Goal: Task Accomplishment & Management: Use online tool/utility

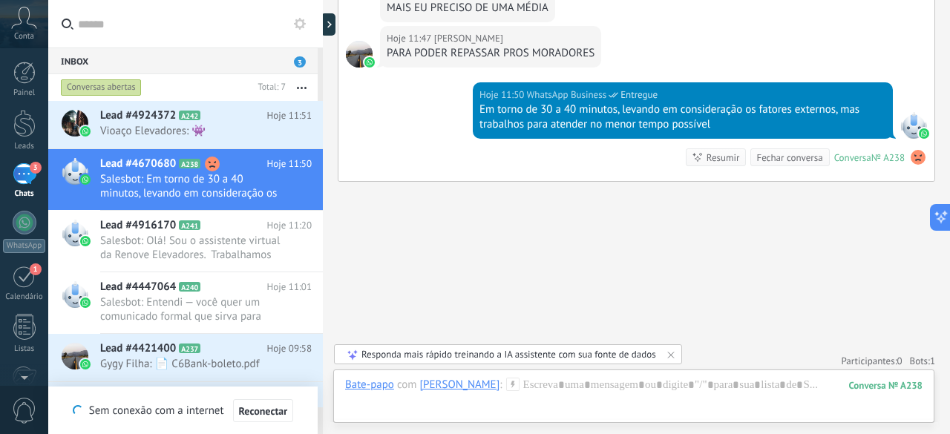
scroll to position [22, 0]
click at [950, 58] on div "Buscar Carregar mais Ontem Ontem 13:24 Robô Lead criado: Lead #4670680 Ontem 13…" at bounding box center [636, 217] width 627 height 434
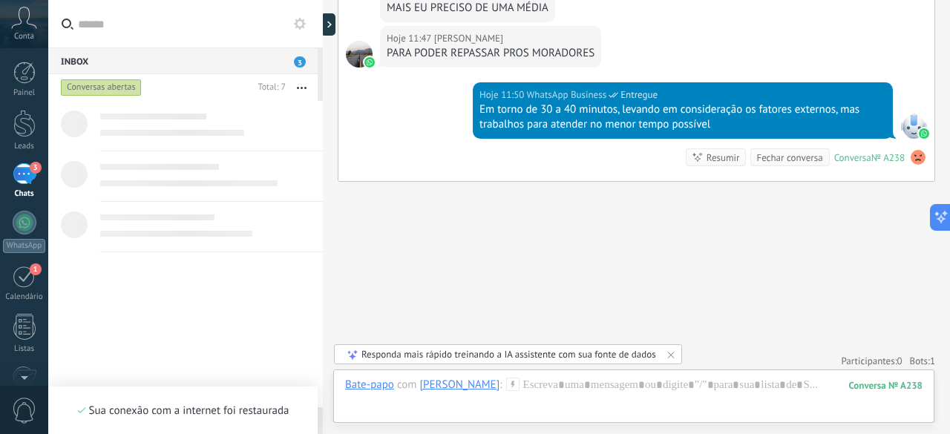
click at [316, 74] on div "Silenciar Ações múltiplas Ordenar Mais recentes Longa espera Destaque Negativa" at bounding box center [302, 87] width 32 height 27
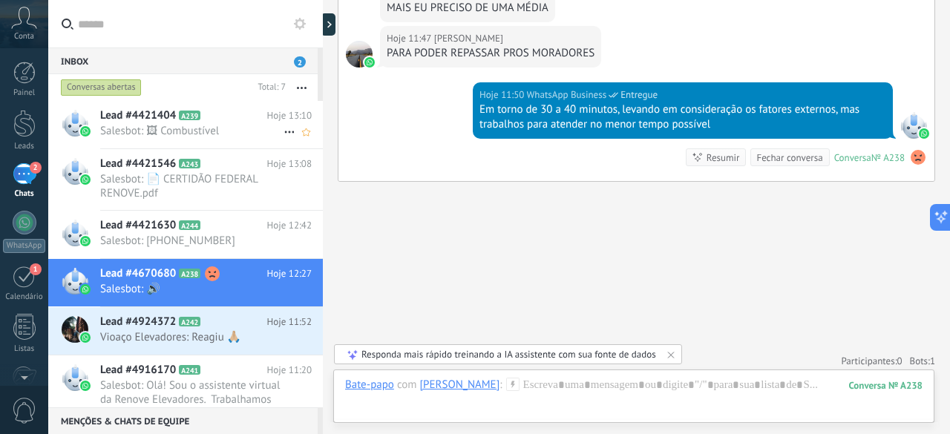
click at [140, 126] on span "Salesbot: 🖼 Combustível" at bounding box center [191, 131] width 183 height 14
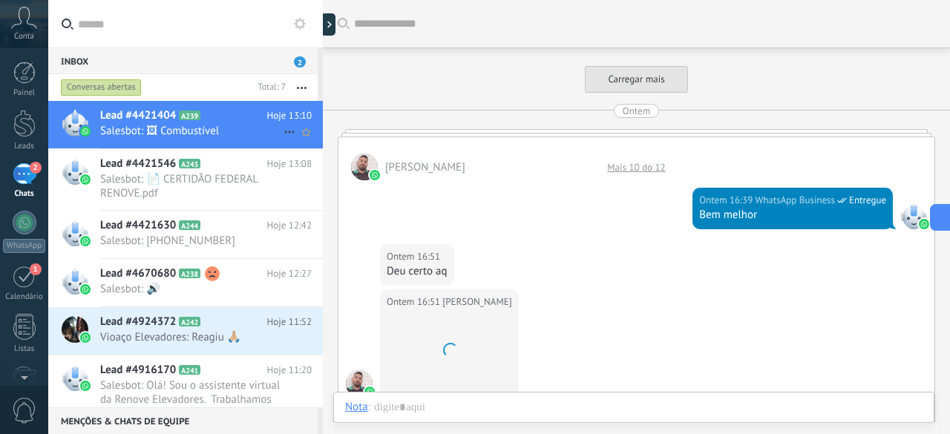
scroll to position [1723, 0]
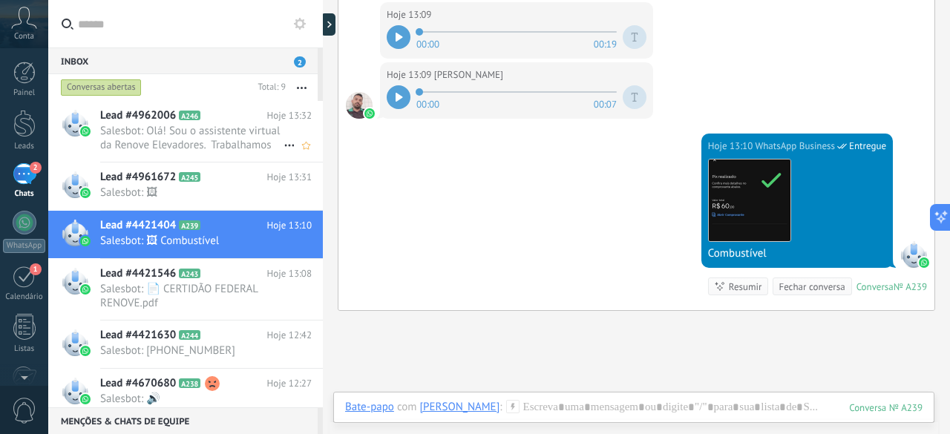
click at [141, 121] on span "Lead #4962006" at bounding box center [138, 115] width 76 height 15
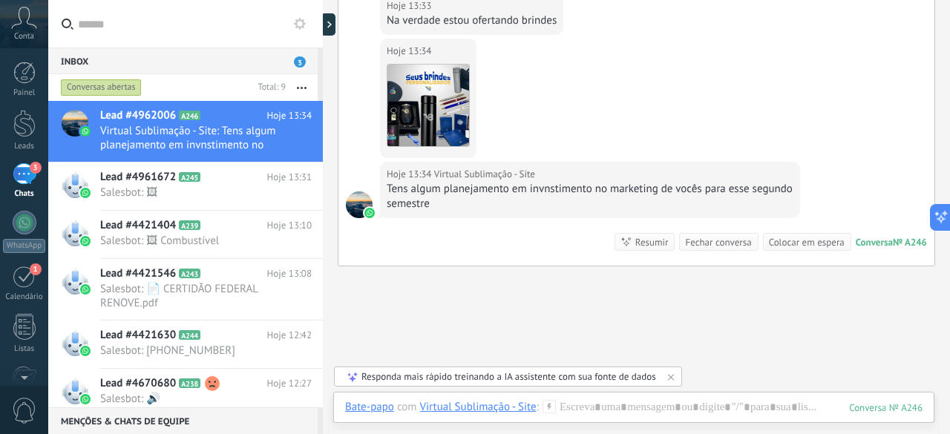
scroll to position [448, 0]
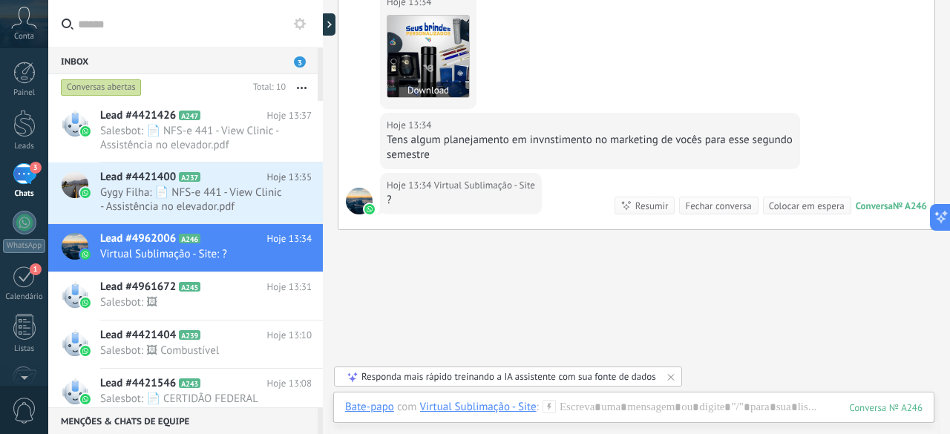
click at [434, 60] on img at bounding box center [429, 57] width 82 height 82
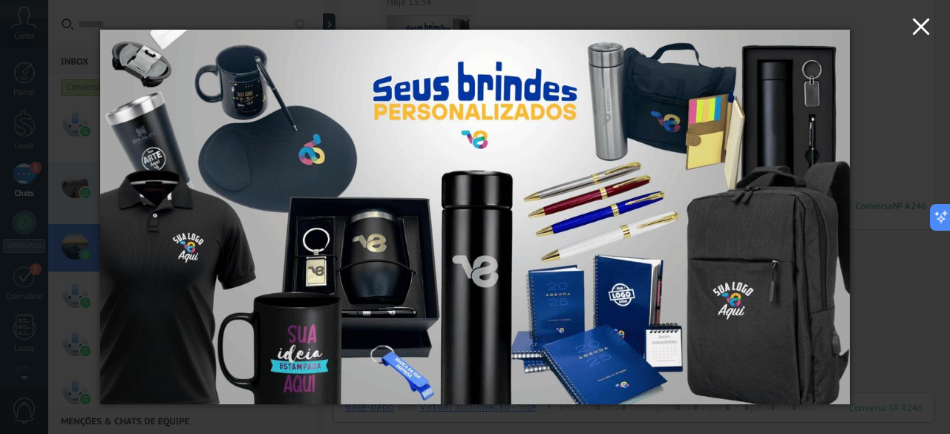
click at [918, 26] on icon "button" at bounding box center [922, 27] width 18 height 18
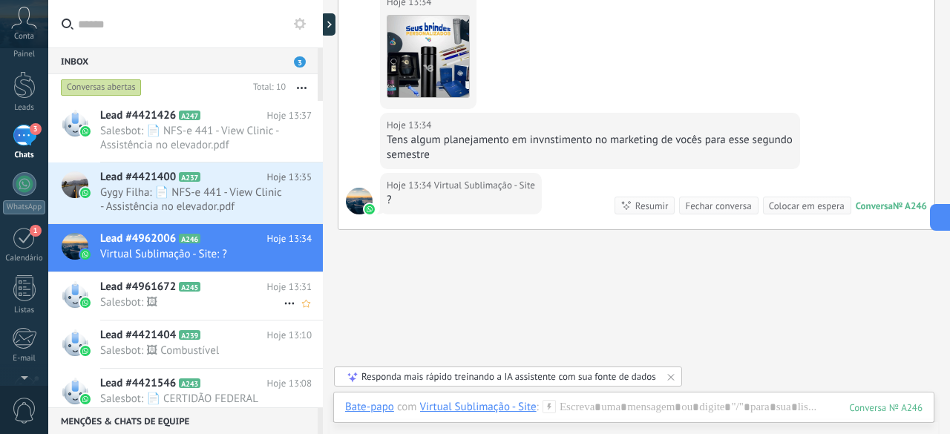
scroll to position [0, 0]
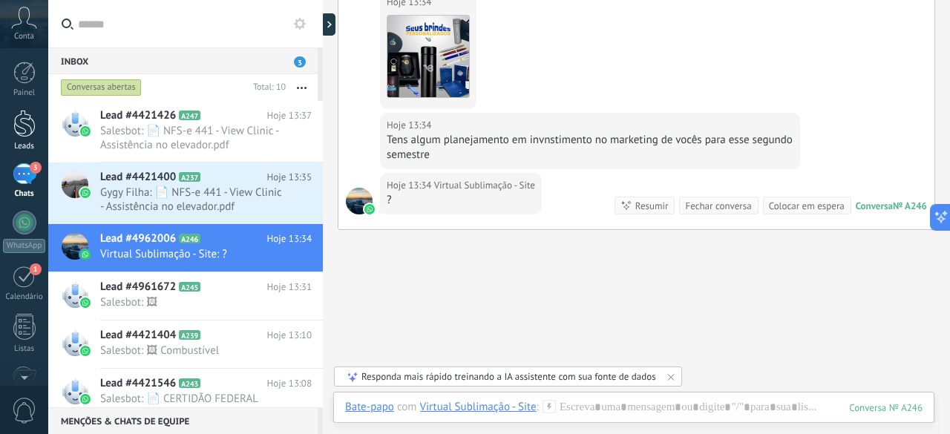
click at [22, 125] on div at bounding box center [24, 123] width 22 height 27
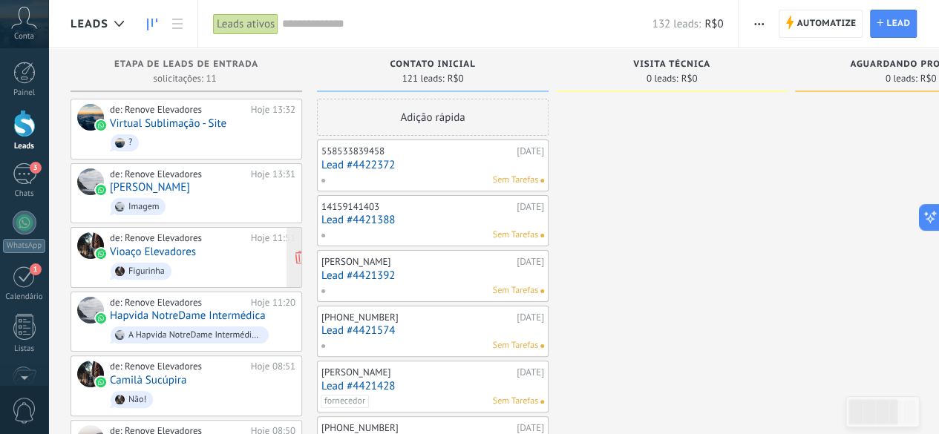
click at [134, 267] on div "Figurinha" at bounding box center [146, 272] width 36 height 10
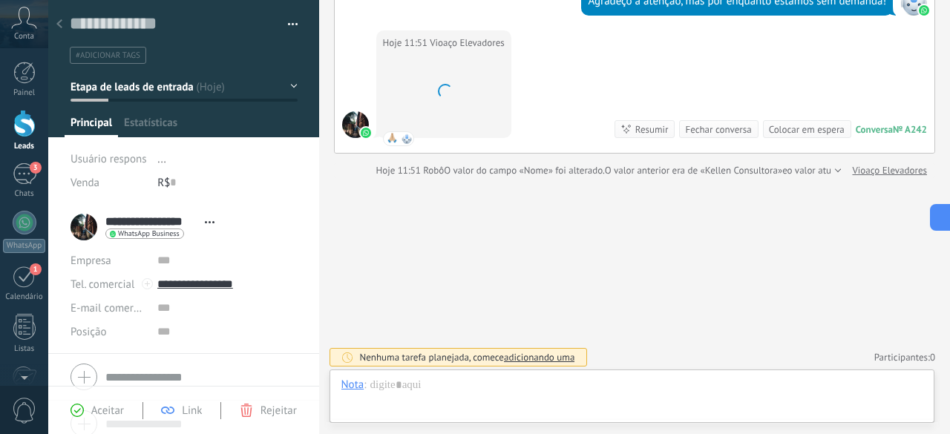
scroll to position [22, 0]
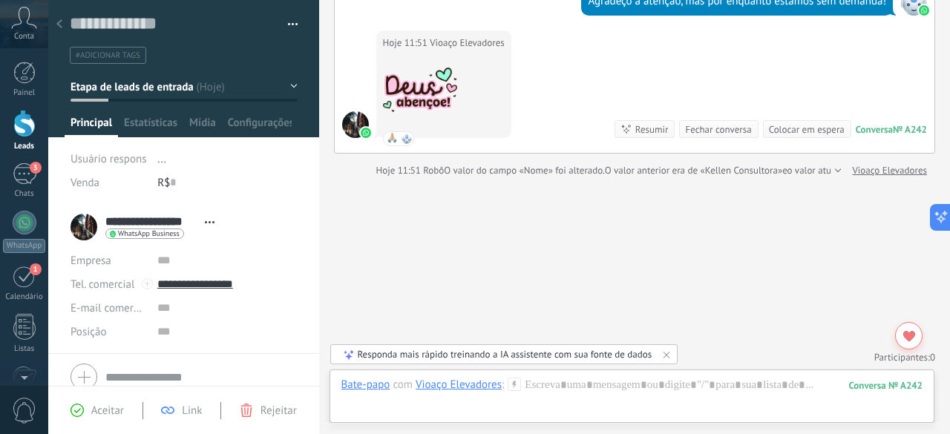
click at [58, 26] on use at bounding box center [59, 23] width 6 height 9
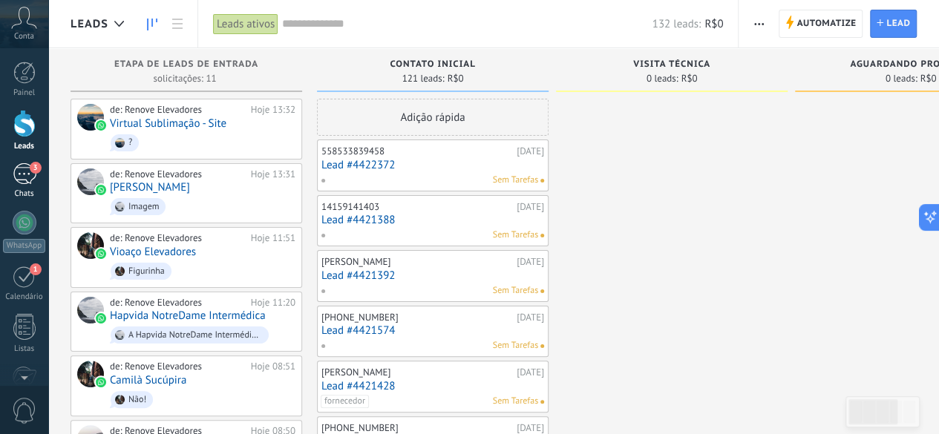
click at [35, 177] on div "3" at bounding box center [25, 174] width 24 height 22
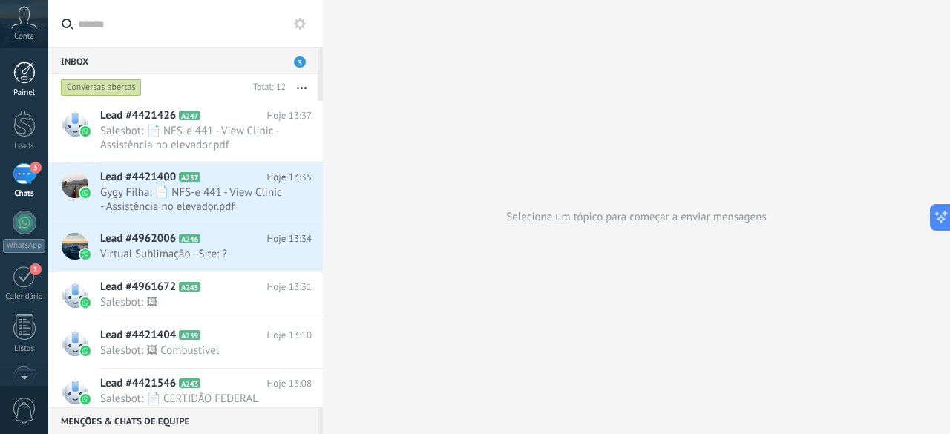
click at [19, 79] on div at bounding box center [24, 73] width 22 height 22
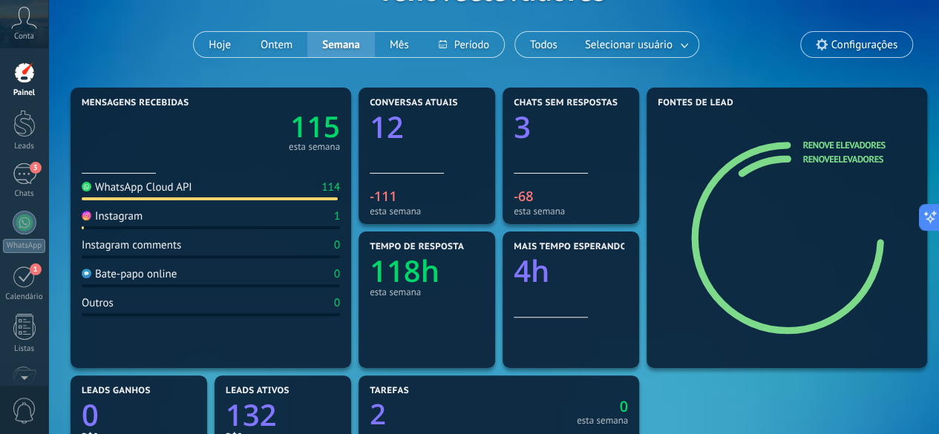
scroll to position [105, 0]
click at [537, 151] on div at bounding box center [571, 148] width 114 height 13
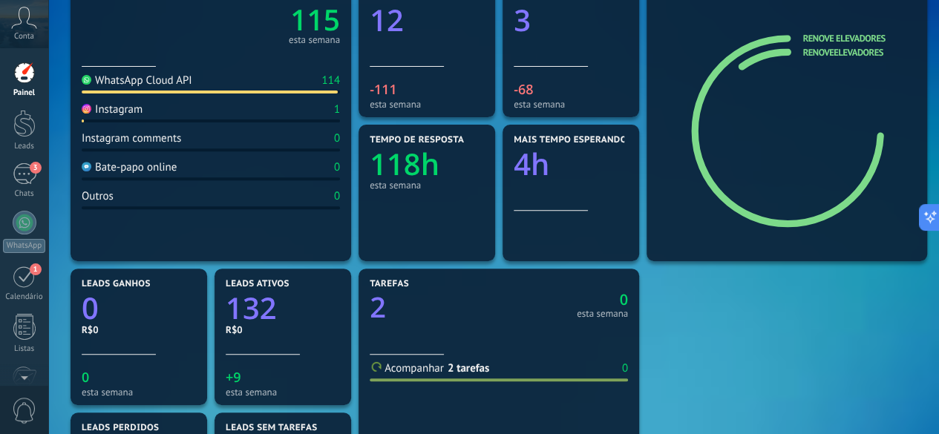
scroll to position [0, 0]
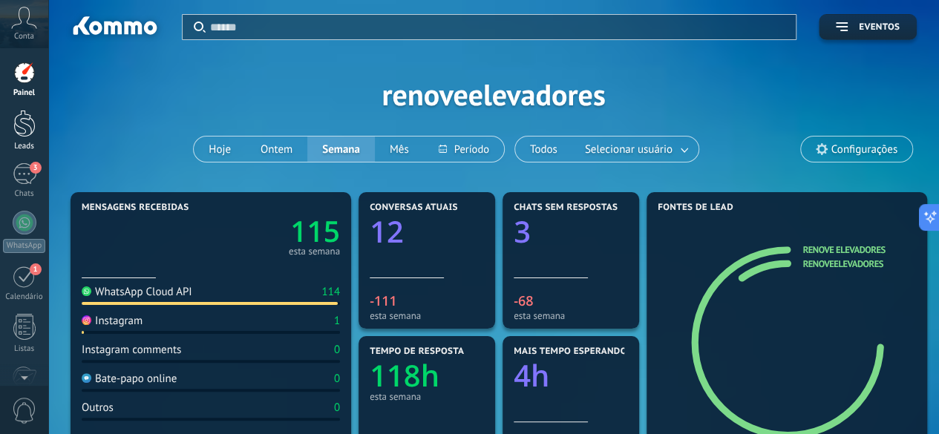
click at [22, 122] on div at bounding box center [24, 123] width 22 height 27
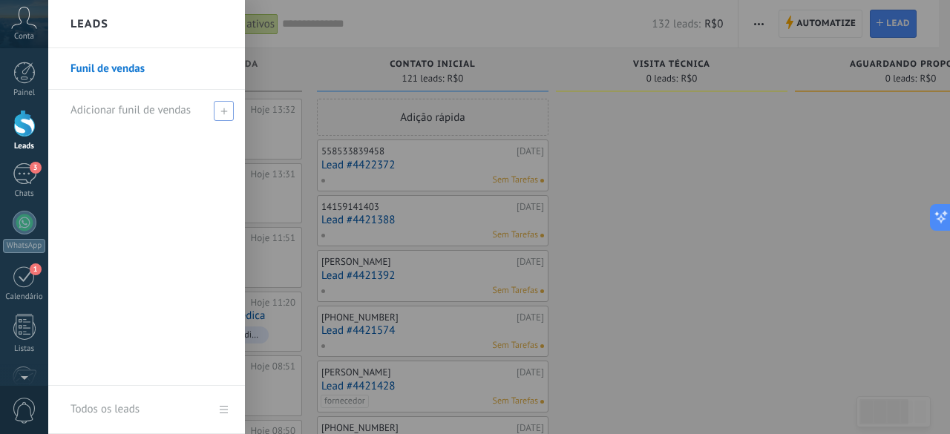
click at [217, 112] on span at bounding box center [224, 111] width 20 height 20
click at [218, 112] on span at bounding box center [226, 110] width 16 height 19
click at [190, 222] on div "Funil de vendas" at bounding box center [146, 217] width 197 height 338
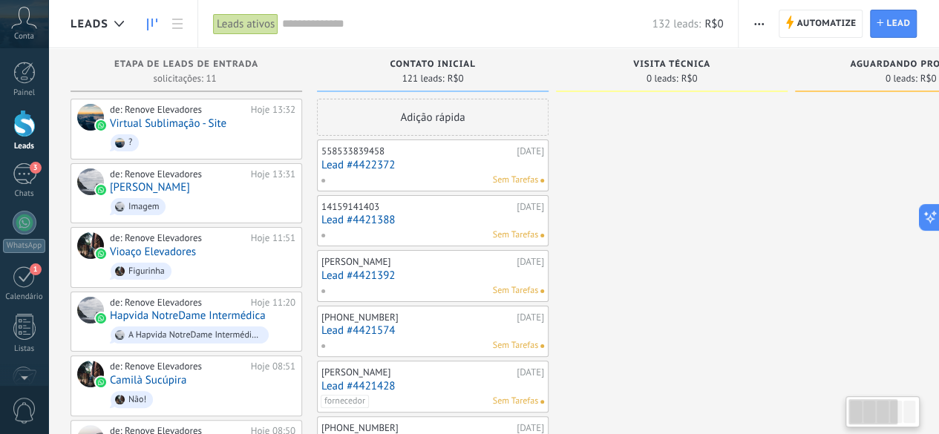
click at [909, 414] on div at bounding box center [910, 412] width 12 height 22
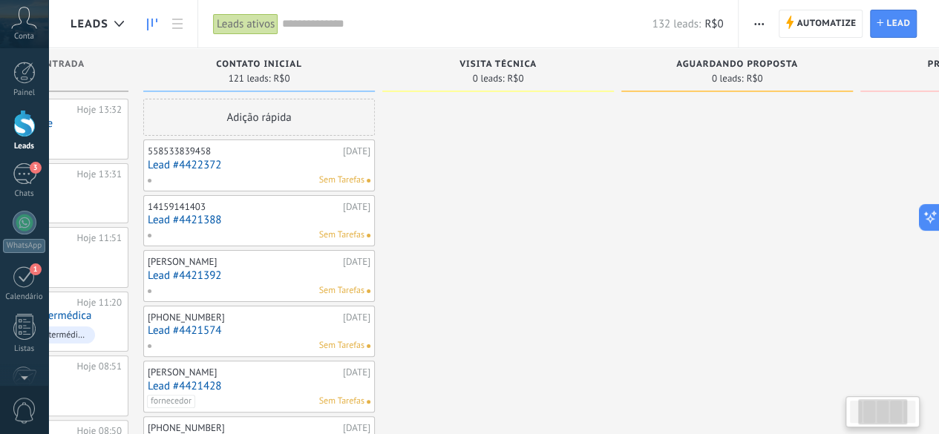
drag, startPoint x: 842, startPoint y: 342, endPoint x: 662, endPoint y: 350, distance: 180.6
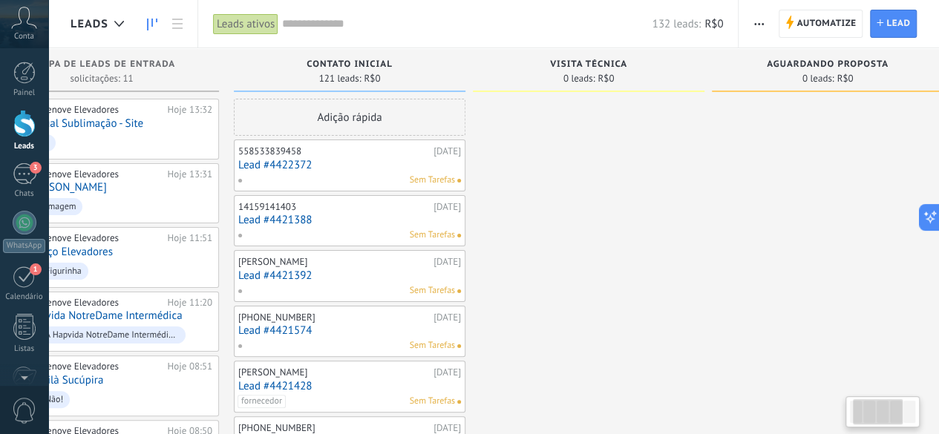
scroll to position [0, 80]
drag, startPoint x: 695, startPoint y: 333, endPoint x: 757, endPoint y: 358, distance: 66.3
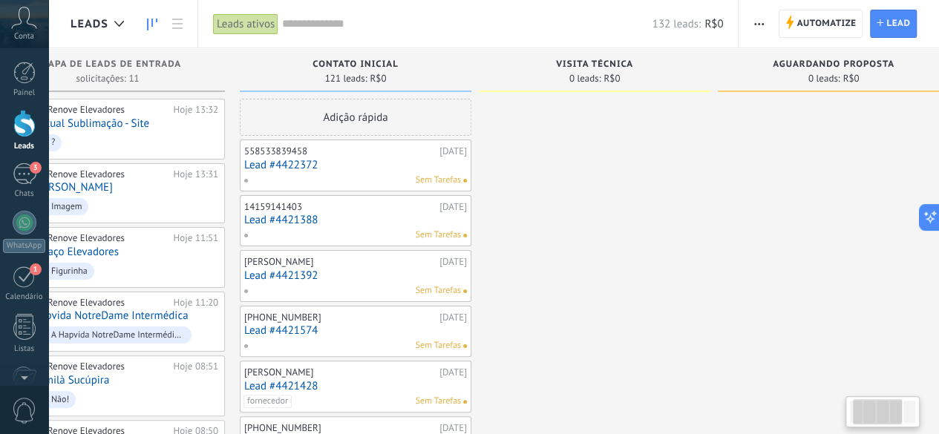
drag, startPoint x: 662, startPoint y: 354, endPoint x: 663, endPoint y: 164, distance: 190.1
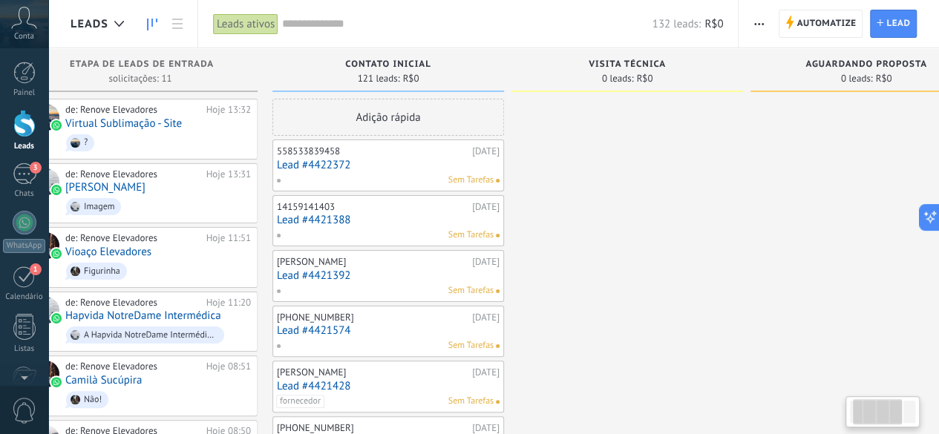
scroll to position [0, 0]
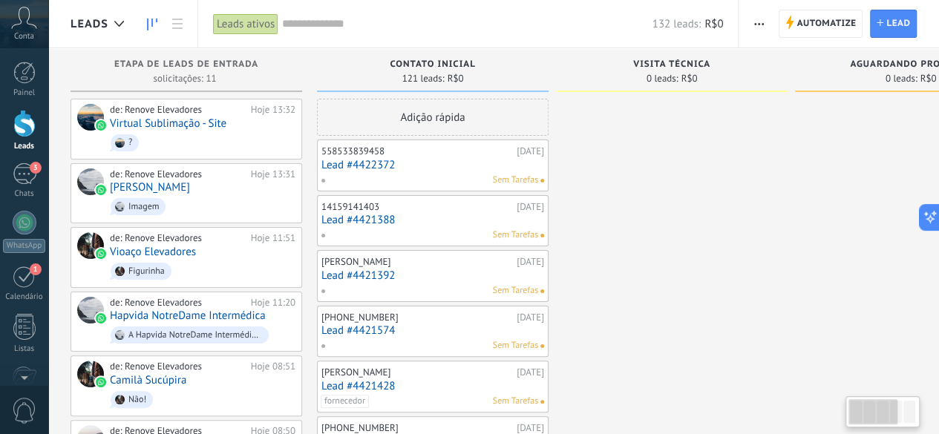
drag, startPoint x: 598, startPoint y: 238, endPoint x: 738, endPoint y: 243, distance: 139.7
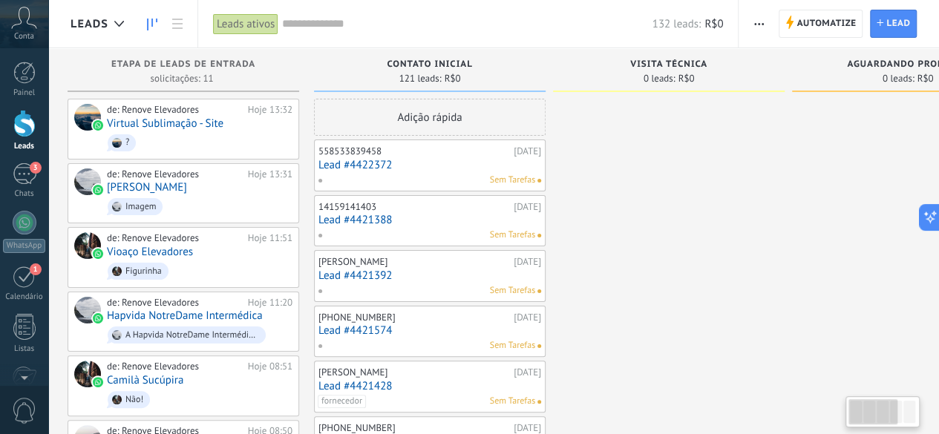
drag, startPoint x: 309, startPoint y: 408, endPoint x: 296, endPoint y: 354, distance: 54.9
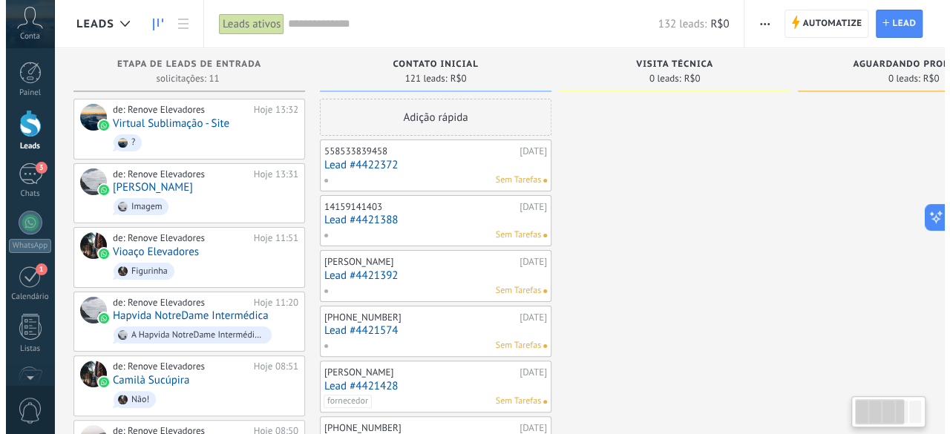
scroll to position [0, 14]
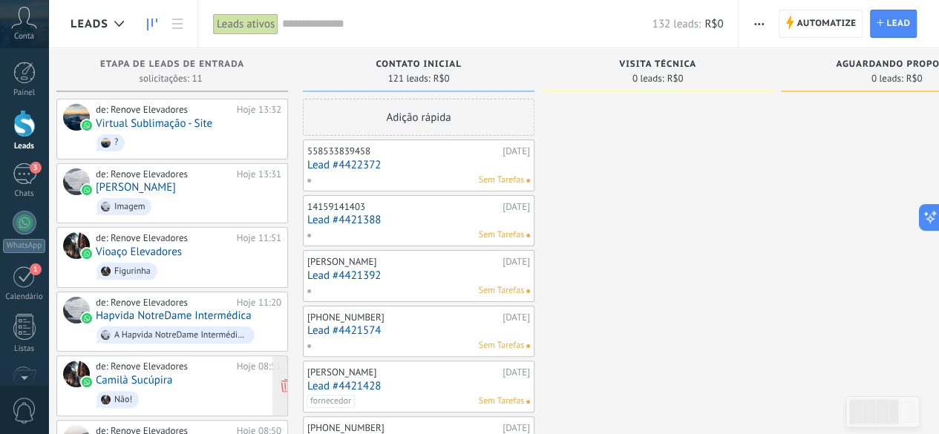
click at [248, 375] on div "de: Renove Elevadores Hoje 08:51 Camilà Sucúpira Não!" at bounding box center [189, 386] width 186 height 50
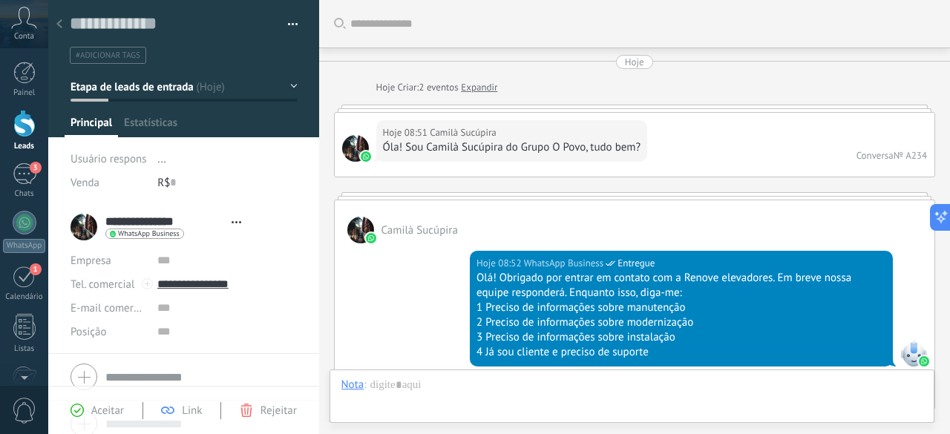
type textarea "**********"
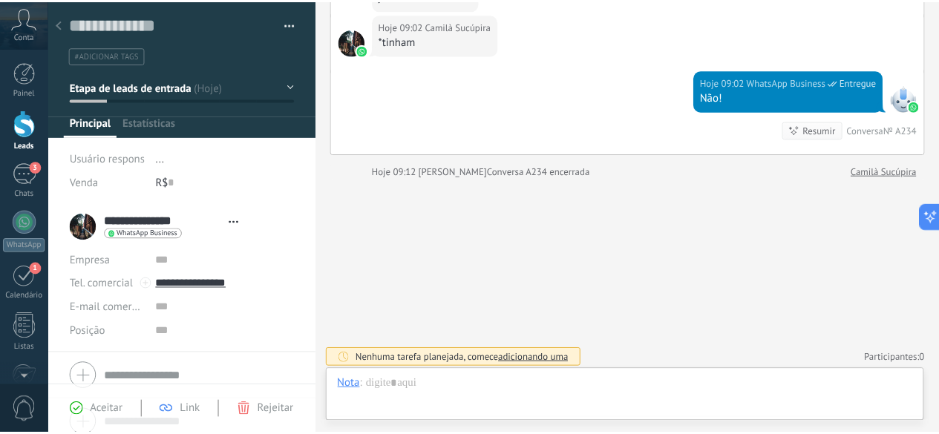
scroll to position [22, 0]
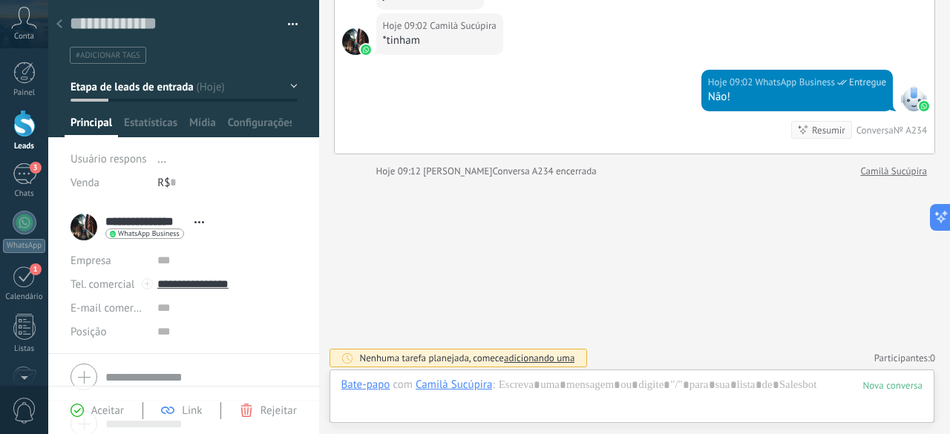
click at [56, 17] on div at bounding box center [59, 24] width 21 height 29
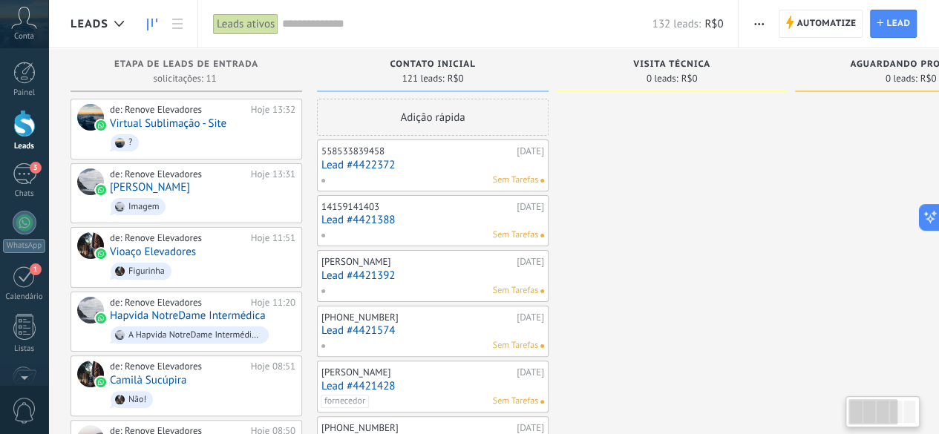
drag, startPoint x: 625, startPoint y: 307, endPoint x: 642, endPoint y: 161, distance: 146.4
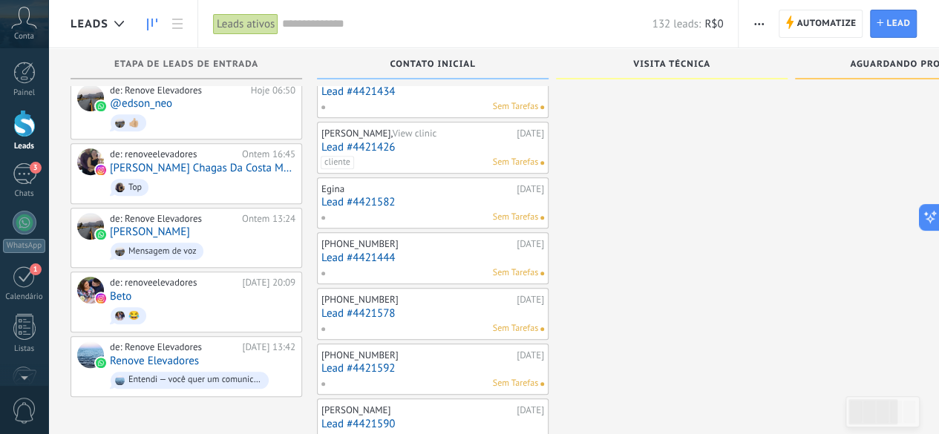
scroll to position [416, 0]
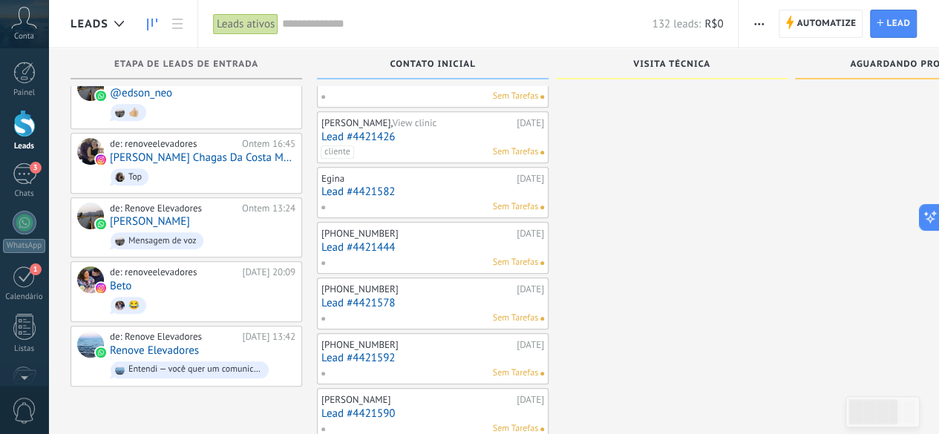
click at [664, 72] on div "Visita técnica" at bounding box center [672, 65] width 217 height 13
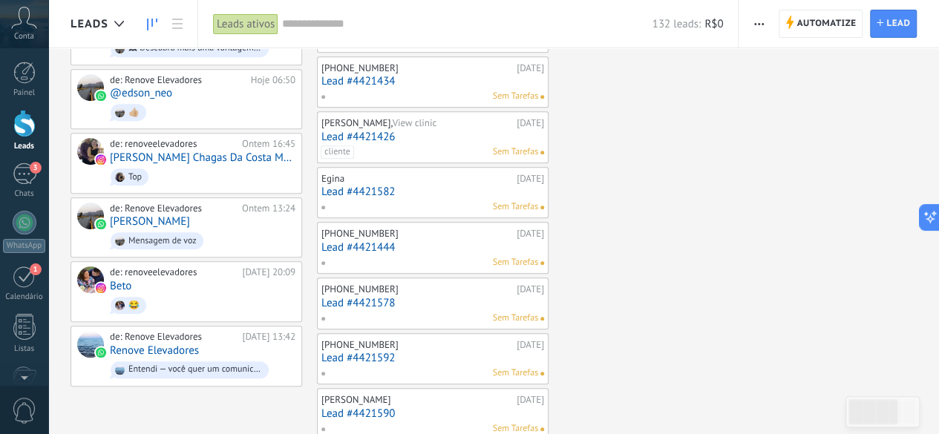
scroll to position [0, 0]
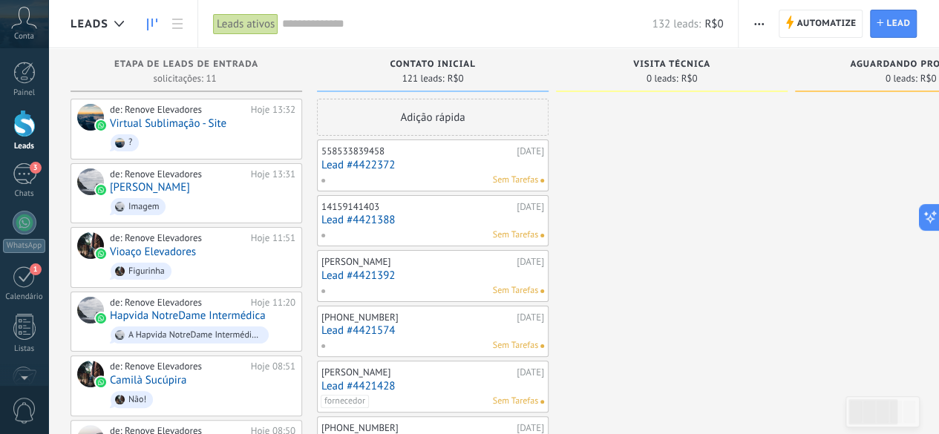
click at [895, 70] on div "Aguardando proposta" at bounding box center [911, 65] width 217 height 13
click at [21, 29] on div "Conta" at bounding box center [24, 24] width 48 height 48
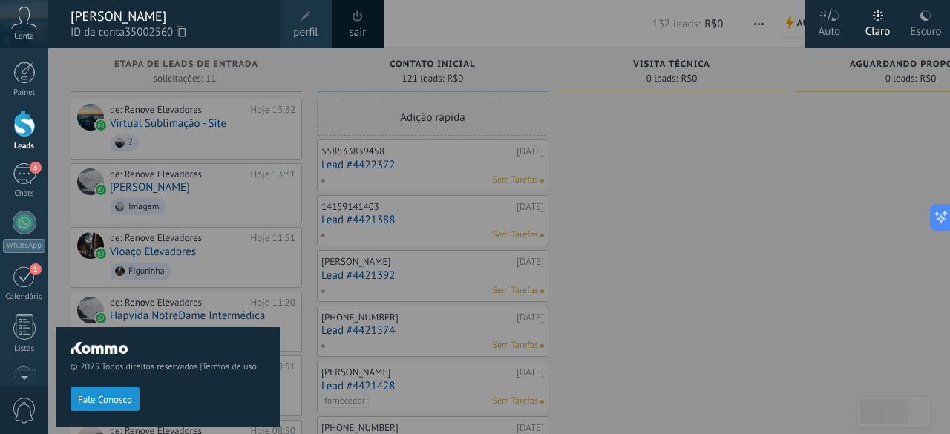
click at [691, 259] on div at bounding box center [523, 217] width 950 height 434
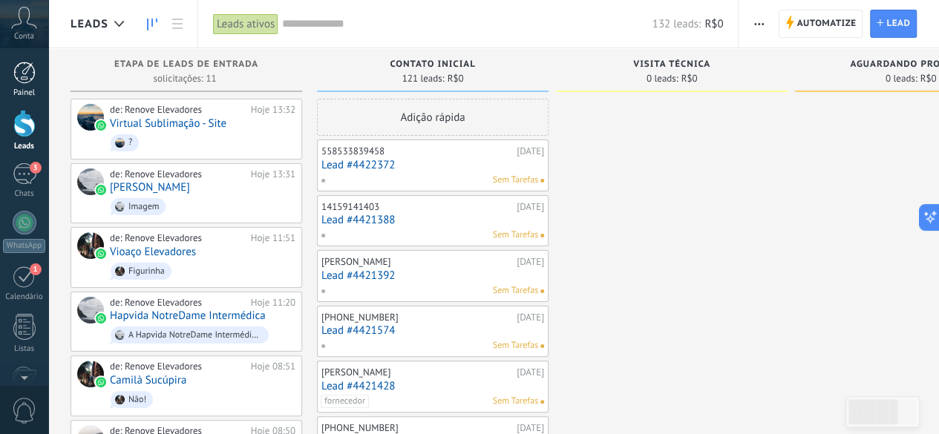
click at [19, 66] on div at bounding box center [24, 73] width 22 height 22
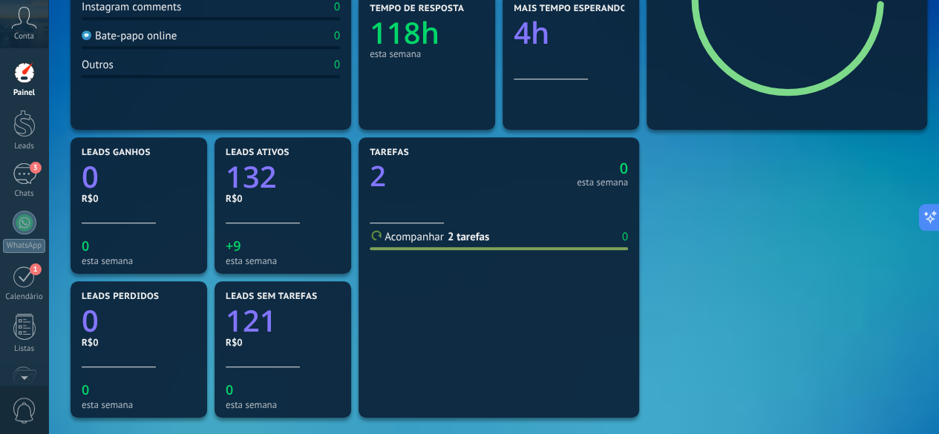
scroll to position [339, 0]
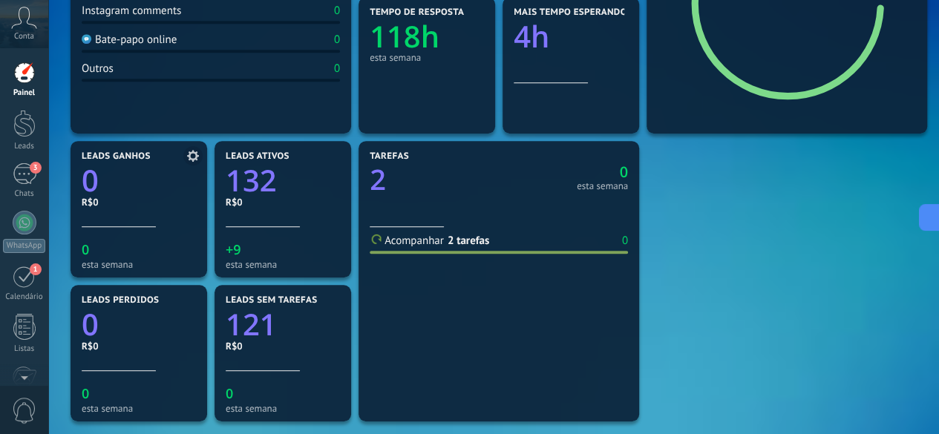
click at [170, 172] on icon "0" at bounding box center [139, 177] width 114 height 30
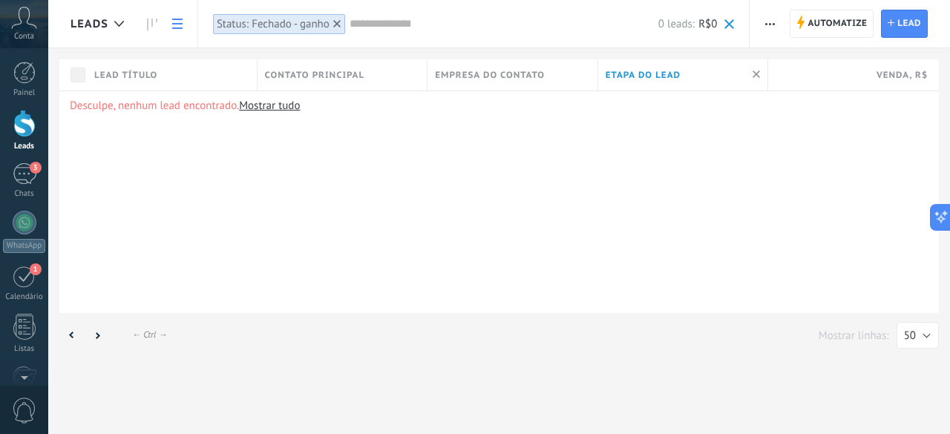
click at [25, 120] on div at bounding box center [24, 123] width 22 height 27
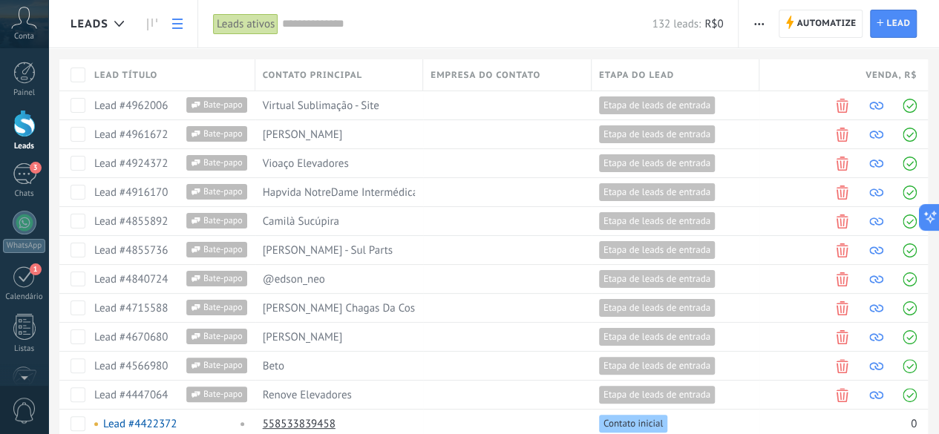
click at [28, 127] on div at bounding box center [24, 123] width 22 height 27
click at [19, 76] on div at bounding box center [24, 73] width 22 height 22
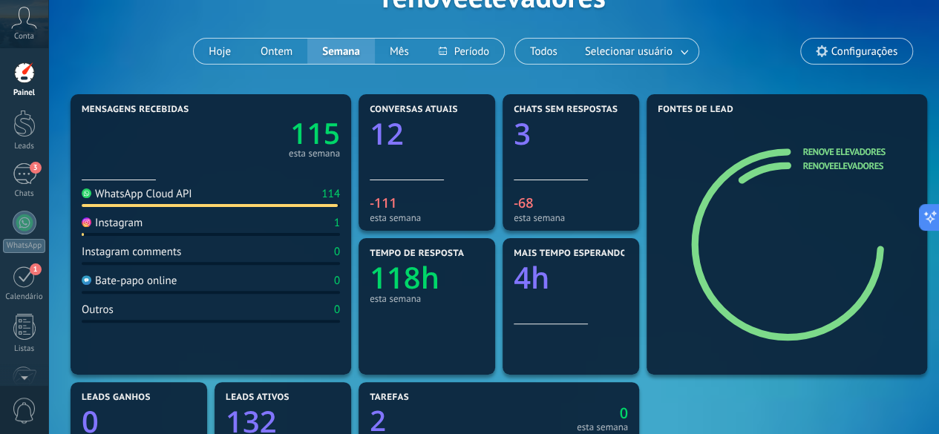
scroll to position [31, 0]
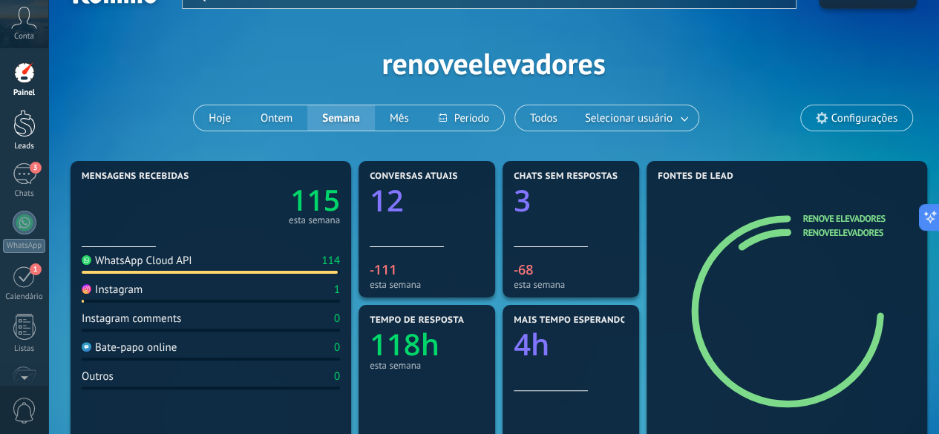
click at [25, 123] on div at bounding box center [24, 123] width 22 height 27
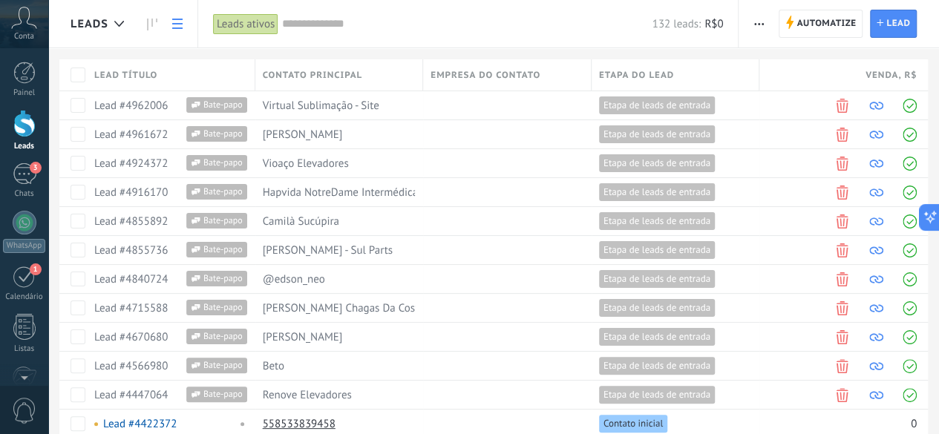
click at [336, 39] on div "132 leads: R$0" at bounding box center [502, 24] width 441 height 48
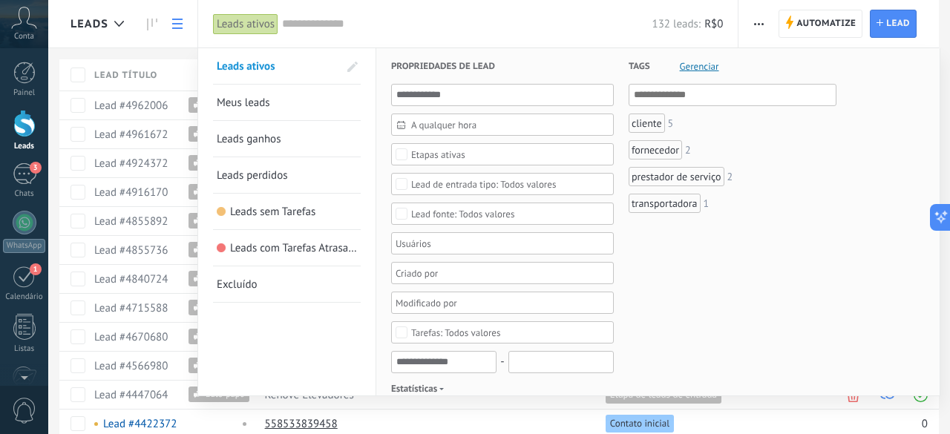
click at [178, 25] on div at bounding box center [475, 217] width 950 height 434
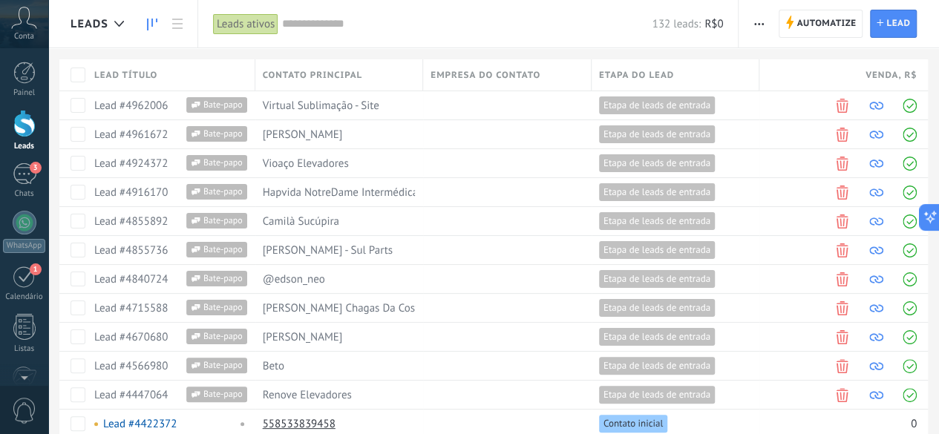
click at [150, 25] on icon at bounding box center [152, 25] width 10 height 12
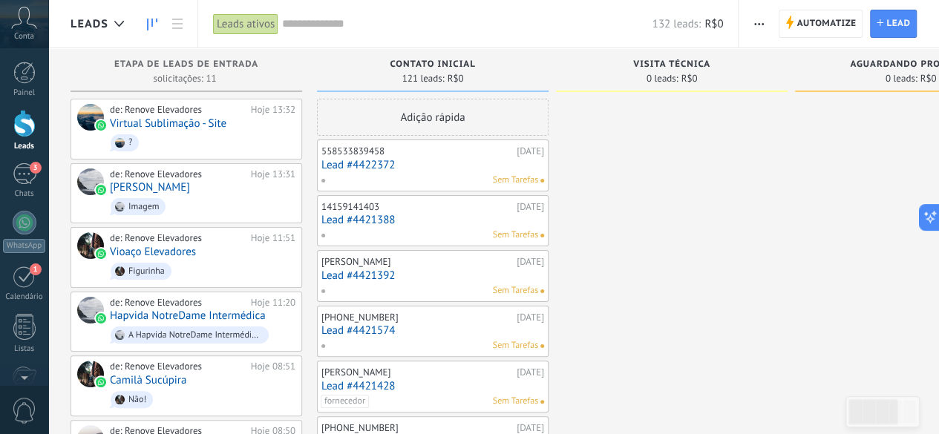
click at [17, 79] on div at bounding box center [24, 73] width 22 height 22
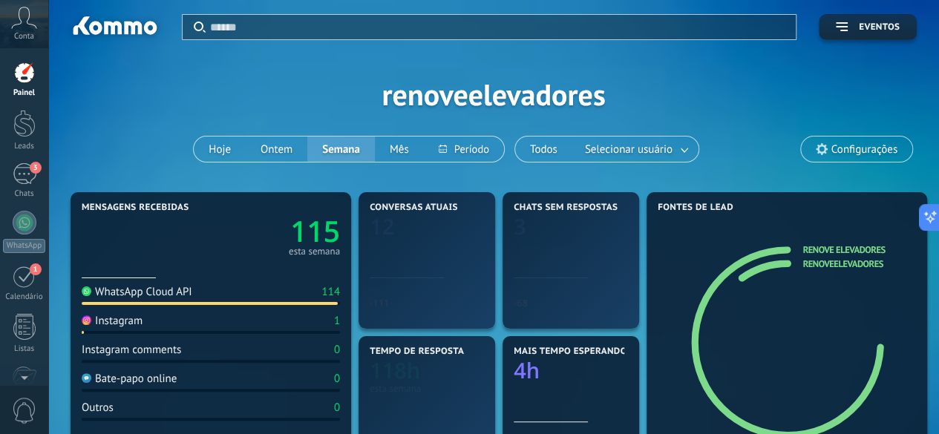
click at [19, 27] on icon at bounding box center [24, 18] width 26 height 22
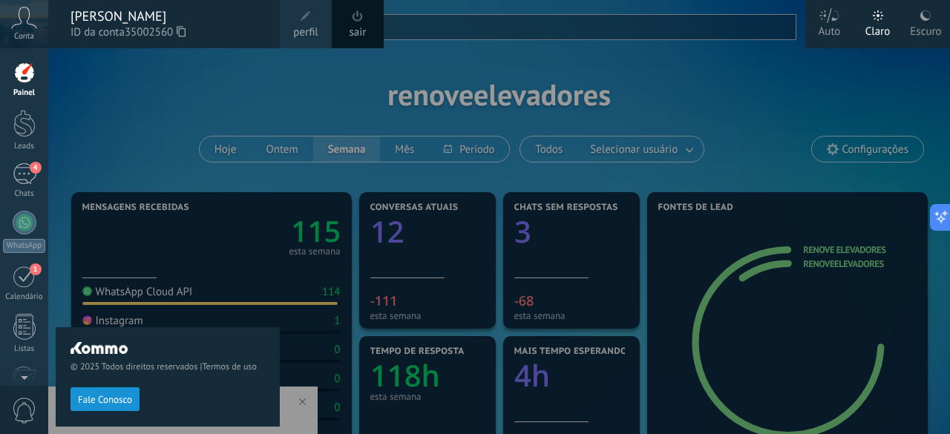
click at [166, 115] on div "© 2025 Todos direitos reservados | Termos de uso Fale Conosco" at bounding box center [168, 241] width 224 height 386
click at [836, 148] on div at bounding box center [523, 217] width 950 height 434
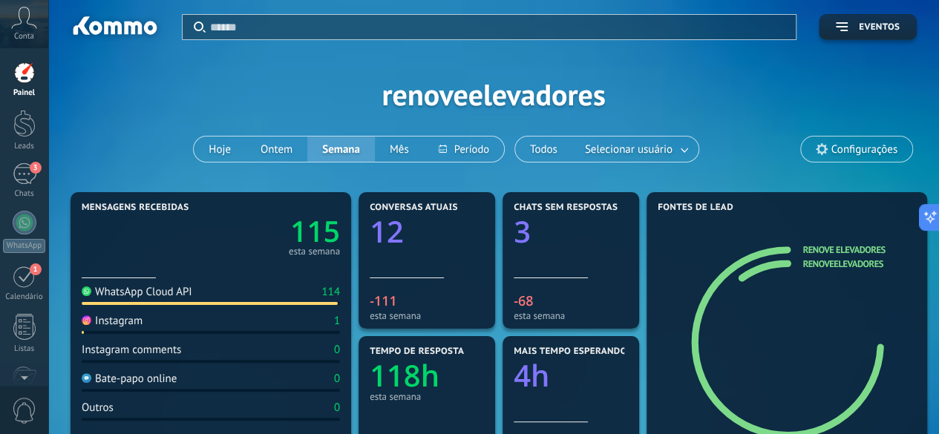
click at [836, 148] on span "Configurações" at bounding box center [865, 149] width 66 height 13
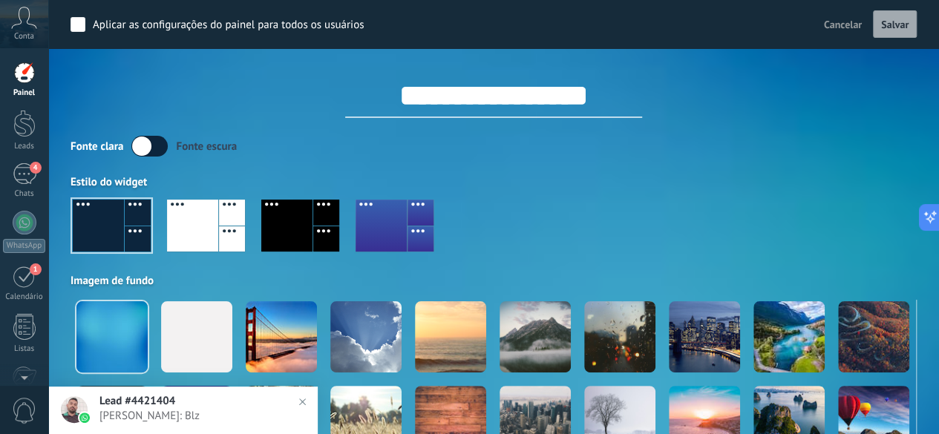
click at [847, 20] on span "Cancelar" at bounding box center [843, 24] width 38 height 13
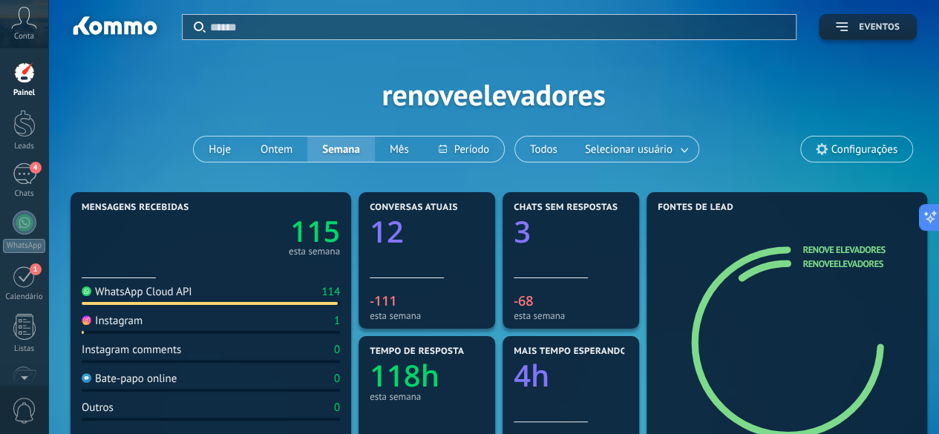
click at [843, 19] on button "Eventos" at bounding box center [868, 27] width 98 height 26
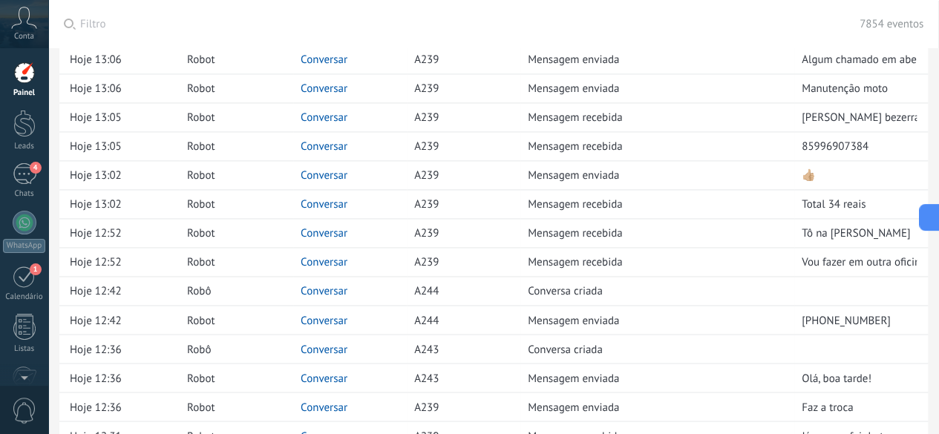
click at [15, 20] on icon at bounding box center [24, 18] width 26 height 22
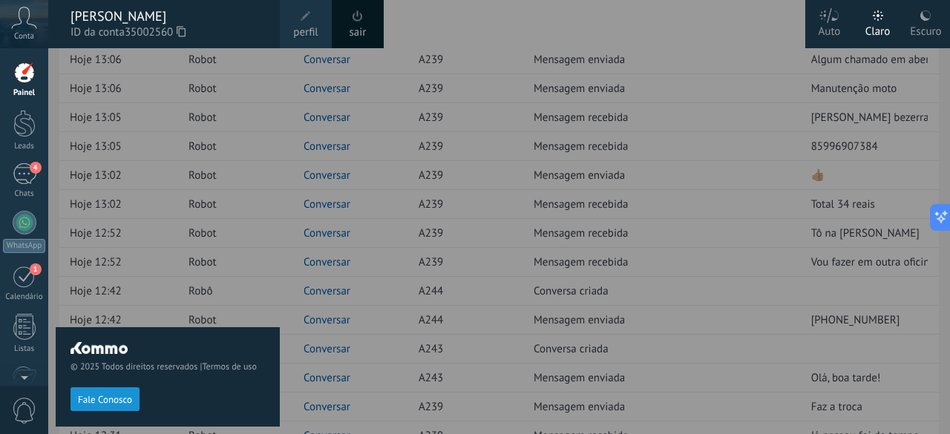
click at [303, 29] on span "perfil" at bounding box center [305, 33] width 25 height 16
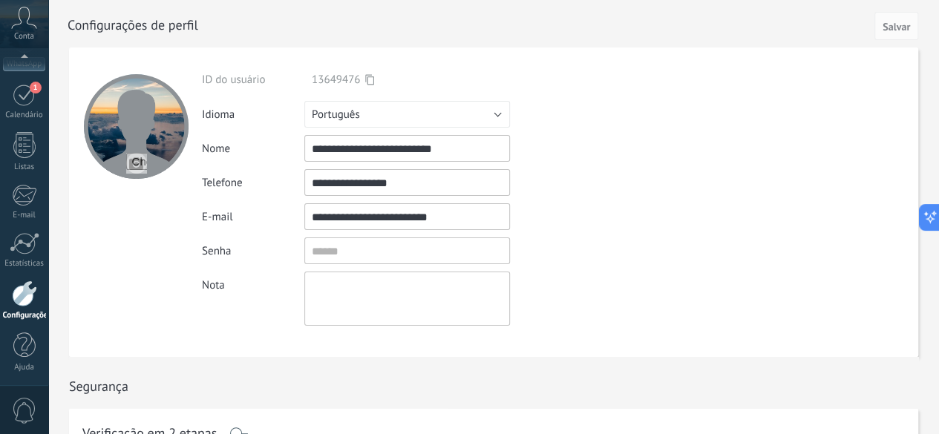
click at [135, 169] on input "file" at bounding box center [136, 163] width 21 height 21
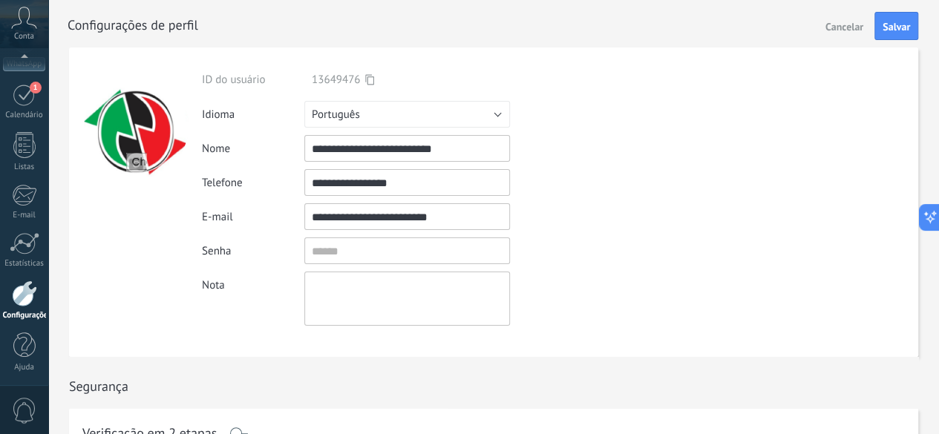
click at [134, 167] on input "file" at bounding box center [136, 163] width 21 height 21
type input "**********"
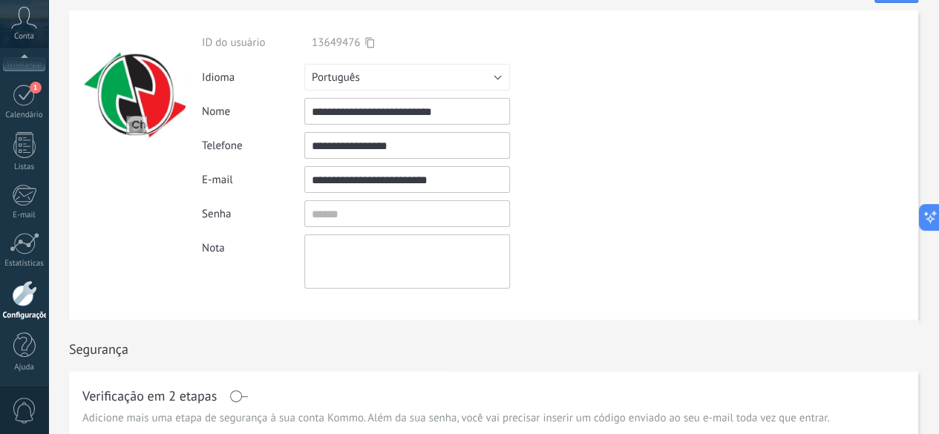
scroll to position [4, 0]
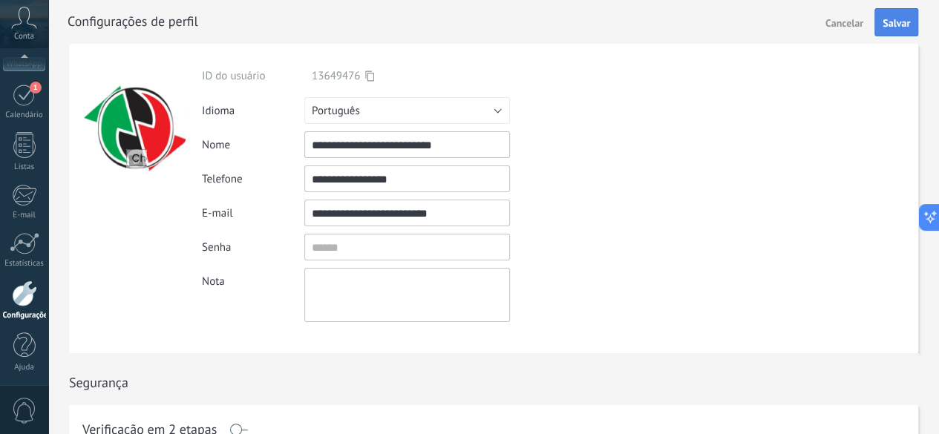
click at [891, 22] on span "Salvar" at bounding box center [896, 23] width 27 height 10
click at [900, 23] on span "Salvar" at bounding box center [896, 23] width 27 height 10
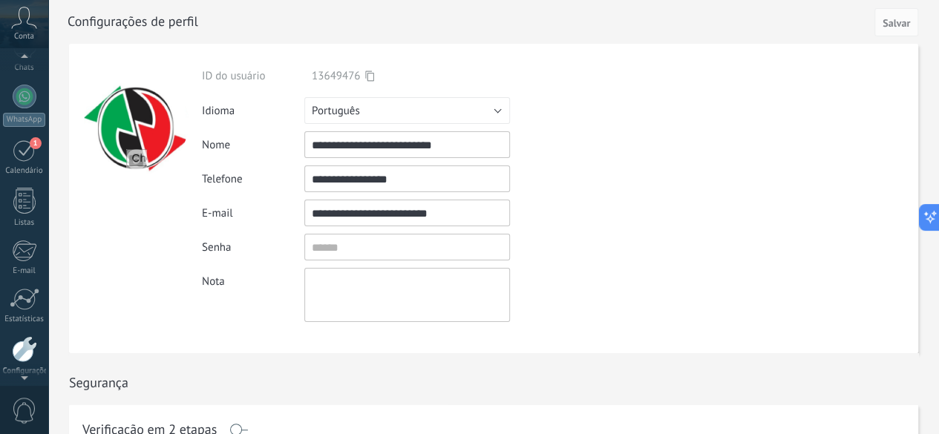
scroll to position [85, 0]
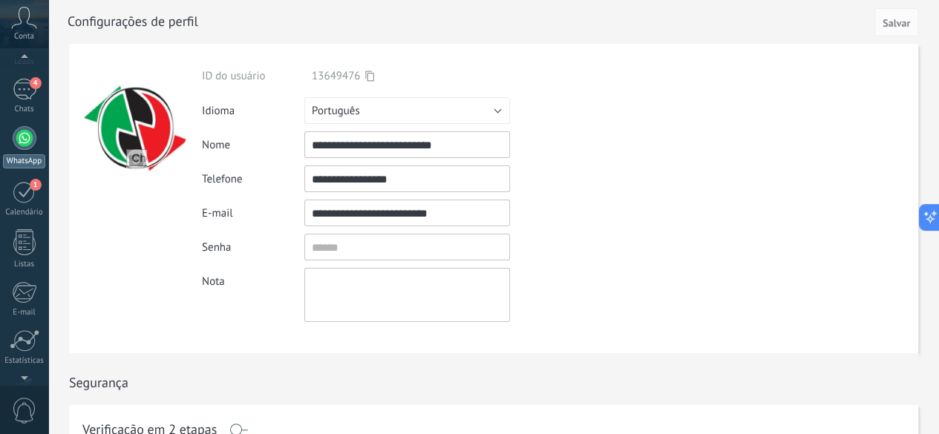
click at [25, 134] on div at bounding box center [25, 138] width 24 height 24
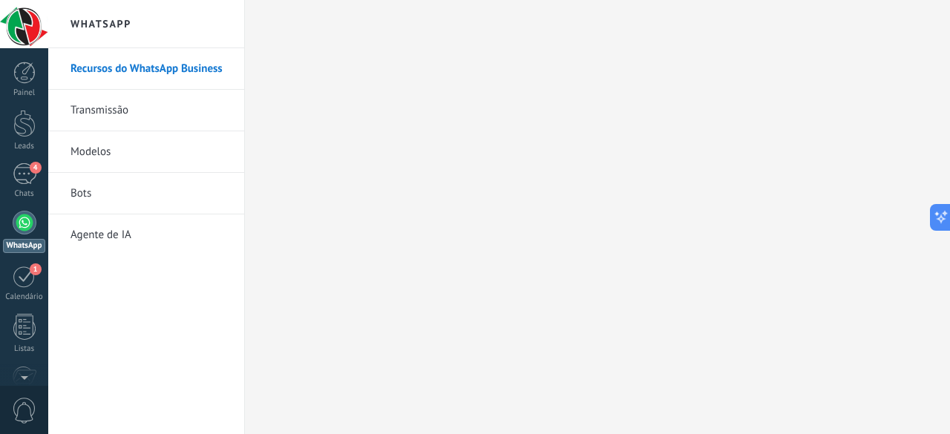
click at [120, 103] on link "Transmissão" at bounding box center [150, 111] width 159 height 42
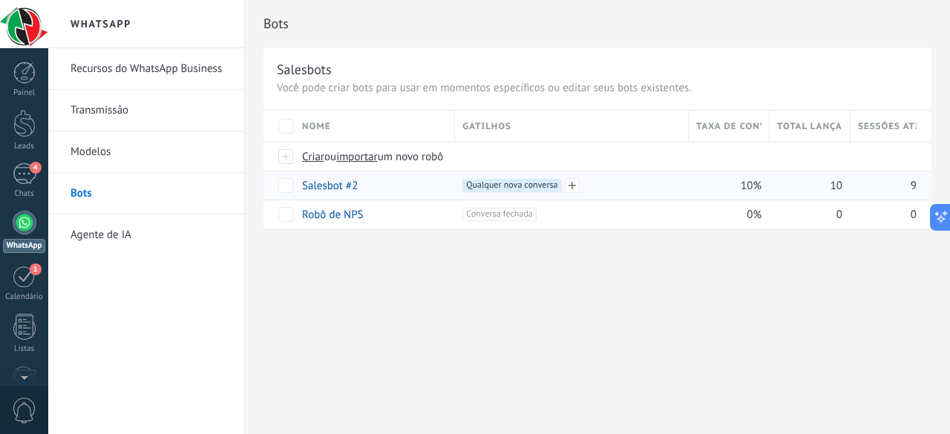
click at [587, 192] on div "+1 Qualquer nova conversa +0" at bounding box center [568, 186] width 226 height 28
click at [324, 185] on link "Salesbot #2" at bounding box center [330, 186] width 56 height 14
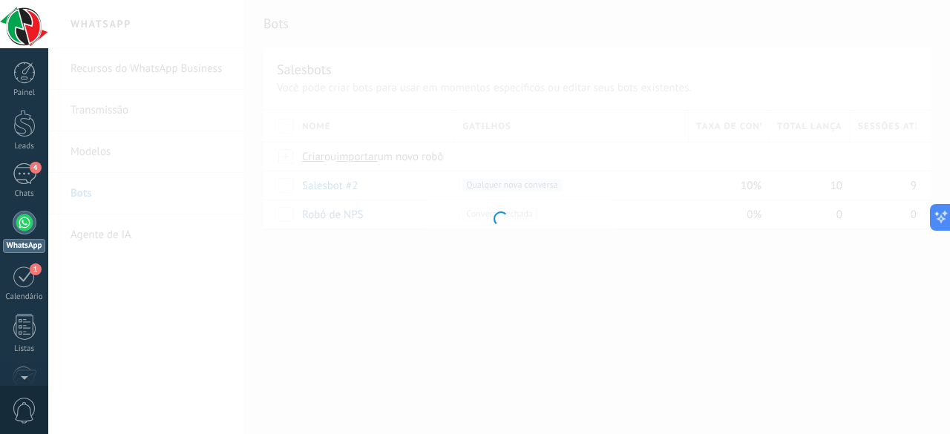
type input "**********"
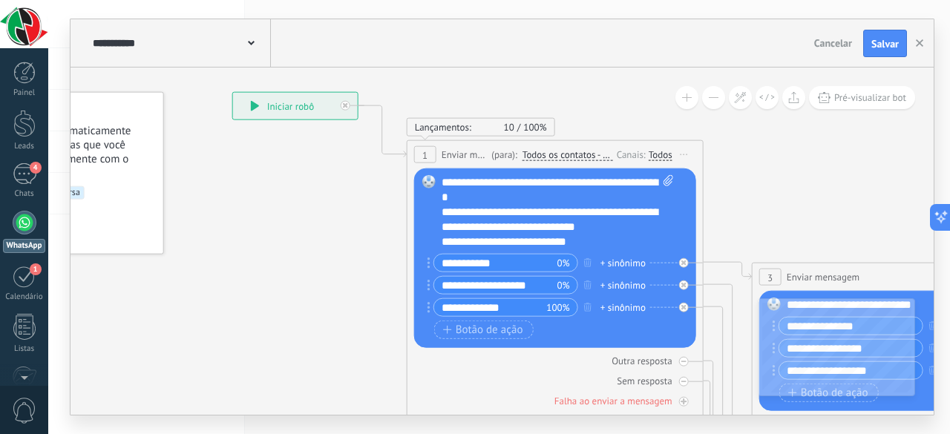
drag, startPoint x: 502, startPoint y: 330, endPoint x: 259, endPoint y: 241, distance: 258.6
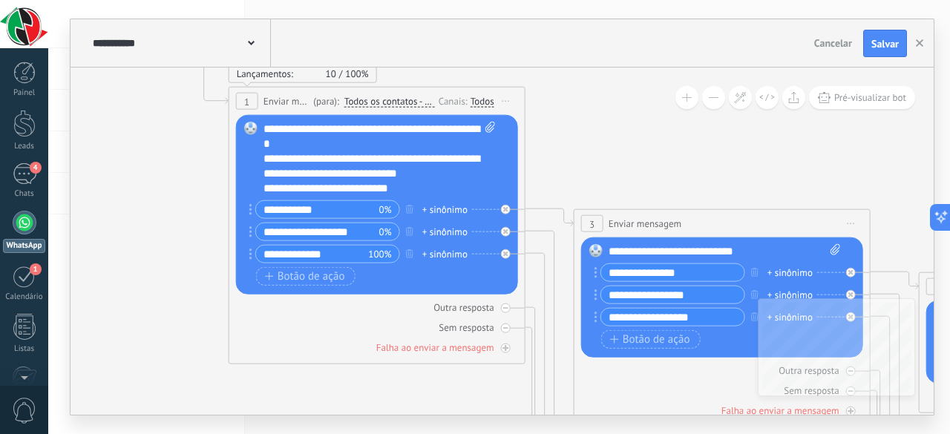
drag, startPoint x: 203, startPoint y: 290, endPoint x: 82, endPoint y: 217, distance: 141.9
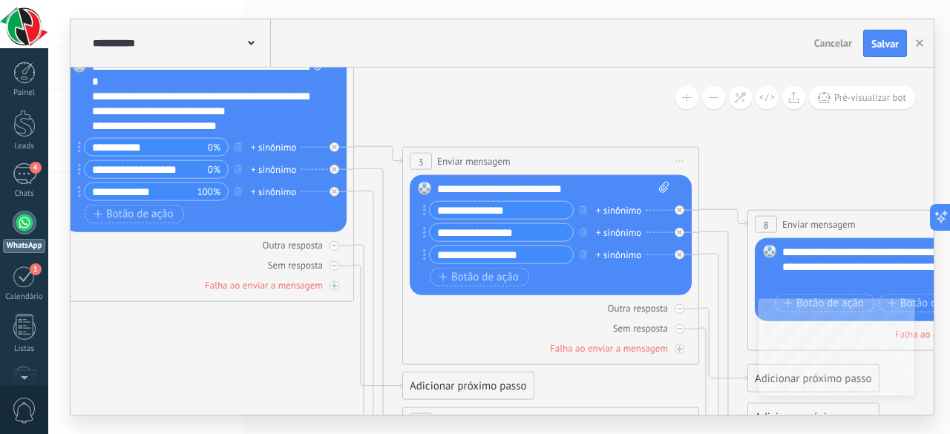
drag, startPoint x: 692, startPoint y: 139, endPoint x: 549, endPoint y: 97, distance: 148.5
click at [549, 97] on icon at bounding box center [808, 421] width 2595 height 1633
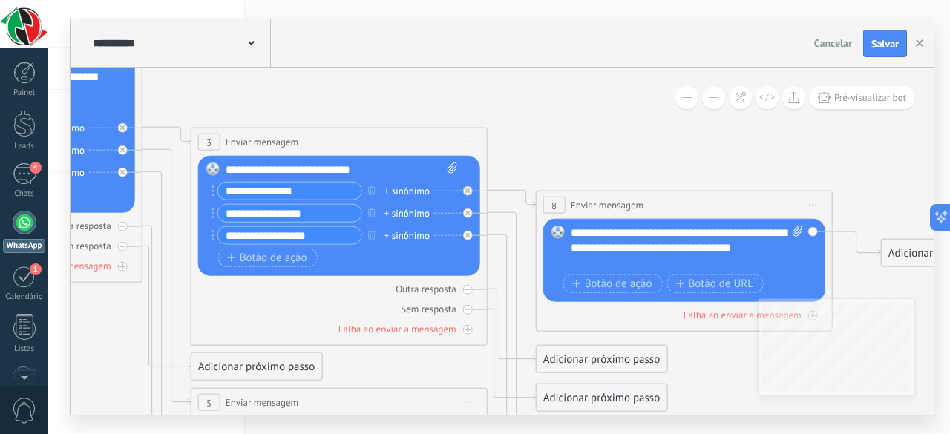
drag, startPoint x: 846, startPoint y: 169, endPoint x: 637, endPoint y: 150, distance: 210.3
click at [637, 150] on icon at bounding box center [597, 388] width 2595 height 1605
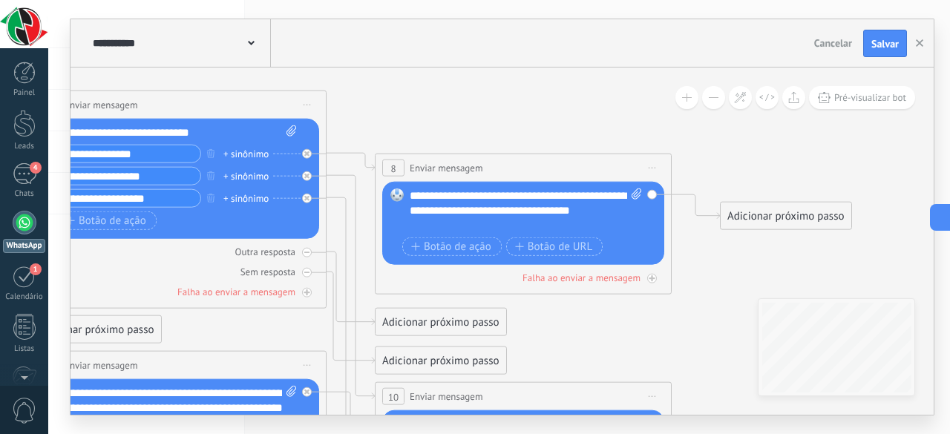
drag, startPoint x: 891, startPoint y: 170, endPoint x: 731, endPoint y: 127, distance: 165.3
click at [731, 127] on icon at bounding box center [436, 351] width 2595 height 1605
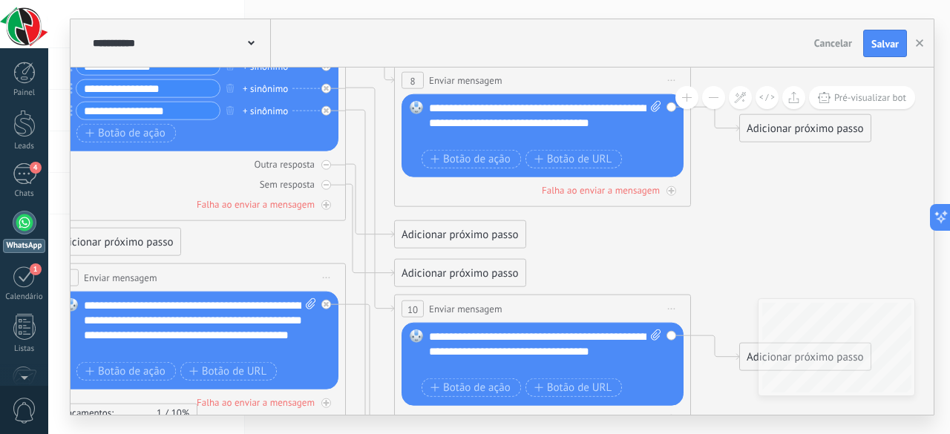
drag, startPoint x: 702, startPoint y: 343, endPoint x: 856, endPoint y: 258, distance: 176.5
click at [856, 258] on icon at bounding box center [455, 263] width 2595 height 1605
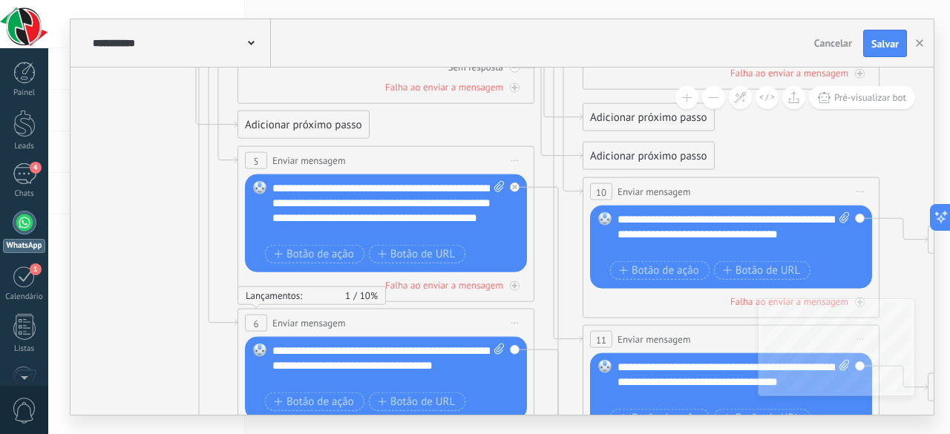
drag, startPoint x: 721, startPoint y: 237, endPoint x: 774, endPoint y: 114, distance: 134.3
click at [774, 114] on icon at bounding box center [644, 196] width 2595 height 1704
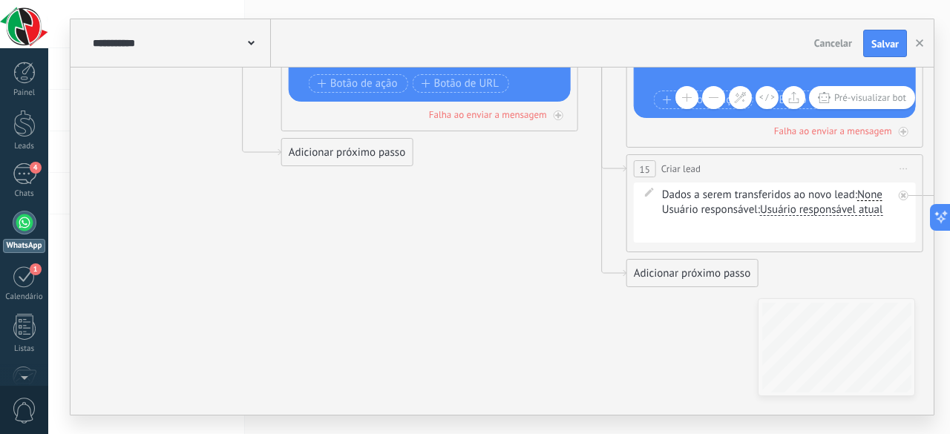
drag, startPoint x: 122, startPoint y: 330, endPoint x: 166, endPoint y: 22, distance: 311.2
click at [166, 22] on div "**********" at bounding box center [503, 217] width 864 height 396
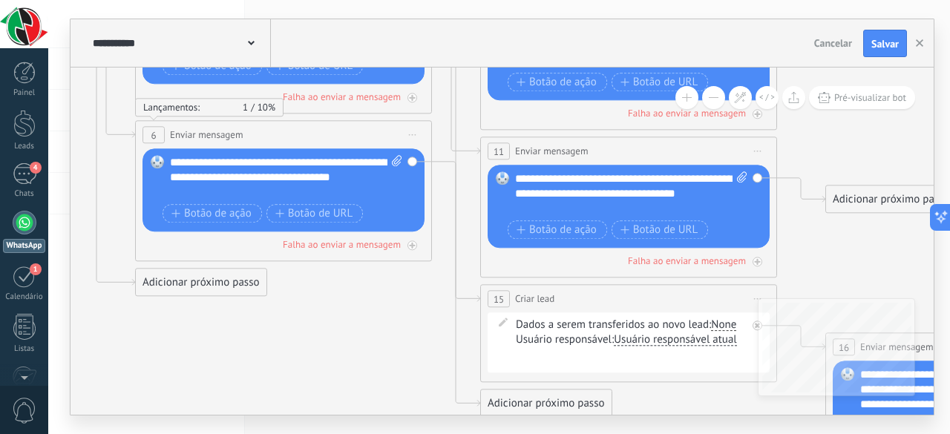
drag, startPoint x: 484, startPoint y: 243, endPoint x: 349, endPoint y: 388, distance: 198.6
click at [349, 388] on icon at bounding box center [541, 8] width 2595 height 1704
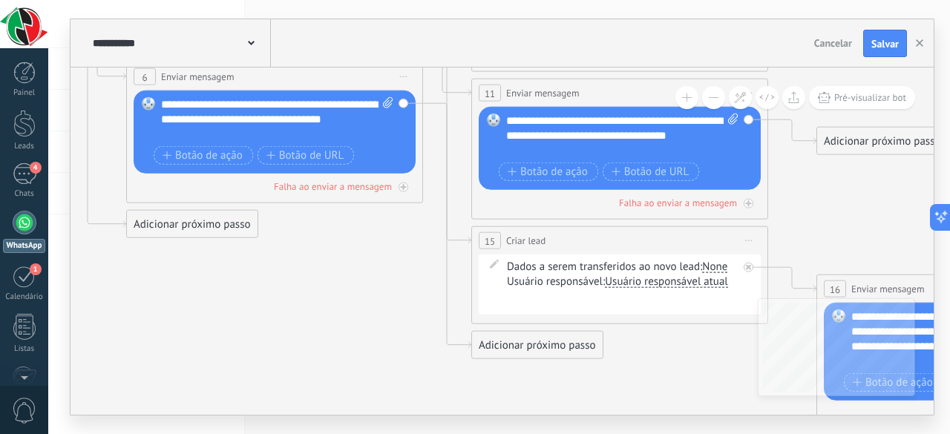
drag, startPoint x: 383, startPoint y: 364, endPoint x: 362, endPoint y: 290, distance: 77.1
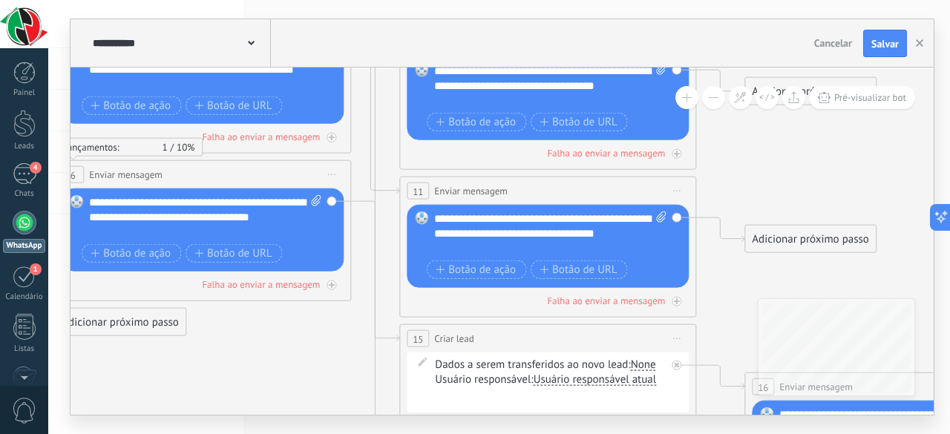
drag, startPoint x: 376, startPoint y: 290, endPoint x: 301, endPoint y: 405, distance: 137.2
click at [301, 405] on icon at bounding box center [525, 47] width 2724 height 1704
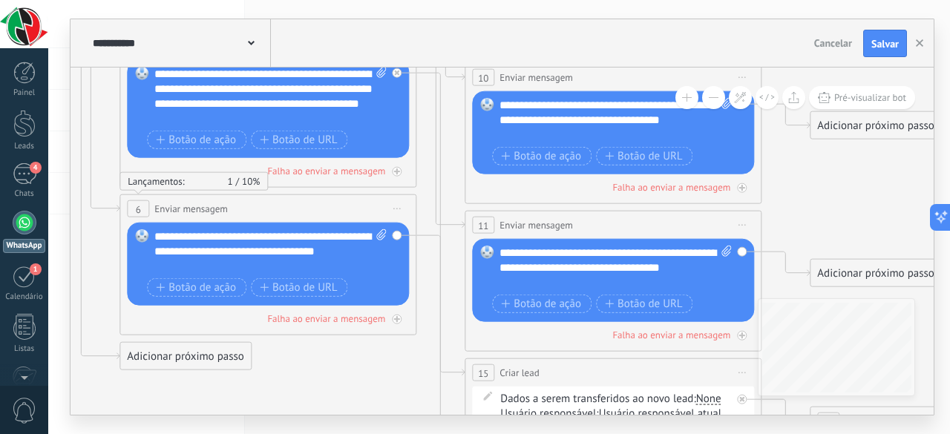
drag, startPoint x: 723, startPoint y: 183, endPoint x: 855, endPoint y: 237, distance: 141.9
click at [855, 237] on icon at bounding box center [591, 81] width 2724 height 1704
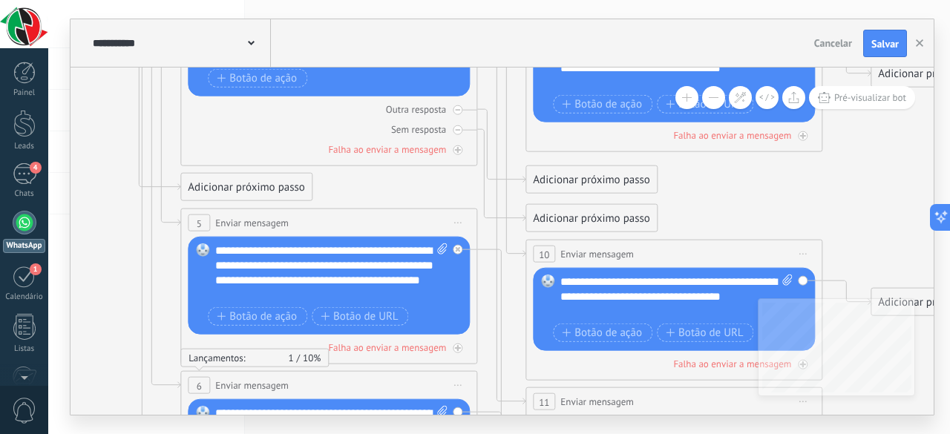
drag, startPoint x: 104, startPoint y: 208, endPoint x: 106, endPoint y: 402, distance: 193.8
click at [106, 402] on icon at bounding box center [651, 258] width 2724 height 1704
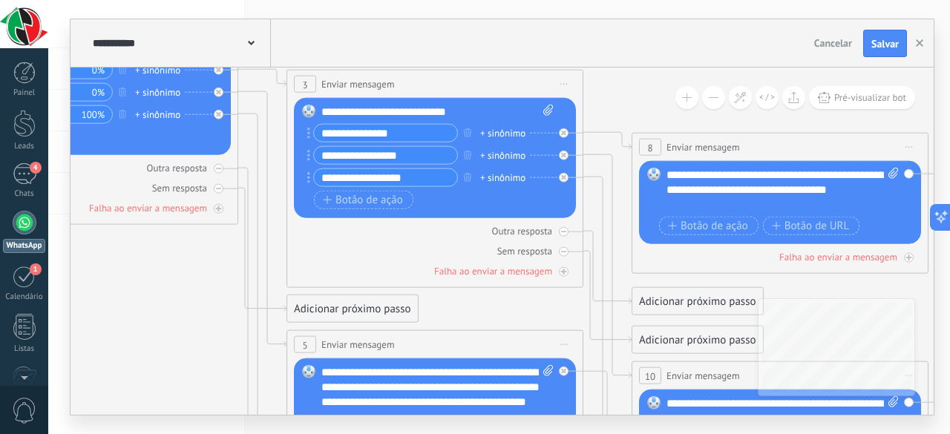
drag, startPoint x: 104, startPoint y: 148, endPoint x: 228, endPoint y: 222, distance: 144.1
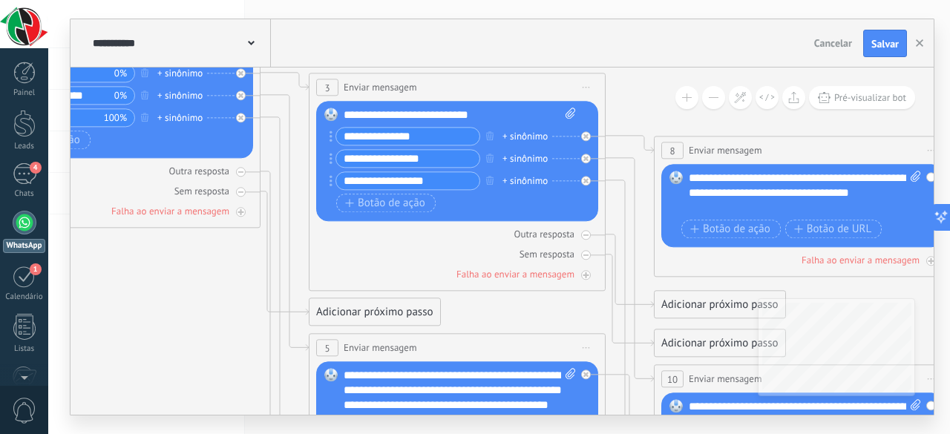
drag, startPoint x: 183, startPoint y: 293, endPoint x: 259, endPoint y: 384, distance: 118.6
click at [259, 384] on icon at bounding box center [780, 383] width 2724 height 1704
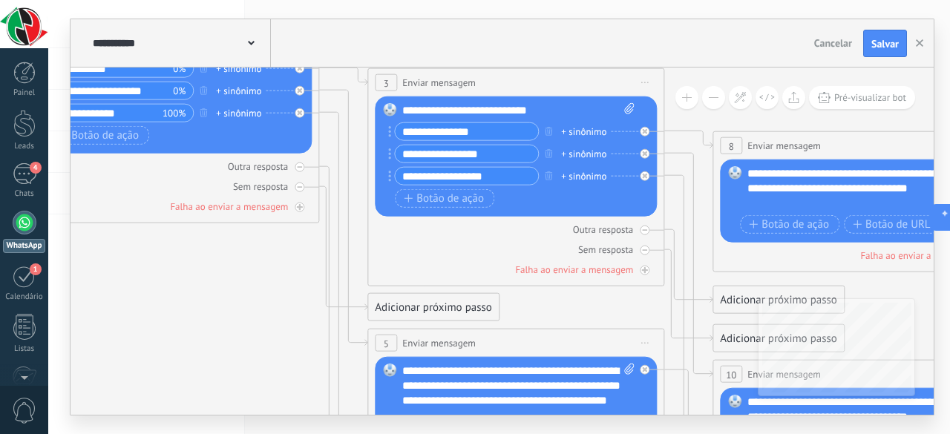
drag, startPoint x: 255, startPoint y: 376, endPoint x: 237, endPoint y: 264, distance: 112.9
click at [237, 264] on icon at bounding box center [839, 378] width 2724 height 1704
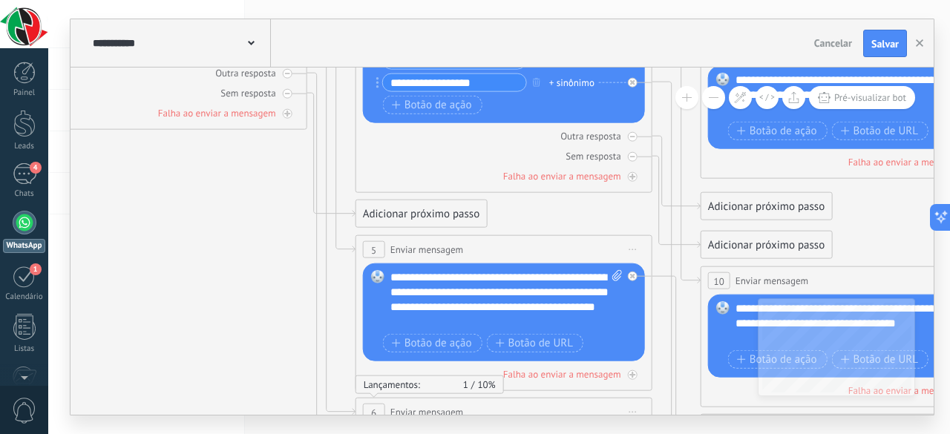
drag, startPoint x: 255, startPoint y: 341, endPoint x: 243, endPoint y: 241, distance: 101.0
click at [243, 241] on icon at bounding box center [827, 285] width 2724 height 1704
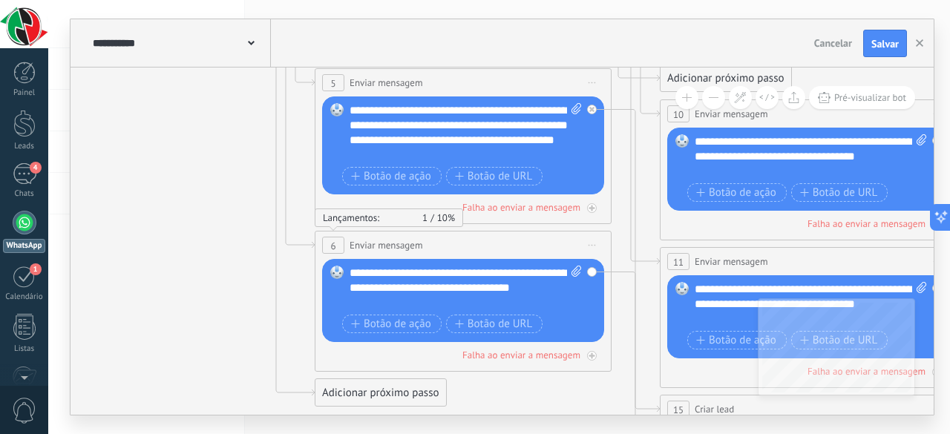
drag, startPoint x: 229, startPoint y: 328, endPoint x: 162, endPoint y: 171, distance: 171.0
click at [162, 171] on icon at bounding box center [786, 118] width 2724 height 1704
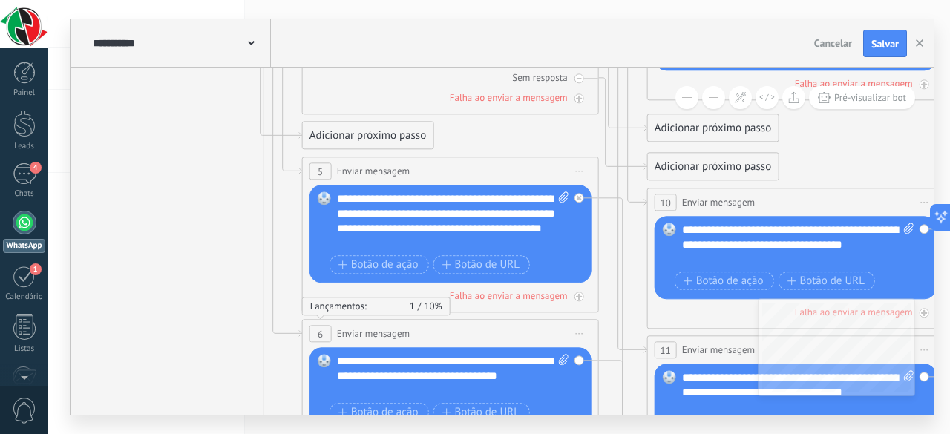
drag, startPoint x: 151, startPoint y: 187, endPoint x: 203, endPoint y: 428, distance: 246.7
click at [203, 428] on div "**********" at bounding box center [499, 217] width 902 height 434
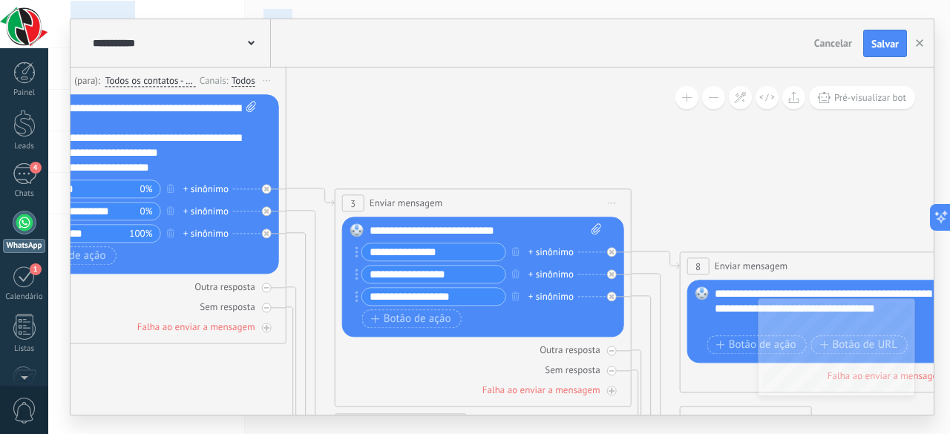
drag, startPoint x: 233, startPoint y: 316, endPoint x: 226, endPoint y: 469, distance: 153.1
click at [226, 434] on html ".abccls-1,.abccls-2{fill-rule:evenodd}.abccls-2{fill:#fff} .abfcls-1{fill:none}…" at bounding box center [475, 217] width 950 height 434
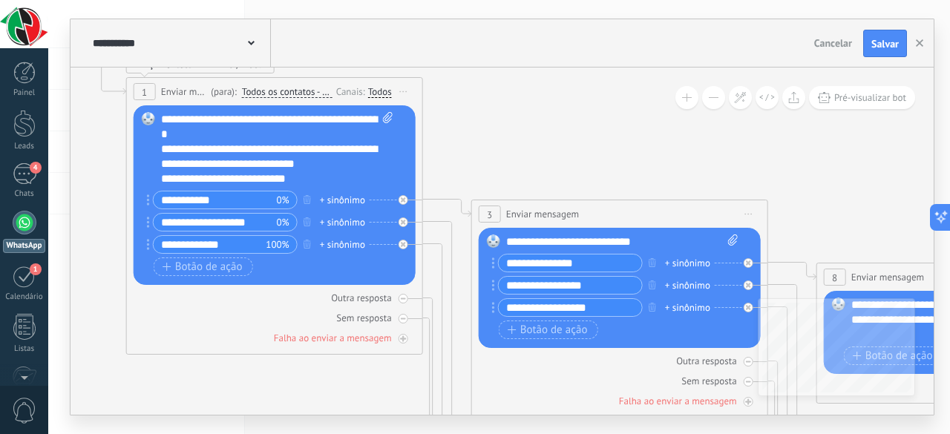
drag, startPoint x: 390, startPoint y: 125, endPoint x: 538, endPoint y: 51, distance: 165.4
click at [538, 51] on div "**********" at bounding box center [503, 217] width 864 height 396
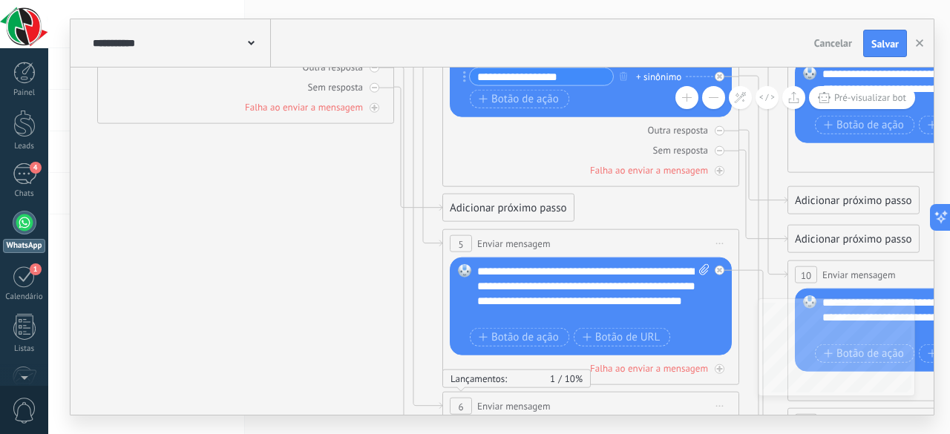
drag, startPoint x: 346, startPoint y: 373, endPoint x: 305, endPoint y: 221, distance: 158.3
click at [305, 221] on icon at bounding box center [914, 279] width 2724 height 1704
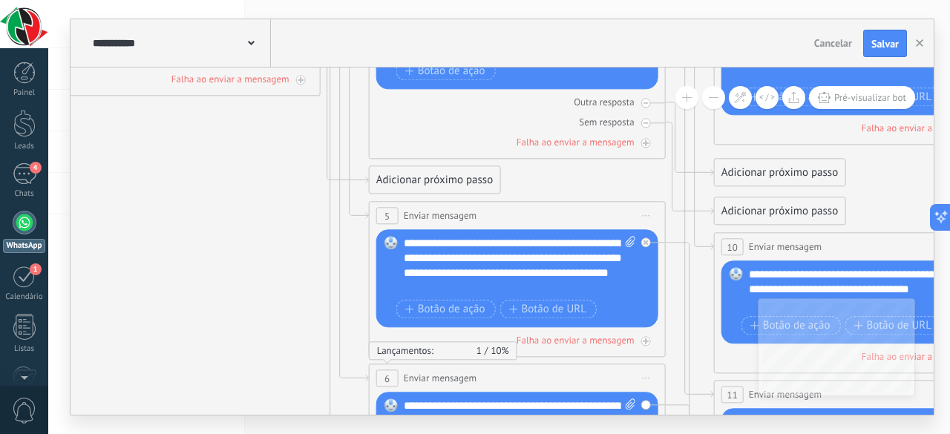
drag, startPoint x: 339, startPoint y: 333, endPoint x: 116, endPoint y: 256, distance: 236.5
click at [116, 256] on icon at bounding box center [840, 251] width 2724 height 1704
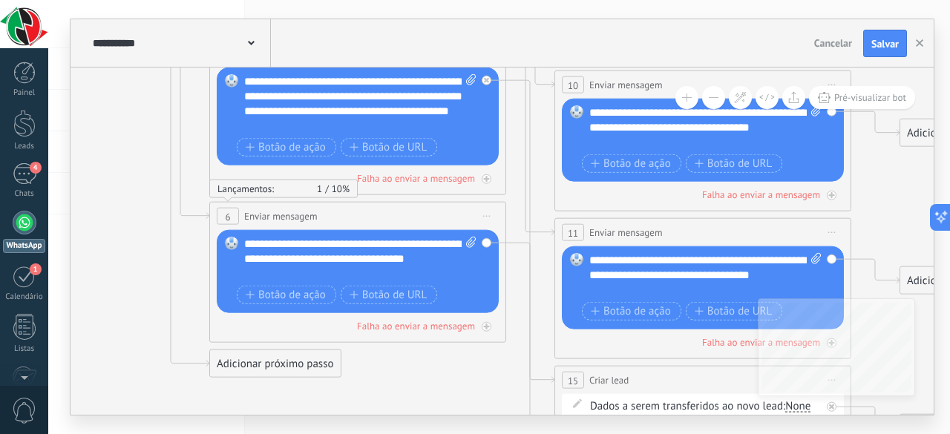
drag, startPoint x: 551, startPoint y: 313, endPoint x: 545, endPoint y: 207, distance: 105.6
click at [545, 207] on icon at bounding box center [680, 89] width 2724 height 1704
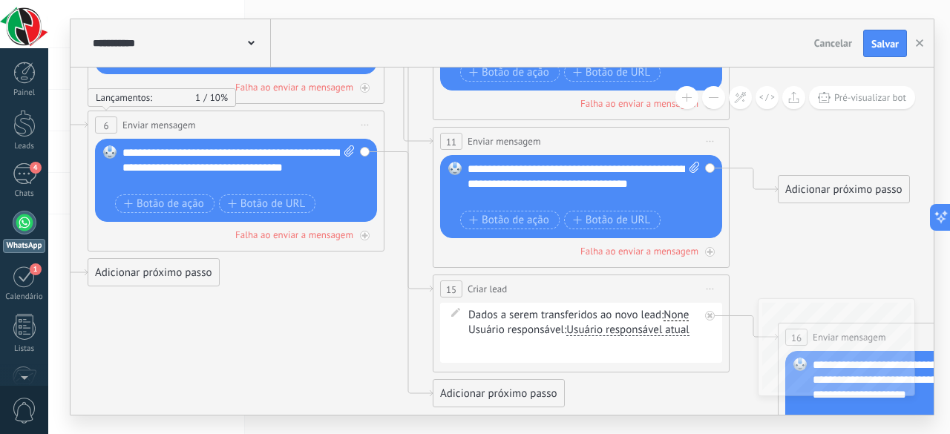
drag, startPoint x: 474, startPoint y: 384, endPoint x: 347, endPoint y: 296, distance: 154.1
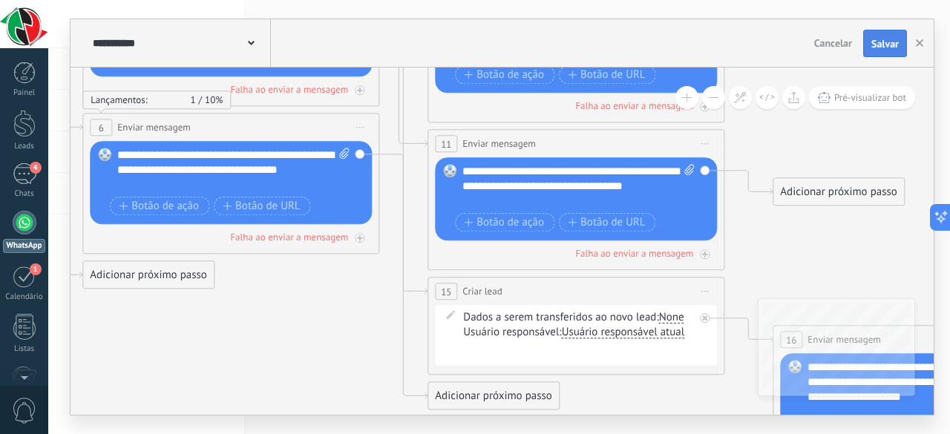
click at [882, 39] on span "Salvar" at bounding box center [885, 44] width 27 height 10
click at [18, 114] on div at bounding box center [24, 123] width 22 height 27
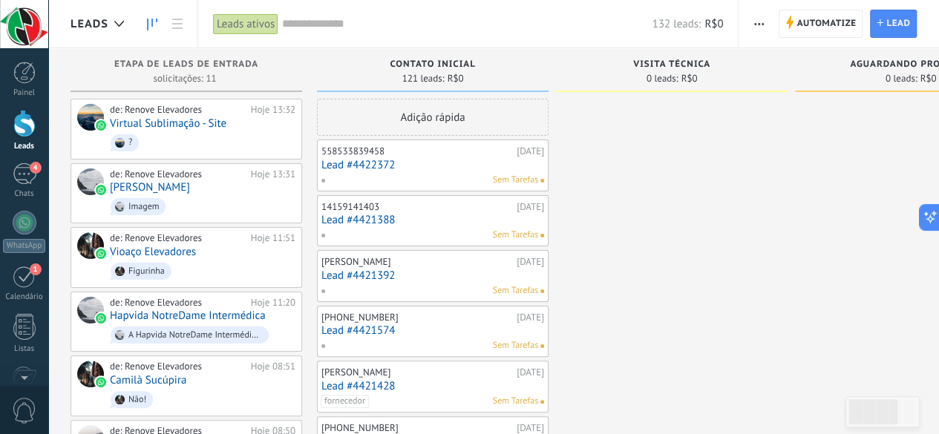
click at [25, 128] on div at bounding box center [24, 123] width 22 height 27
click at [25, 172] on div "4" at bounding box center [25, 174] width 24 height 22
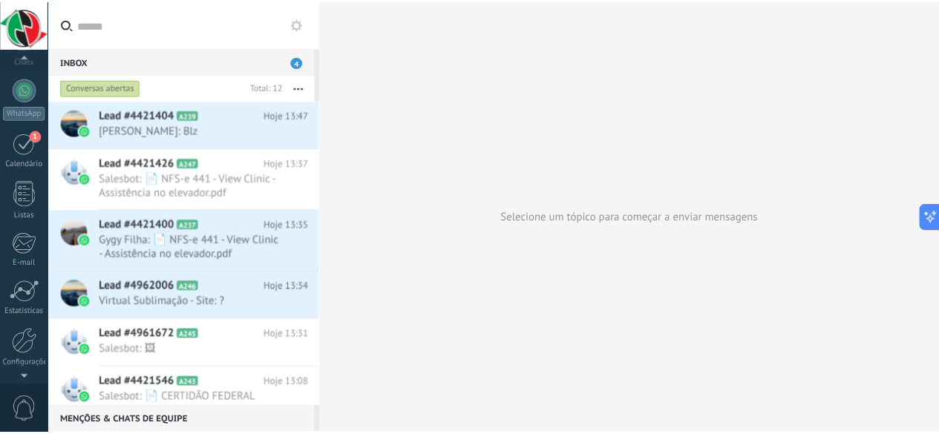
scroll to position [182, 0]
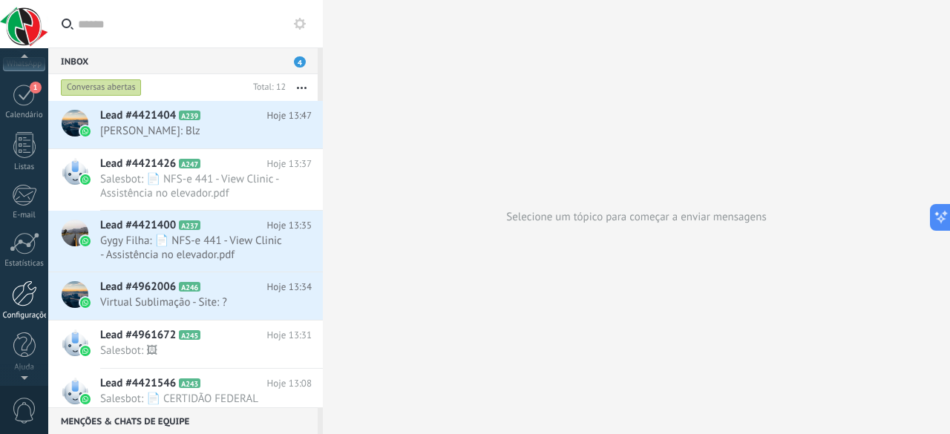
click at [27, 292] on div at bounding box center [24, 294] width 25 height 26
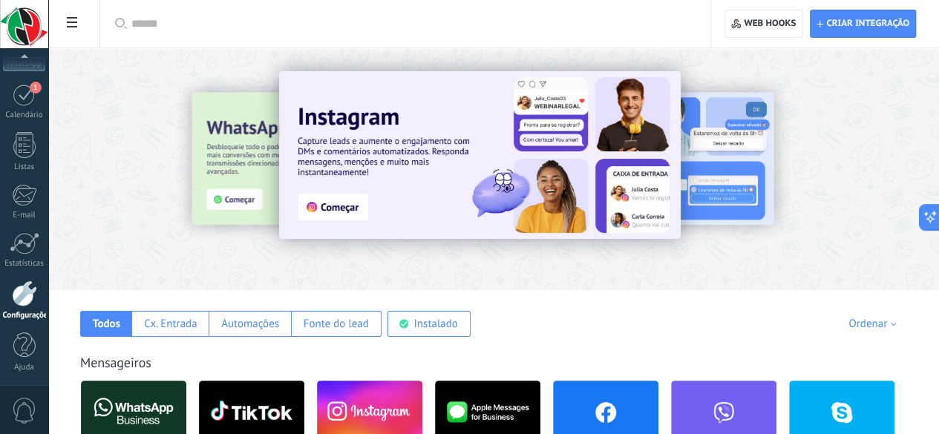
click at [440, 203] on img at bounding box center [480, 155] width 402 height 168
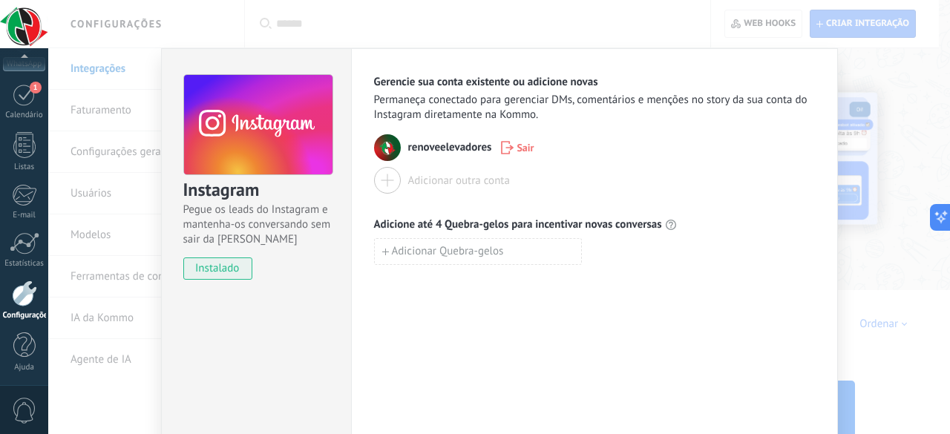
click at [440, 203] on div "Gerencie sua conta existente ou adicione novas Permaneça conectado para gerenci…" at bounding box center [594, 170] width 441 height 190
click at [910, 117] on div "Instagram Pegue os leads do Instagram e mantenha-os conversando sem sair da Kom…" at bounding box center [499, 217] width 902 height 434
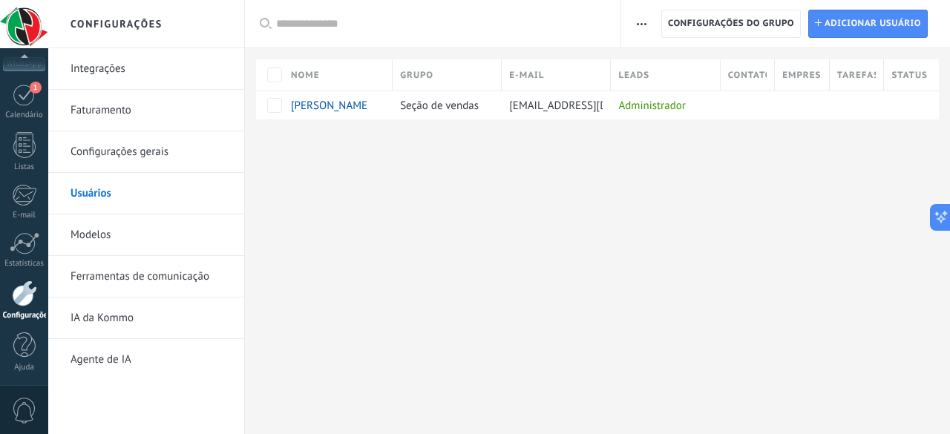
click at [86, 108] on link "Faturamento" at bounding box center [150, 111] width 159 height 42
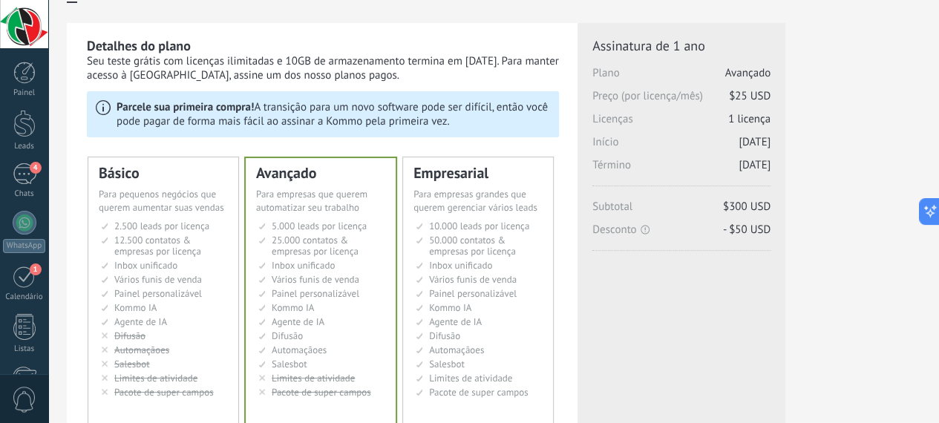
click at [209, 222] on span "2.500 leads por licença" at bounding box center [161, 226] width 95 height 13
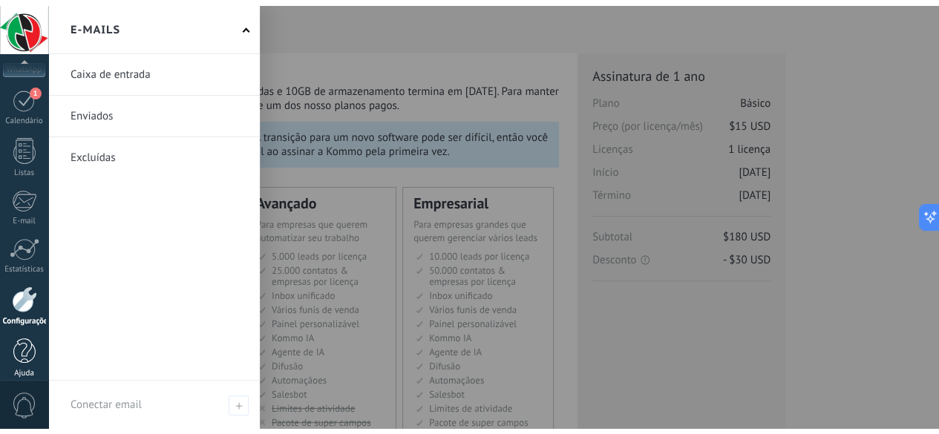
scroll to position [193, 0]
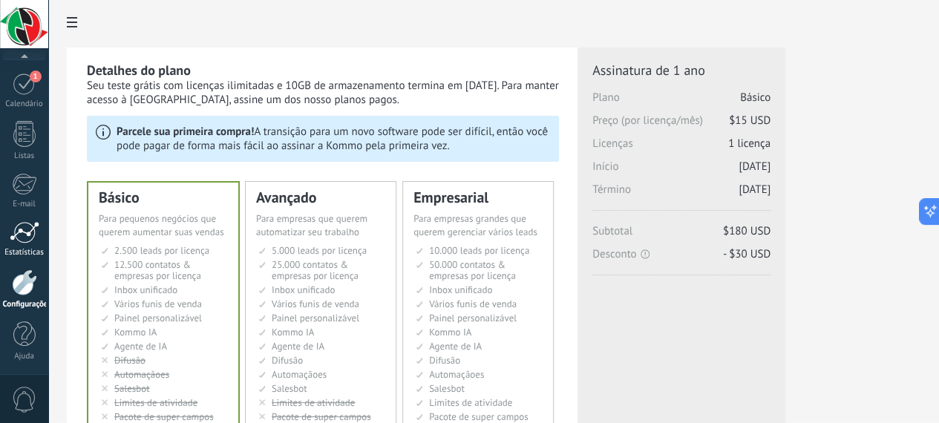
click at [22, 228] on div at bounding box center [25, 232] width 30 height 22
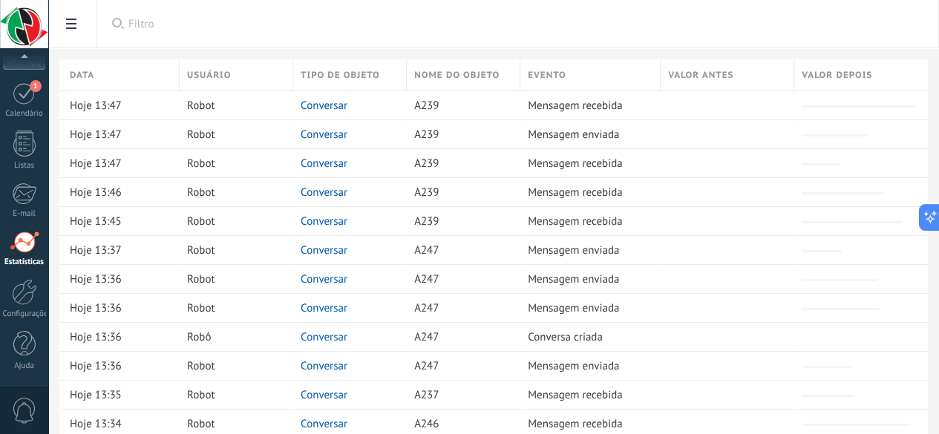
scroll to position [182, 0]
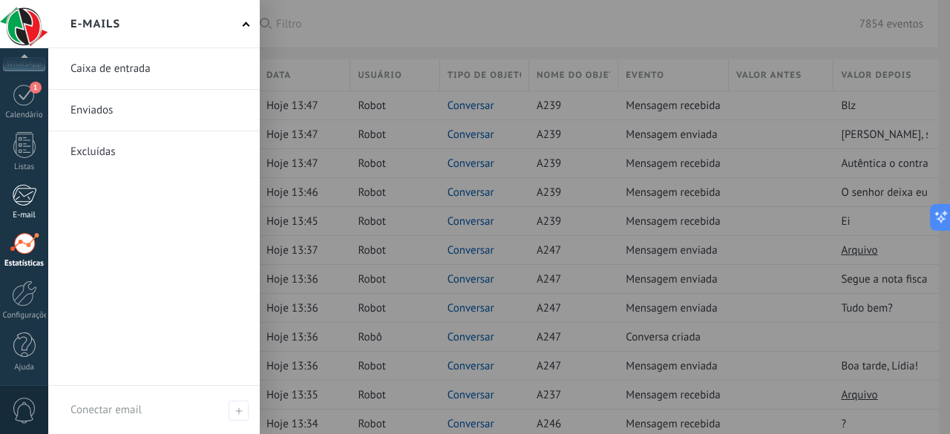
click at [24, 195] on div at bounding box center [24, 195] width 25 height 22
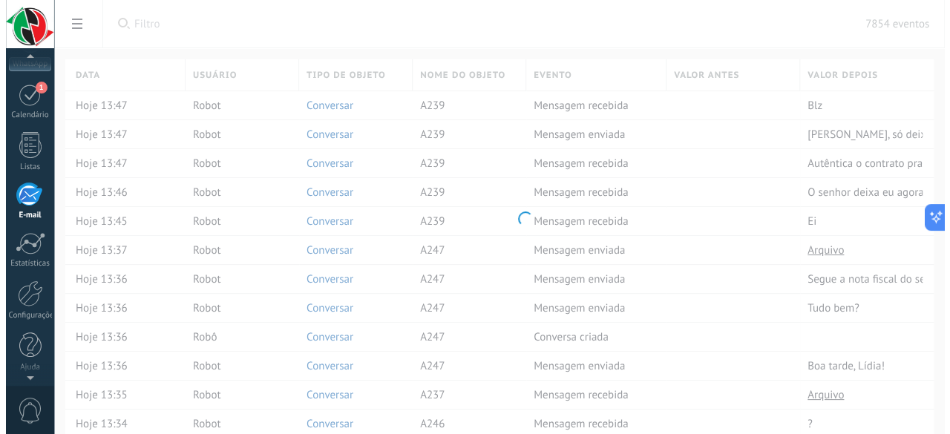
scroll to position [143, 0]
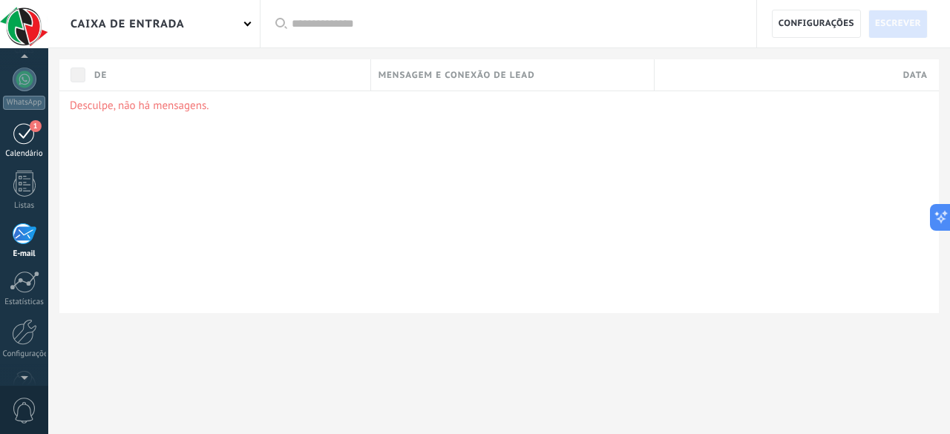
click at [22, 139] on div "1" at bounding box center [25, 133] width 24 height 23
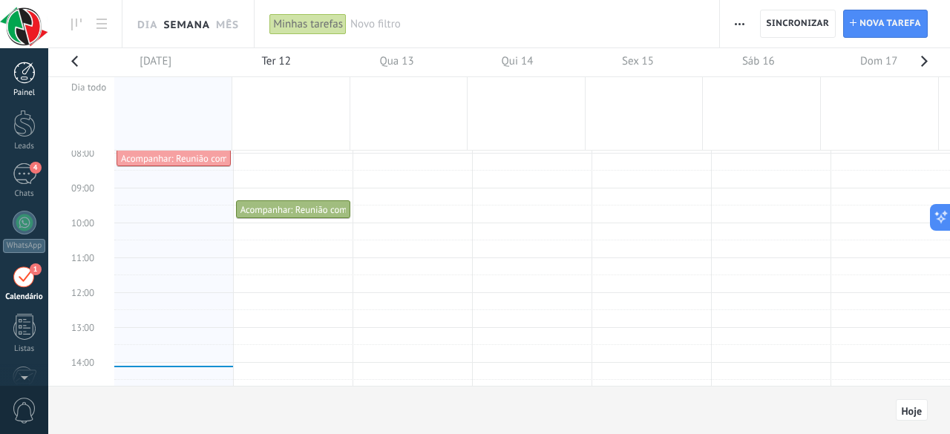
click at [21, 74] on div at bounding box center [24, 73] width 22 height 22
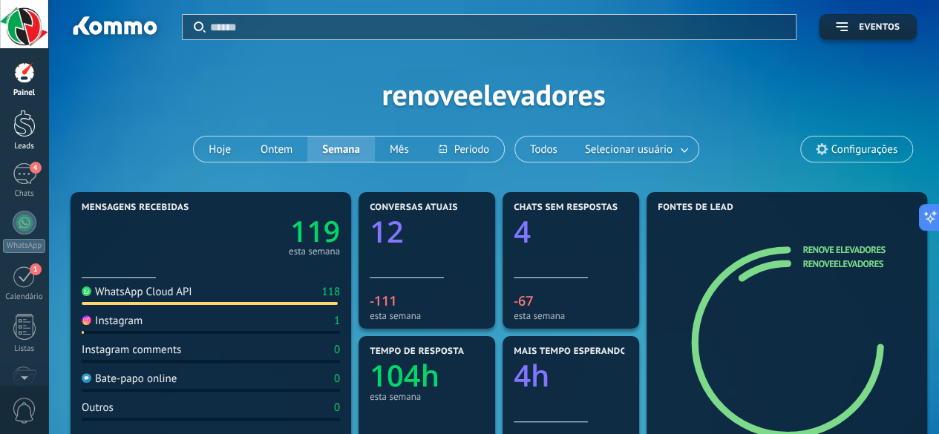
click at [29, 117] on div at bounding box center [24, 123] width 22 height 27
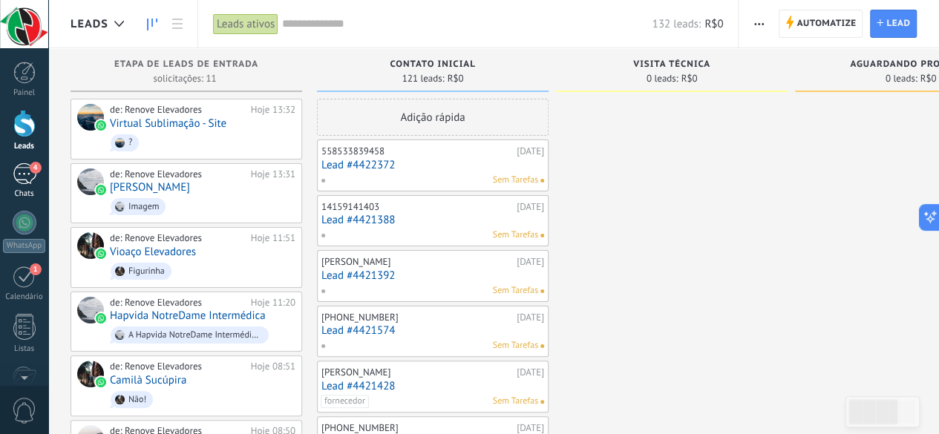
click at [25, 179] on div "4" at bounding box center [25, 174] width 24 height 22
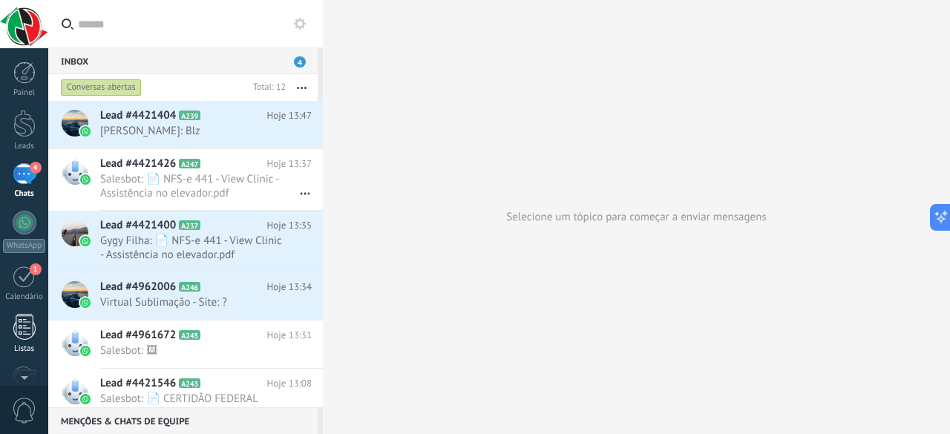
click at [21, 320] on div at bounding box center [24, 327] width 22 height 26
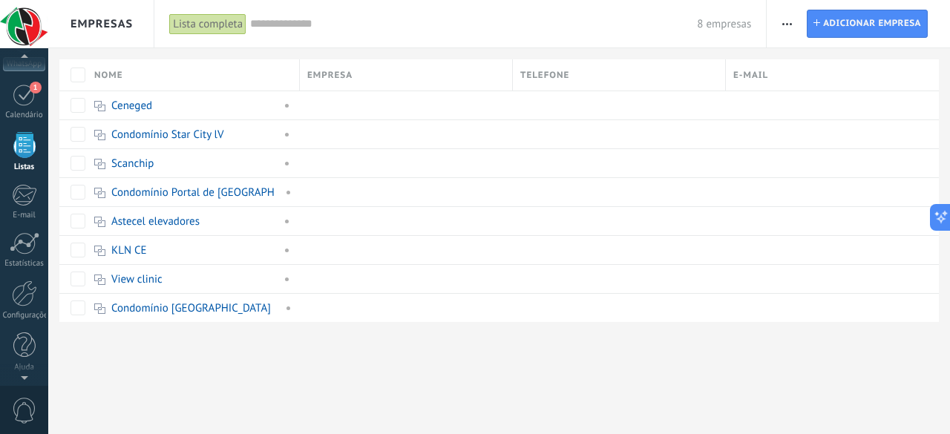
scroll to position [170, 0]
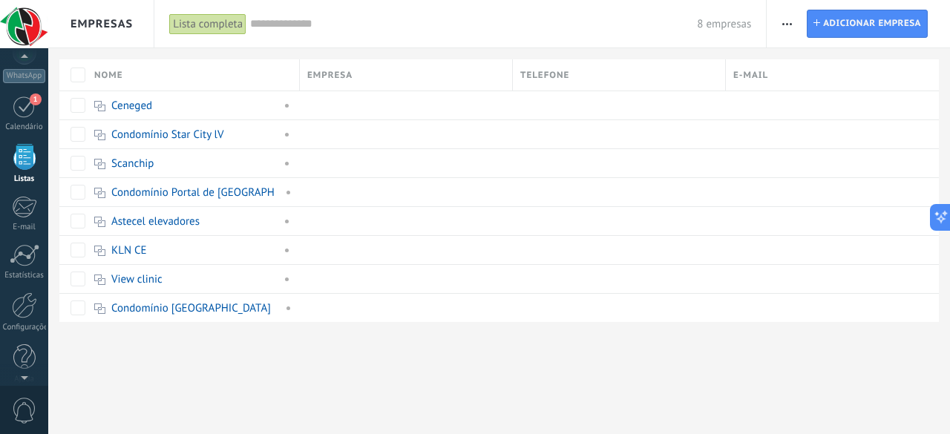
click at [30, 19] on div at bounding box center [24, 24] width 48 height 48
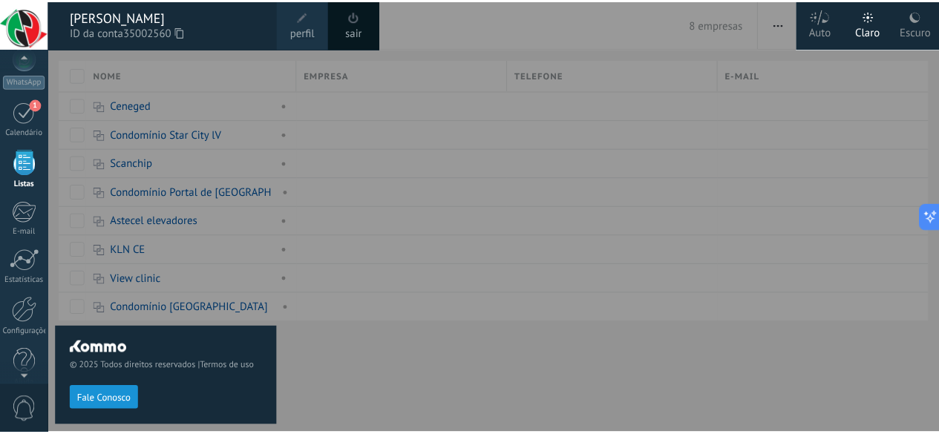
scroll to position [182, 0]
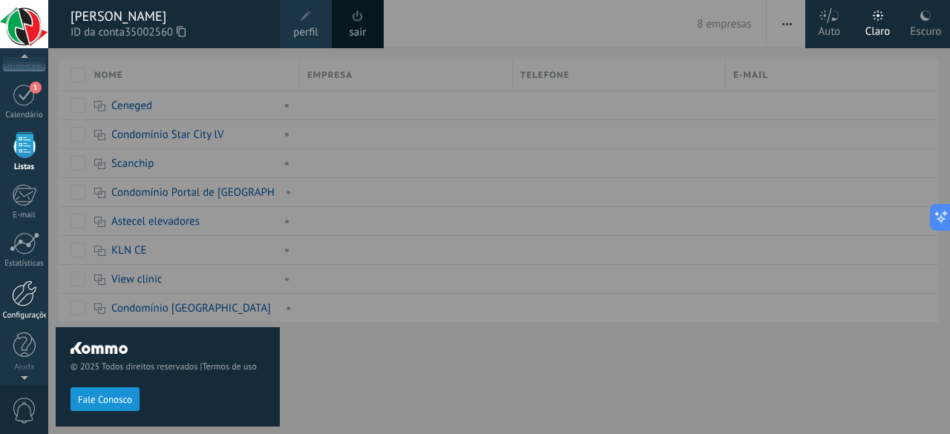
click at [26, 289] on div at bounding box center [24, 294] width 25 height 26
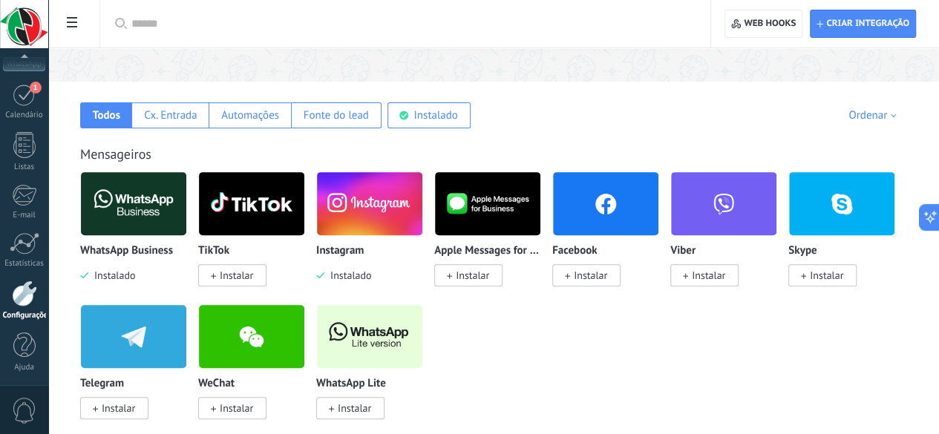
scroll to position [235, 0]
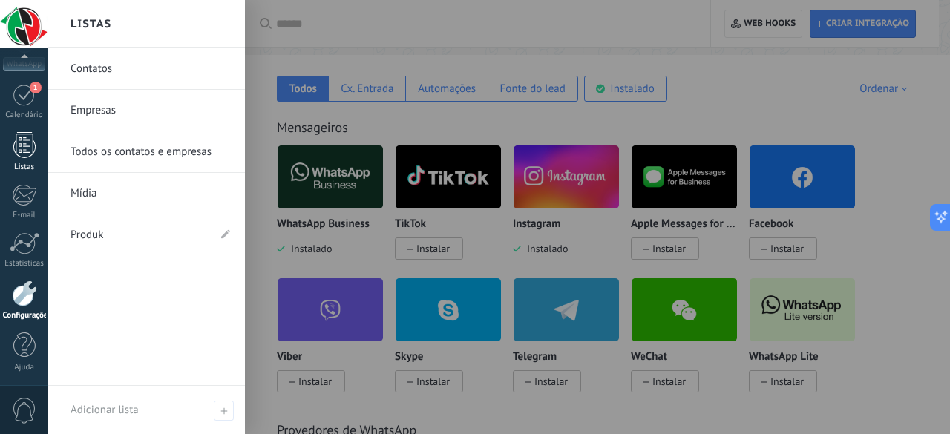
click at [19, 140] on div at bounding box center [24, 145] width 22 height 26
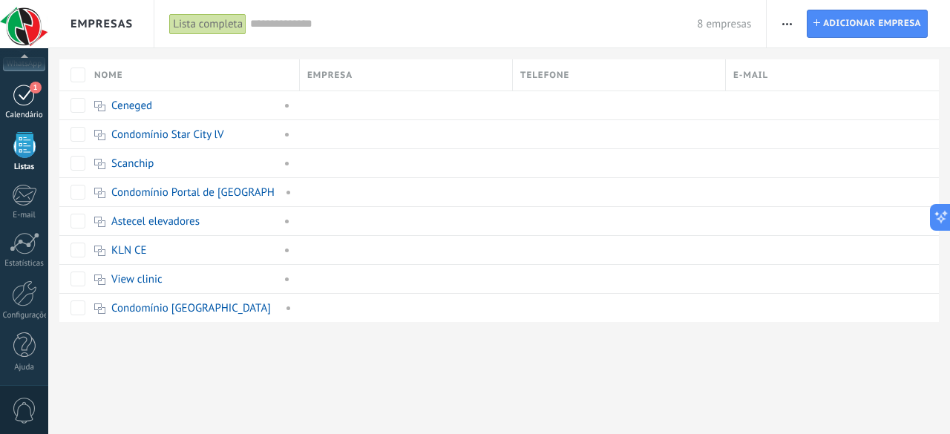
click at [24, 98] on div "1" at bounding box center [25, 94] width 24 height 23
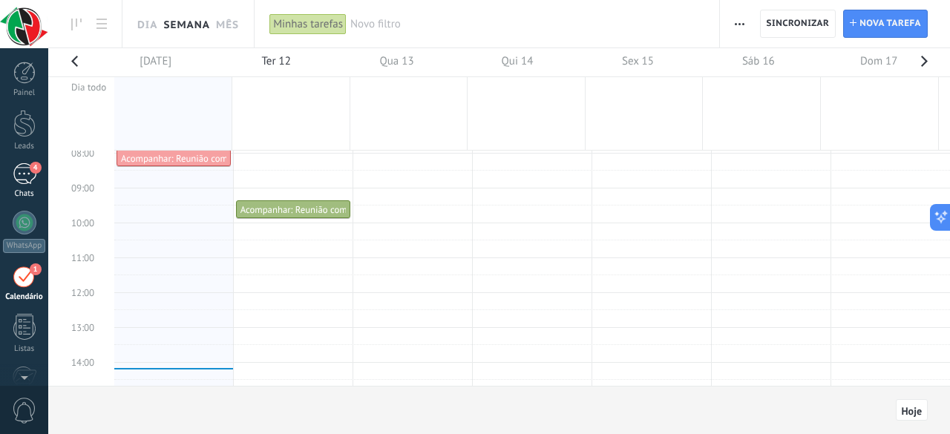
click at [30, 168] on span "4" at bounding box center [36, 168] width 12 height 12
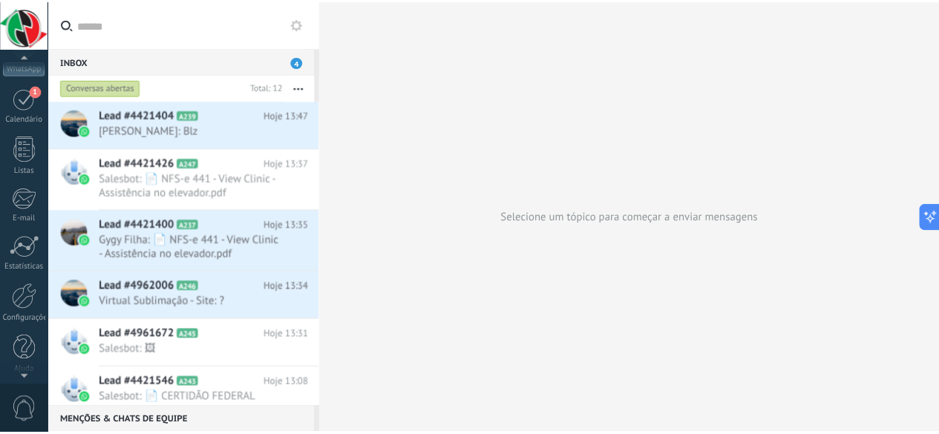
scroll to position [182, 0]
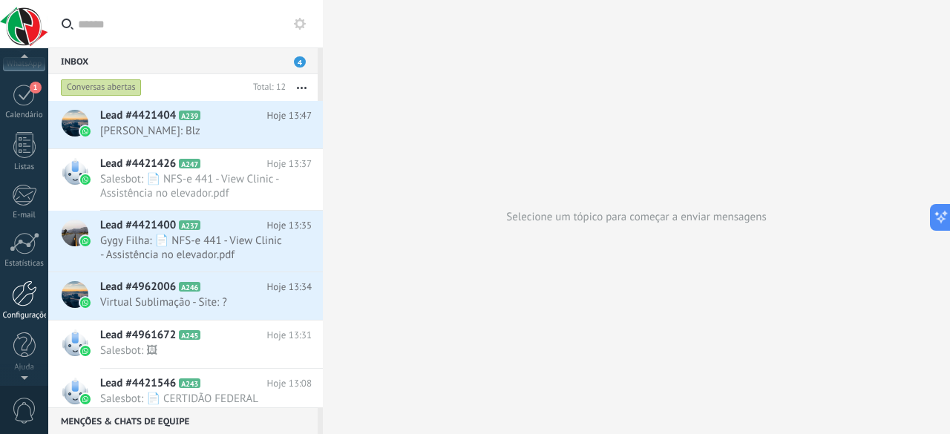
click at [28, 304] on div at bounding box center [24, 294] width 25 height 26
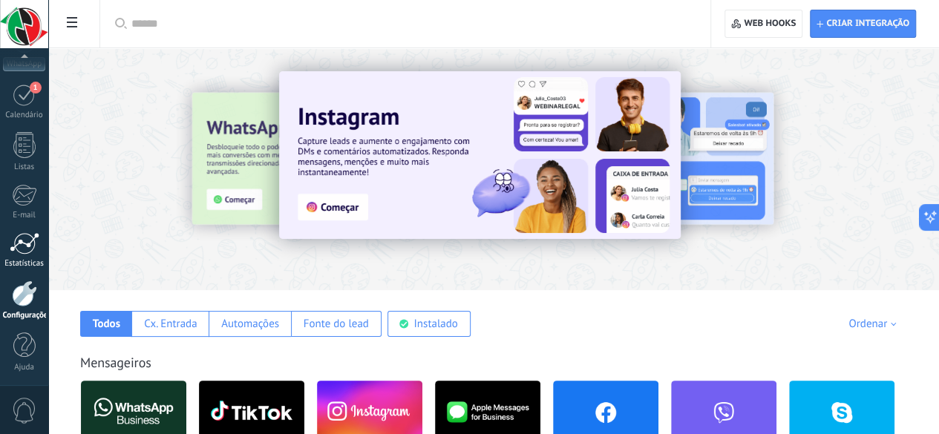
click at [28, 247] on div at bounding box center [25, 243] width 30 height 22
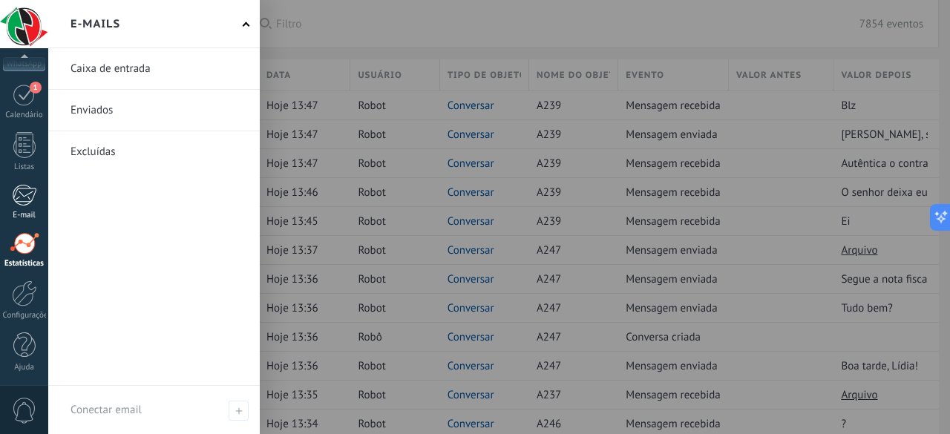
click at [31, 184] on div at bounding box center [24, 195] width 25 height 22
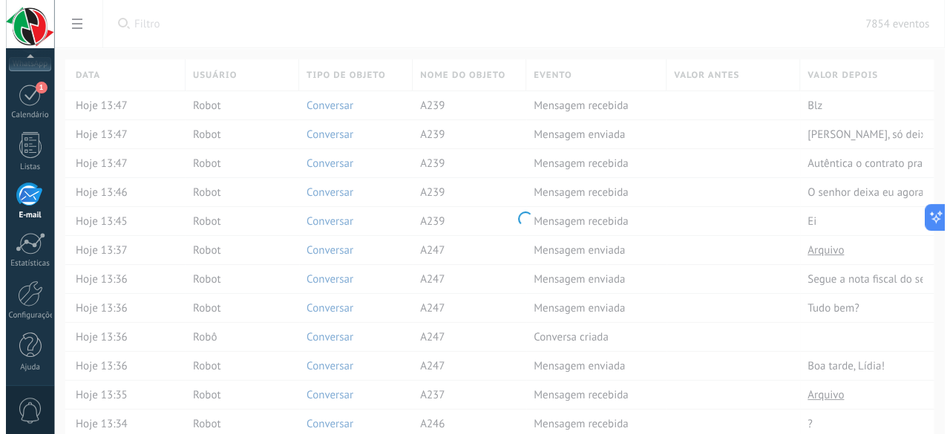
scroll to position [143, 0]
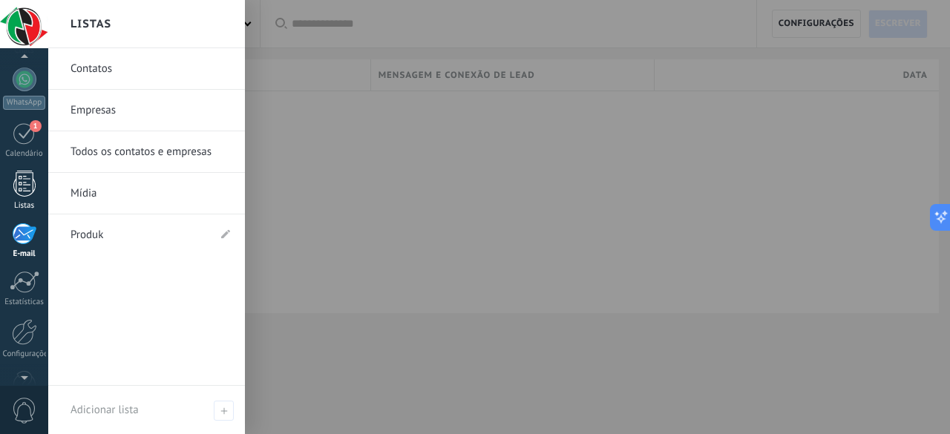
click at [28, 179] on div at bounding box center [24, 184] width 22 height 26
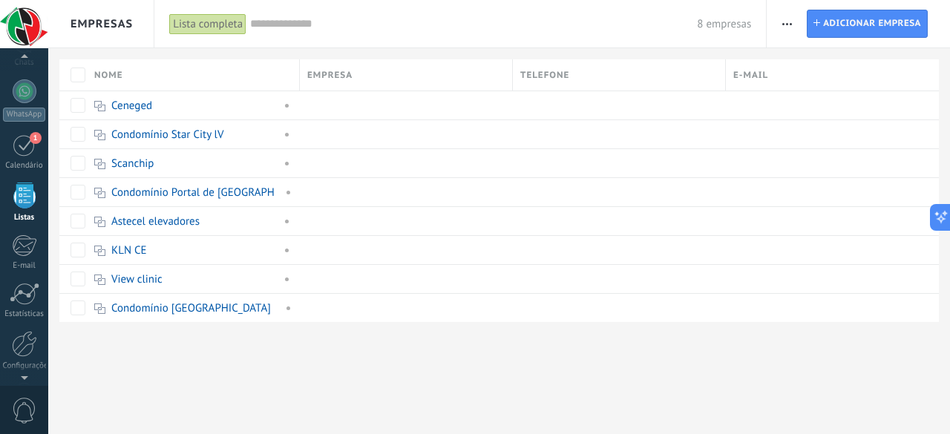
scroll to position [129, 0]
click at [24, 93] on div at bounding box center [25, 94] width 24 height 24
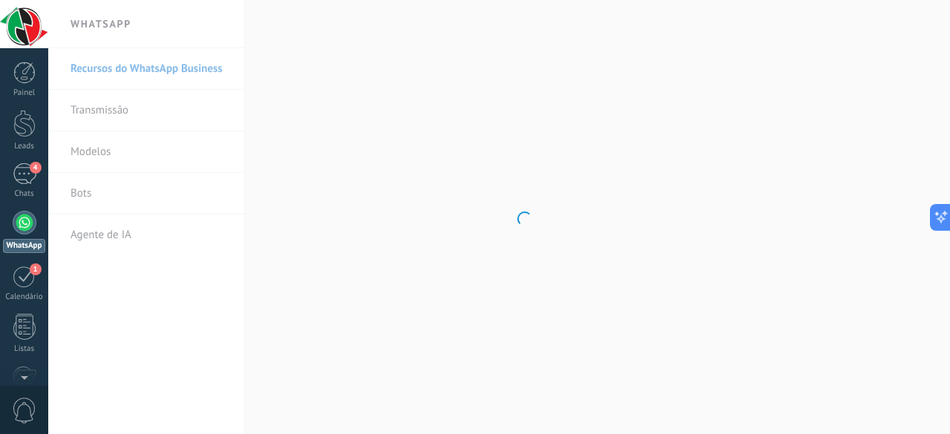
click at [24, 93] on div "Painel" at bounding box center [24, 93] width 43 height 10
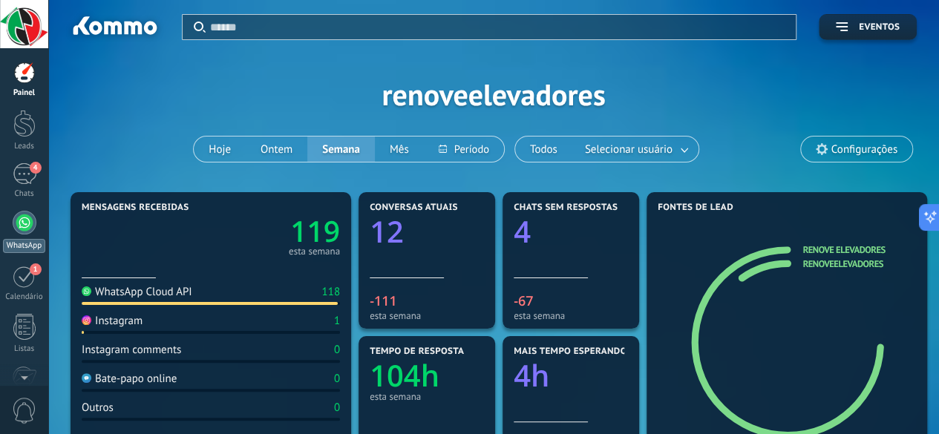
click at [24, 221] on div at bounding box center [25, 223] width 24 height 24
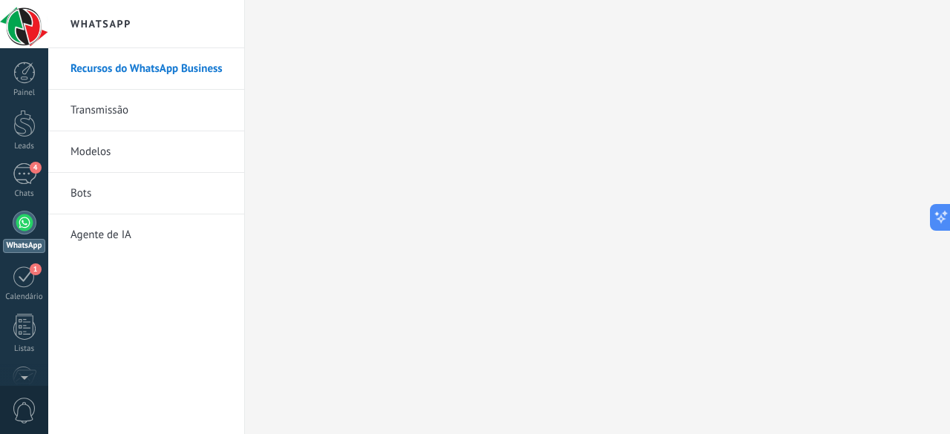
click at [88, 190] on link "Bots" at bounding box center [150, 194] width 159 height 42
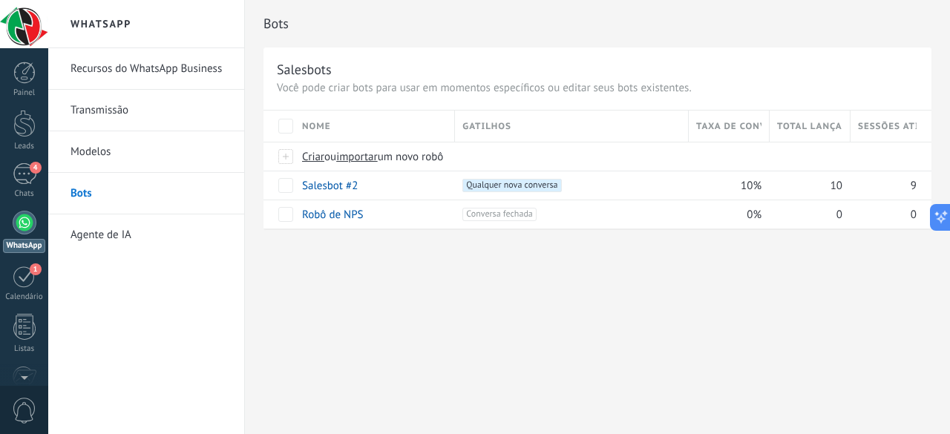
click at [88, 190] on link "Bots" at bounding box center [150, 194] width 159 height 42
click at [91, 226] on link "Agente de IA" at bounding box center [150, 236] width 159 height 42
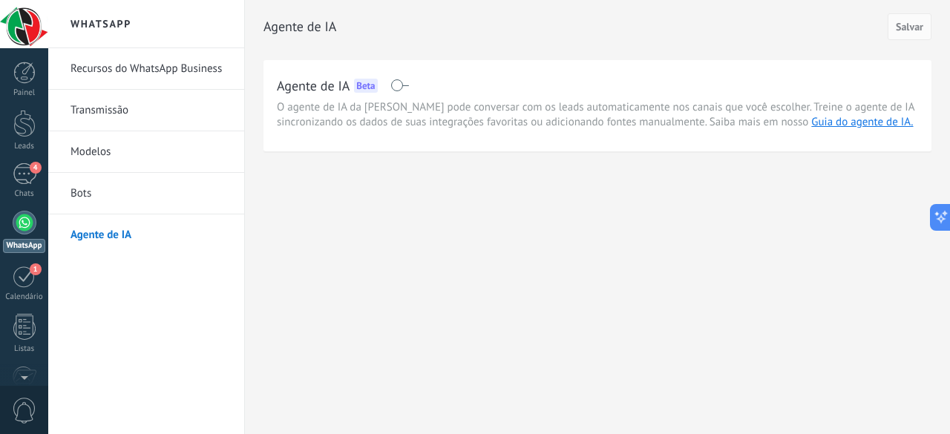
click at [104, 209] on link "Bots" at bounding box center [150, 194] width 159 height 42
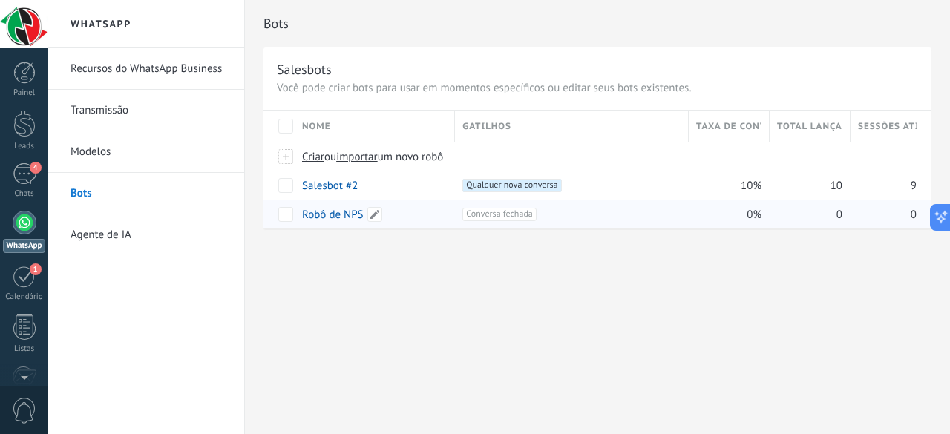
click at [316, 211] on link "Robô de NPS" at bounding box center [333, 215] width 62 height 14
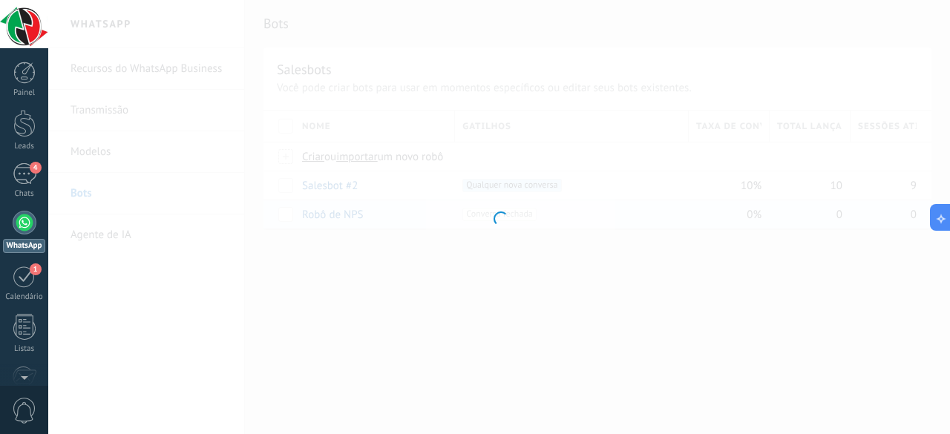
type input "**********"
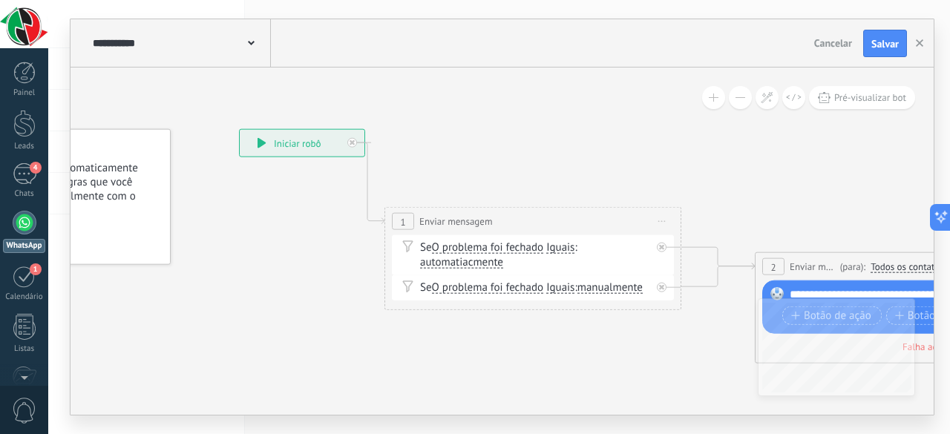
drag, startPoint x: 711, startPoint y: 379, endPoint x: 477, endPoint y: 310, distance: 244.6
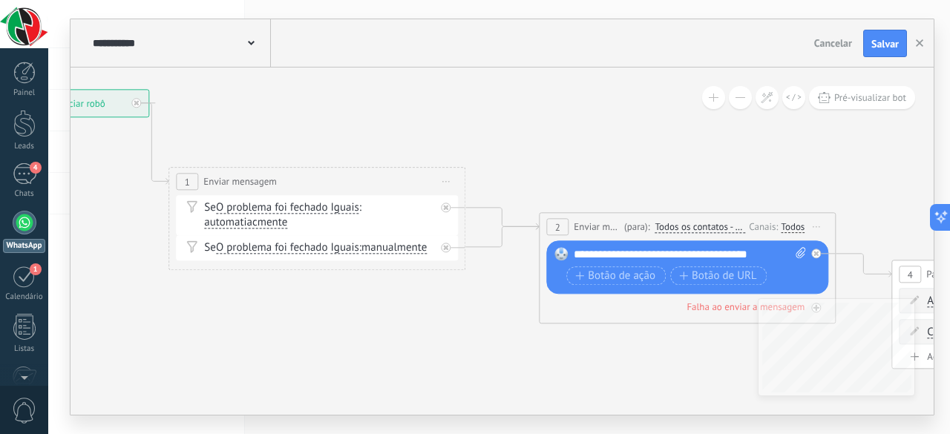
drag, startPoint x: 548, startPoint y: 348, endPoint x: 418, endPoint y: 327, distance: 131.6
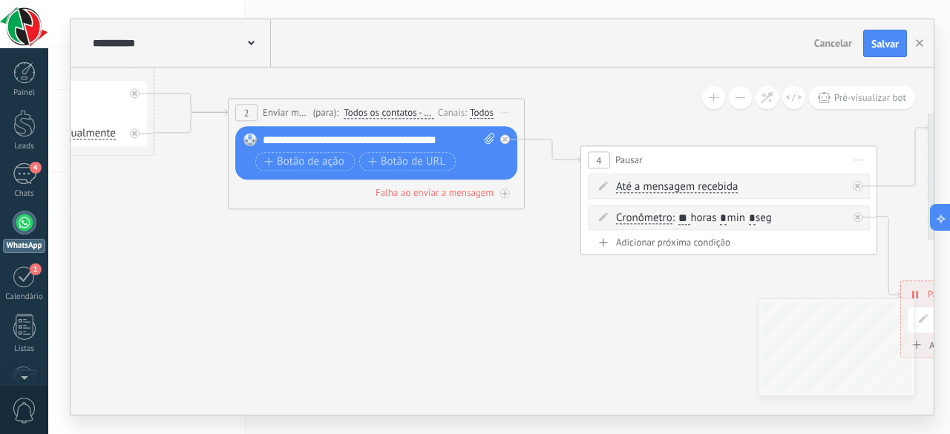
drag, startPoint x: 601, startPoint y: 366, endPoint x: 283, endPoint y: 252, distance: 338.4
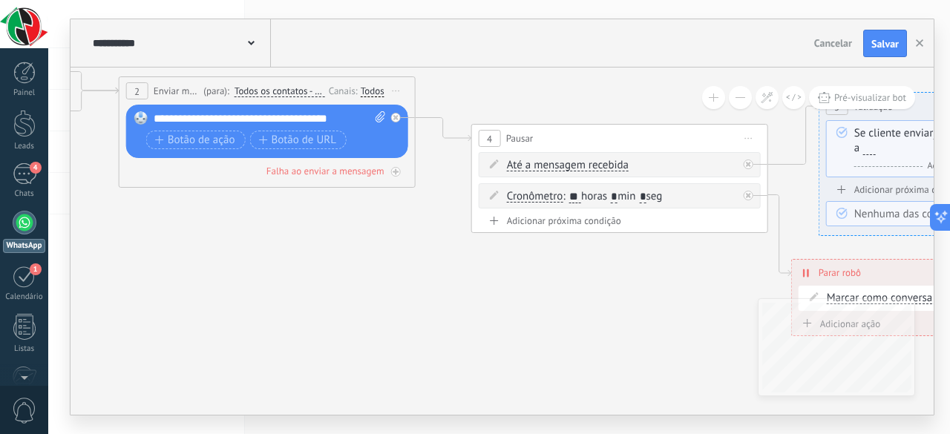
drag, startPoint x: 587, startPoint y: 358, endPoint x: 486, endPoint y: 336, distance: 103.3
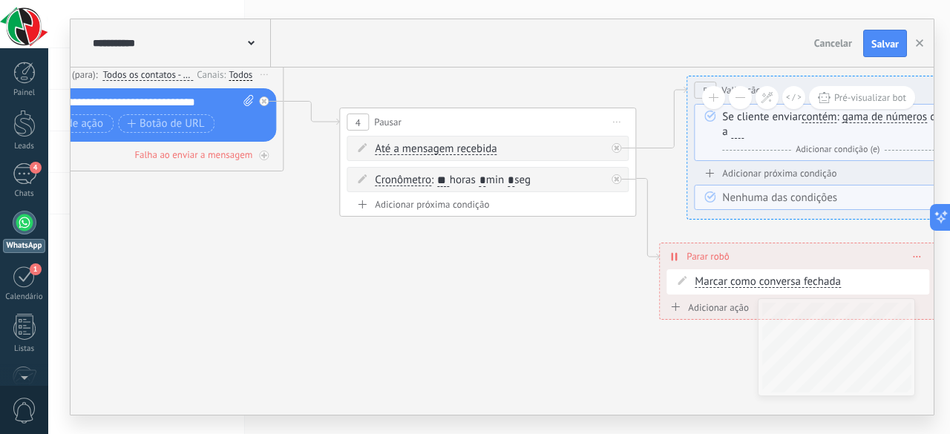
drag, startPoint x: 617, startPoint y: 358, endPoint x: 355, endPoint y: 339, distance: 262.8
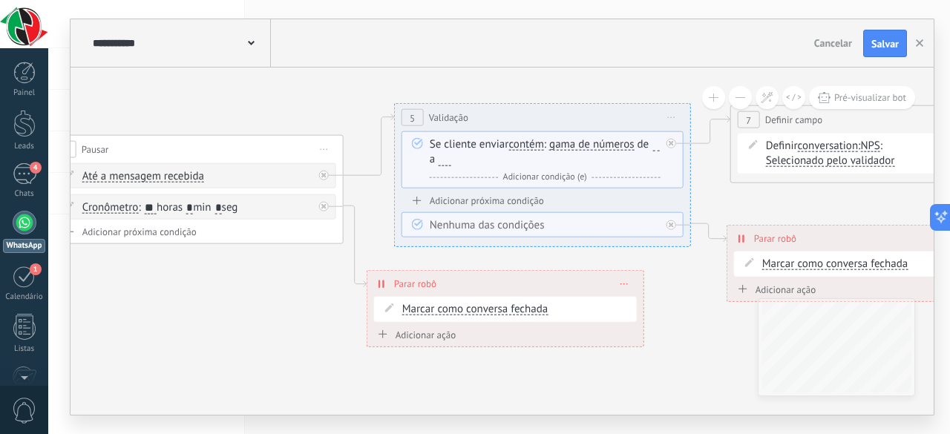
drag, startPoint x: 654, startPoint y: 385, endPoint x: 787, endPoint y: 412, distance: 135.6
click at [787, 412] on icon at bounding box center [773, 163] width 3932 height 1140
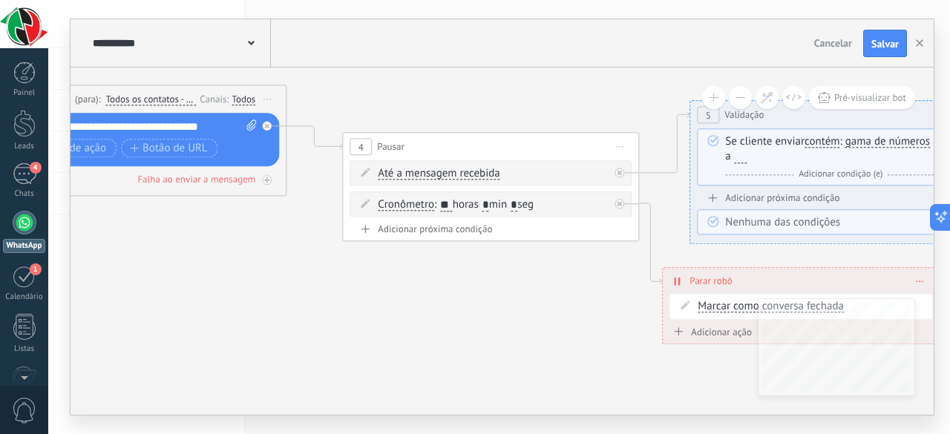
drag, startPoint x: 437, startPoint y: 310, endPoint x: 779, endPoint y: 461, distance: 374.0
click at [779, 422] on html ".abccls-1,.abccls-2{fill-rule:evenodd}.abccls-2{fill:#fff} .abfcls-1{fill:none}…" at bounding box center [475, 217] width 950 height 434
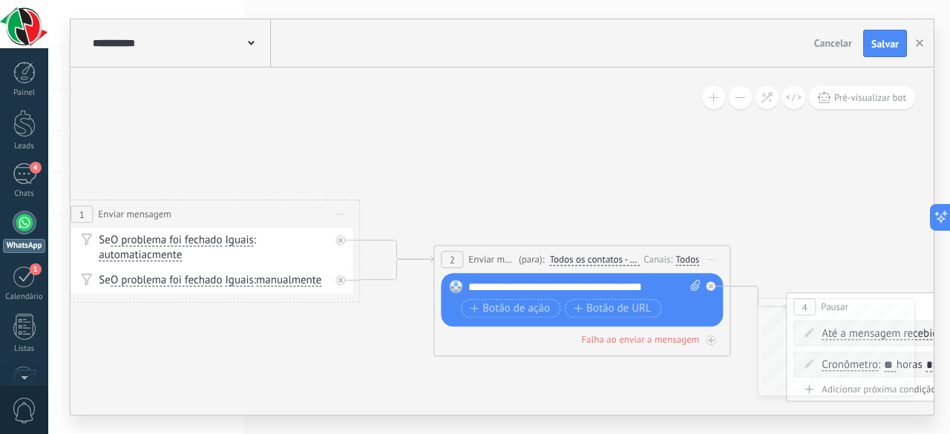
drag, startPoint x: 496, startPoint y: 170, endPoint x: 863, endPoint y: 226, distance: 371.1
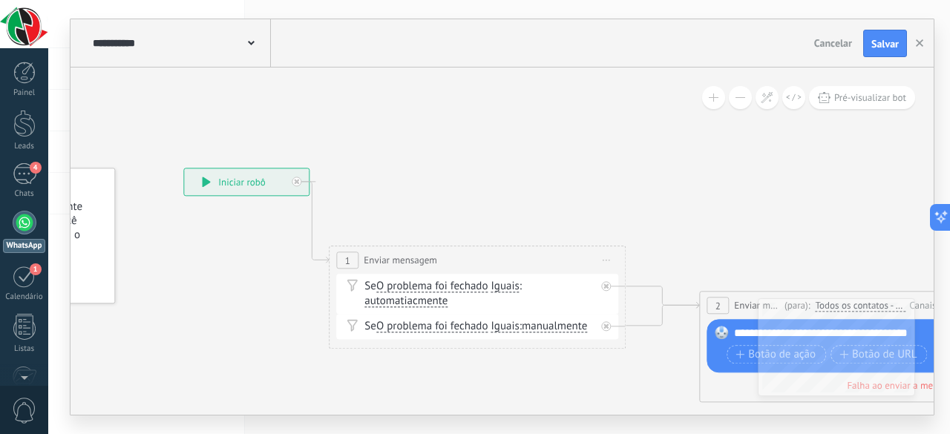
click at [248, 39] on span at bounding box center [251, 42] width 7 height 14
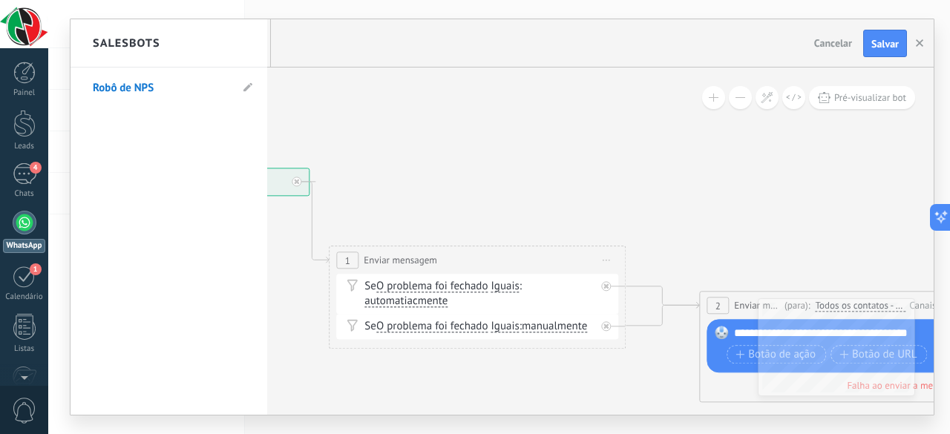
click at [248, 39] on div "Salesbots" at bounding box center [169, 43] width 197 height 48
click at [399, 156] on div at bounding box center [503, 217] width 864 height 396
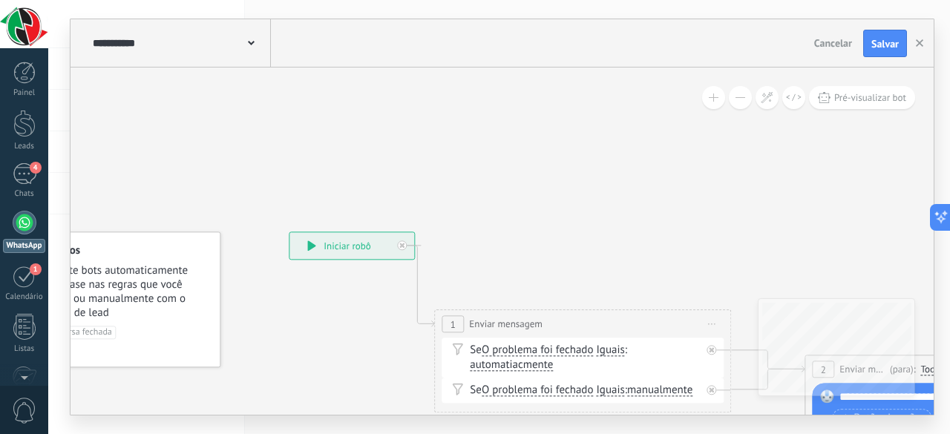
drag, startPoint x: 255, startPoint y: 289, endPoint x: 399, endPoint y: 373, distance: 167.1
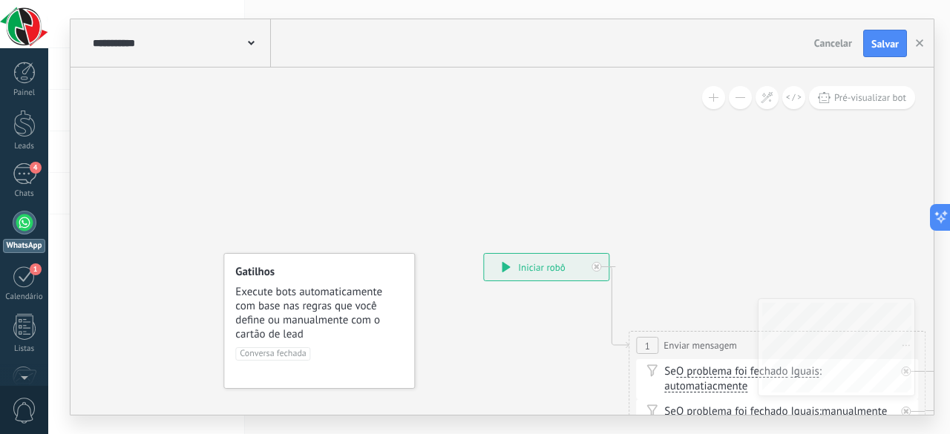
drag, startPoint x: 306, startPoint y: 173, endPoint x: 462, endPoint y: 173, distance: 155.9
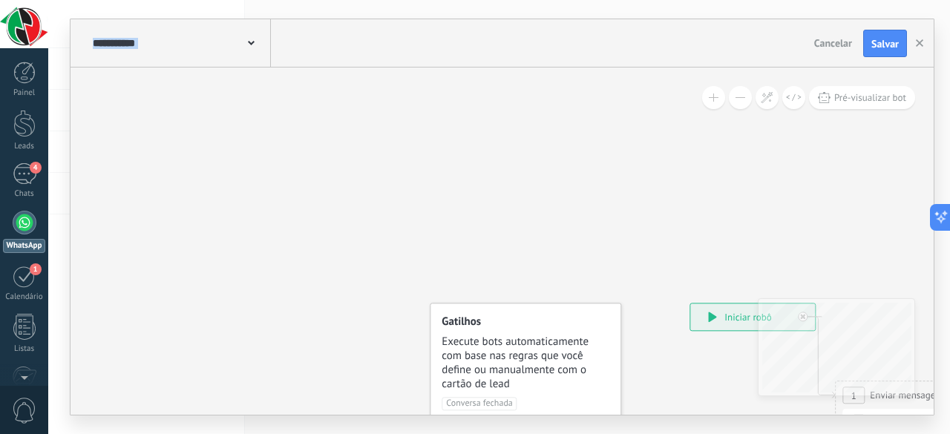
drag, startPoint x: 238, startPoint y: 174, endPoint x: 451, endPoint y: 226, distance: 219.2
click at [835, 39] on span "Cancelar" at bounding box center [834, 42] width 38 height 13
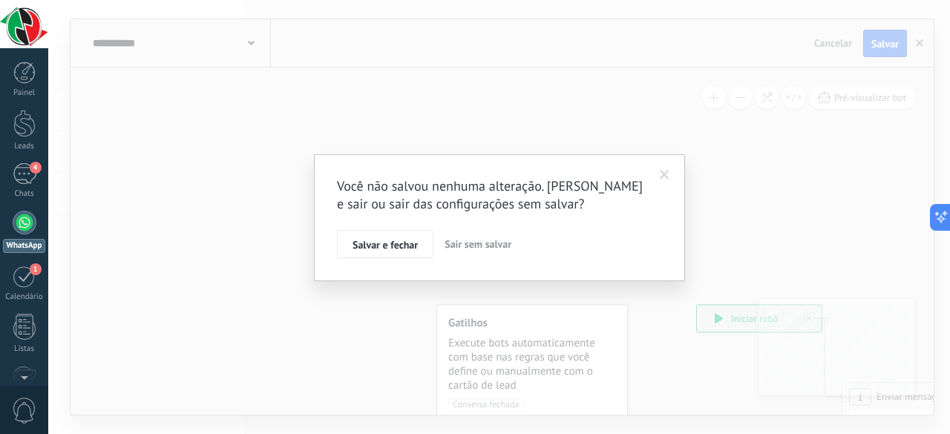
click at [671, 170] on span at bounding box center [665, 175] width 25 height 25
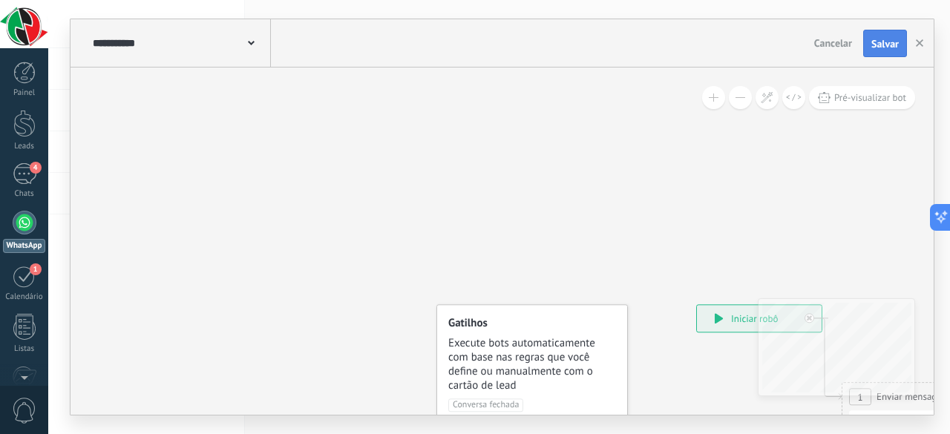
click at [887, 39] on span "Salvar" at bounding box center [885, 44] width 27 height 10
drag, startPoint x: 210, startPoint y: 193, endPoint x: 442, endPoint y: 209, distance: 232.2
click at [442, 209] on div "**********" at bounding box center [503, 241] width 864 height 347
click at [20, 215] on div at bounding box center [25, 223] width 24 height 24
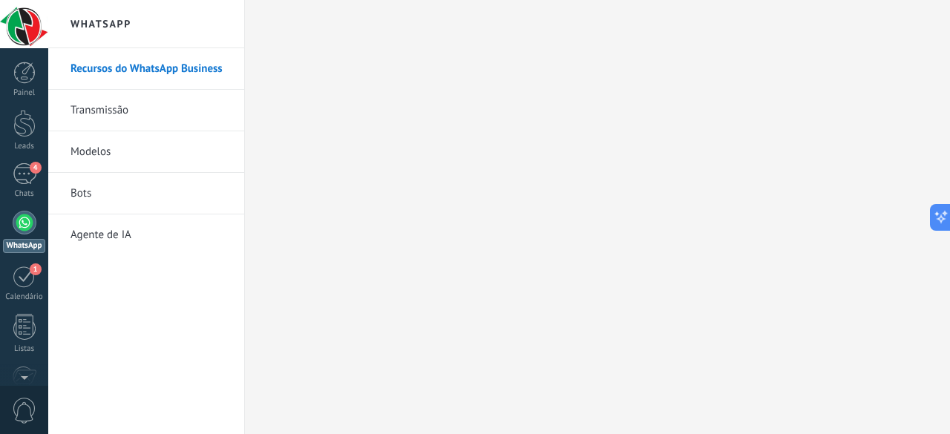
click at [74, 195] on link "Bots" at bounding box center [150, 194] width 159 height 42
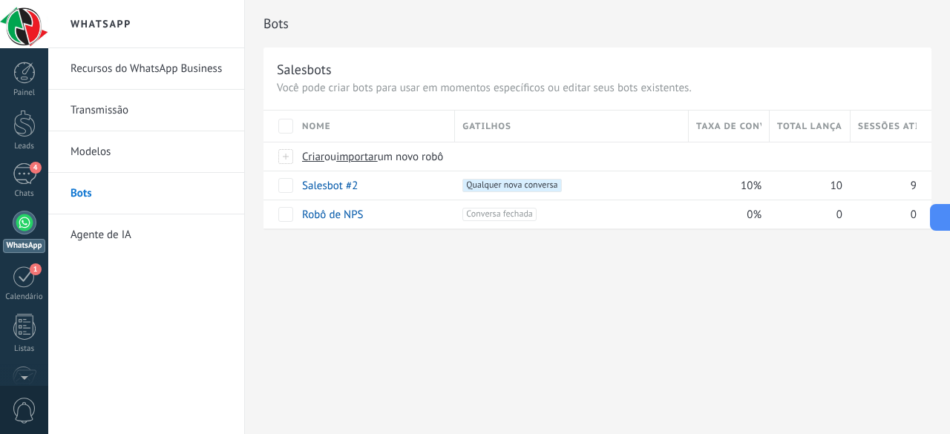
click at [745, 128] on span "Taxa de conversão" at bounding box center [728, 127] width 65 height 14
click at [737, 130] on span "Taxa de conversão" at bounding box center [728, 127] width 65 height 14
click at [333, 189] on link "Salesbot #2" at bounding box center [330, 186] width 56 height 14
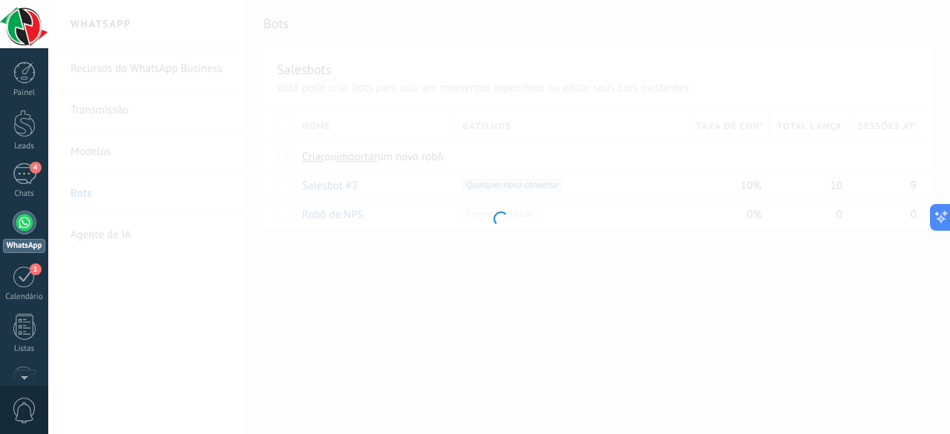
type input "**********"
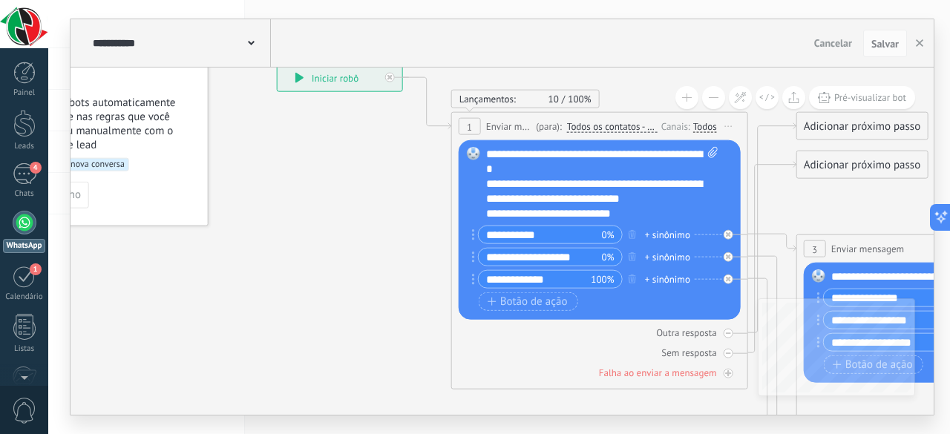
drag, startPoint x: 468, startPoint y: 306, endPoint x: 356, endPoint y: 191, distance: 160.2
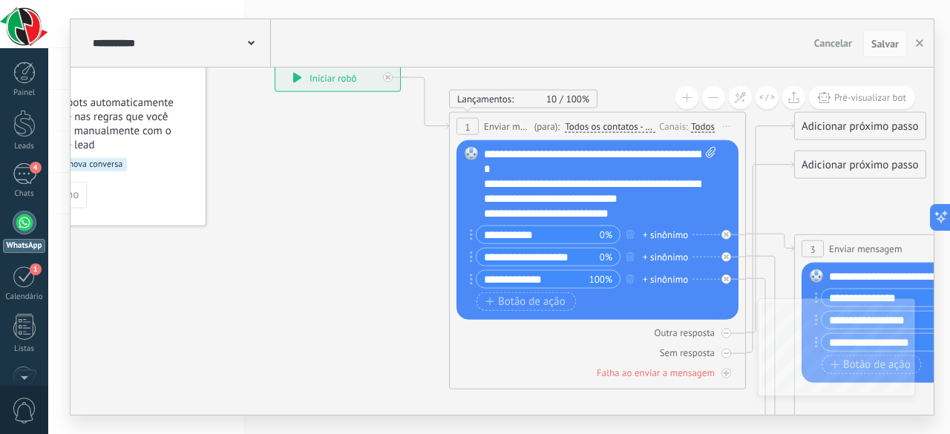
click at [714, 151] on icon at bounding box center [711, 152] width 10 height 11
click input "Upload" at bounding box center [0, 0] width 0 height 0
drag, startPoint x: 423, startPoint y: 362, endPoint x: 189, endPoint y: 270, distance: 252.0
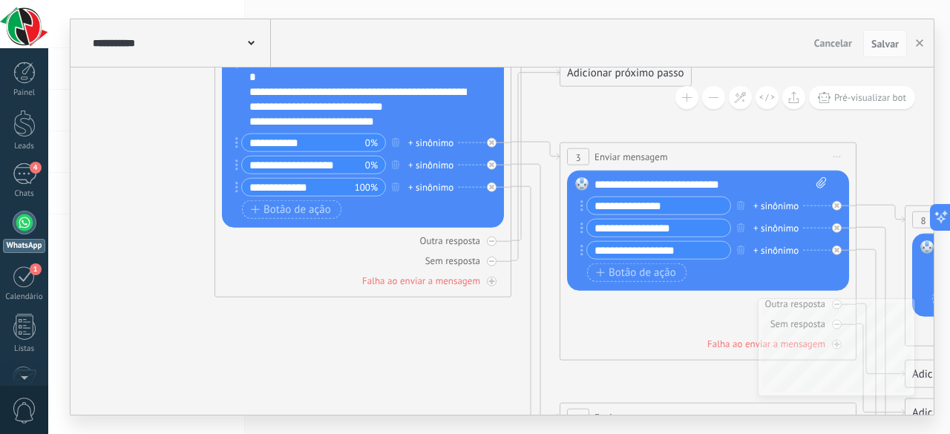
drag, startPoint x: 468, startPoint y: 328, endPoint x: 287, endPoint y: 278, distance: 187.9
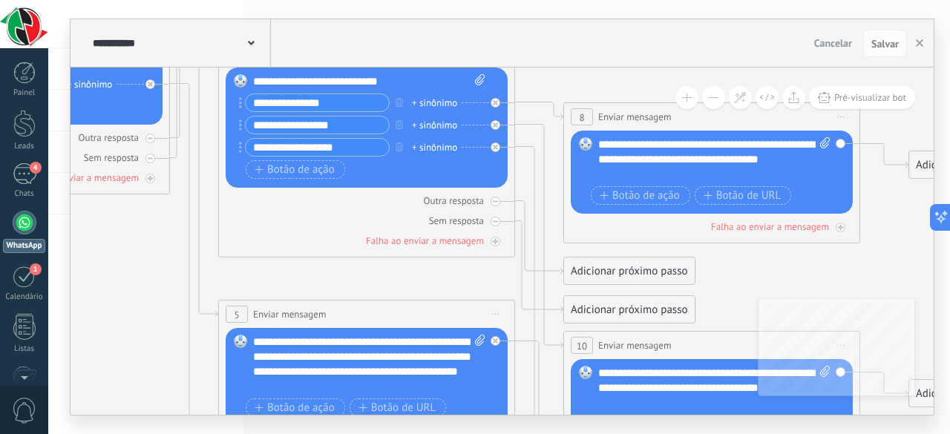
drag, startPoint x: 483, startPoint y: 339, endPoint x: 322, endPoint y: 287, distance: 168.8
click at [322, 287] on icon at bounding box center [624, 349] width 2595 height 1704
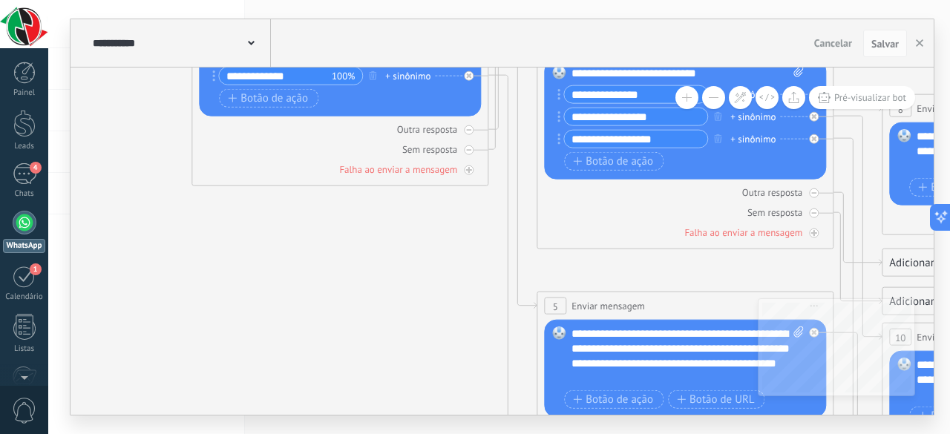
drag, startPoint x: 170, startPoint y: 271, endPoint x: 505, endPoint y: 312, distance: 337.3
click at [505, 312] on icon at bounding box center [943, 341] width 2595 height 1704
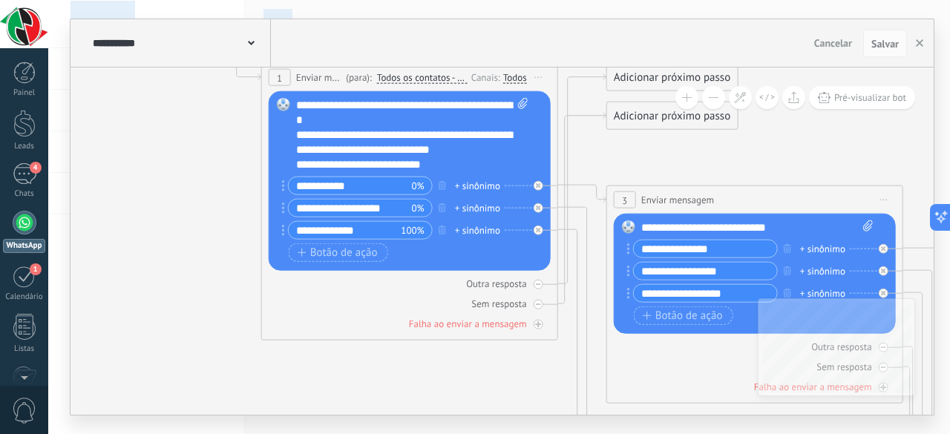
drag, startPoint x: 353, startPoint y: 329, endPoint x: 437, endPoint y: 469, distance: 163.5
click at [437, 422] on html ".abccls-1,.abccls-2{fill-rule:evenodd}.abccls-2{fill:#fff} .abfcls-1{fill:none}…" at bounding box center [475, 217] width 950 height 434
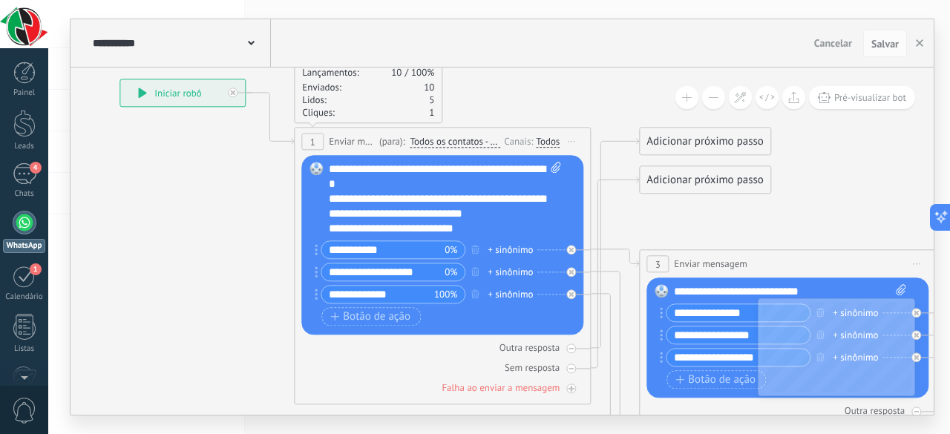
drag, startPoint x: 196, startPoint y: 241, endPoint x: 199, endPoint y: 270, distance: 29.1
click at [558, 167] on icon at bounding box center [556, 168] width 10 height 11
click input "Upload" at bounding box center [0, 0] width 0 height 0
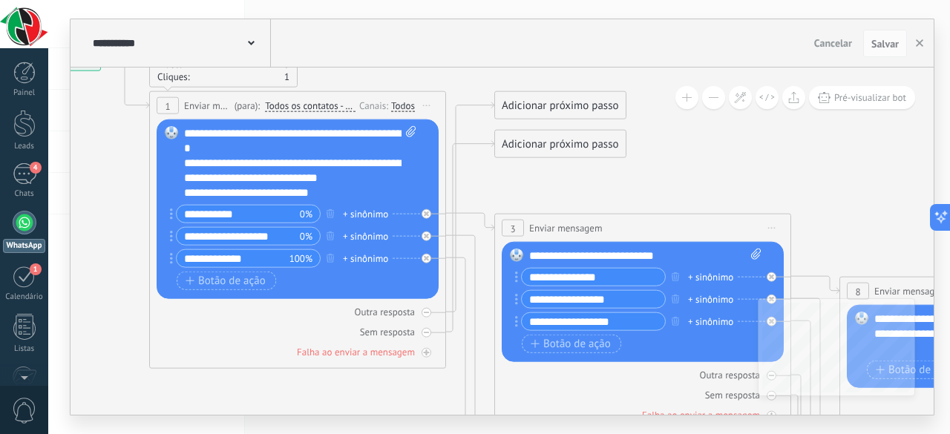
drag, startPoint x: 681, startPoint y: 221, endPoint x: 536, endPoint y: 185, distance: 149.1
click at [429, 103] on span "Iniciar pré-visualização aqui [GEOGRAPHIC_DATA] Duplicar Excluir" at bounding box center [427, 106] width 24 height 22
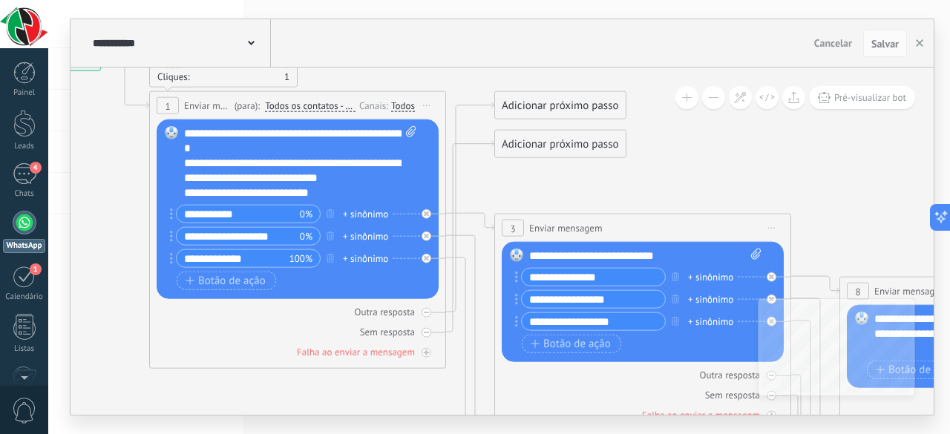
click at [757, 256] on icon at bounding box center [756, 254] width 10 height 11
click input "Upload" at bounding box center [0, 0] width 0 height 0
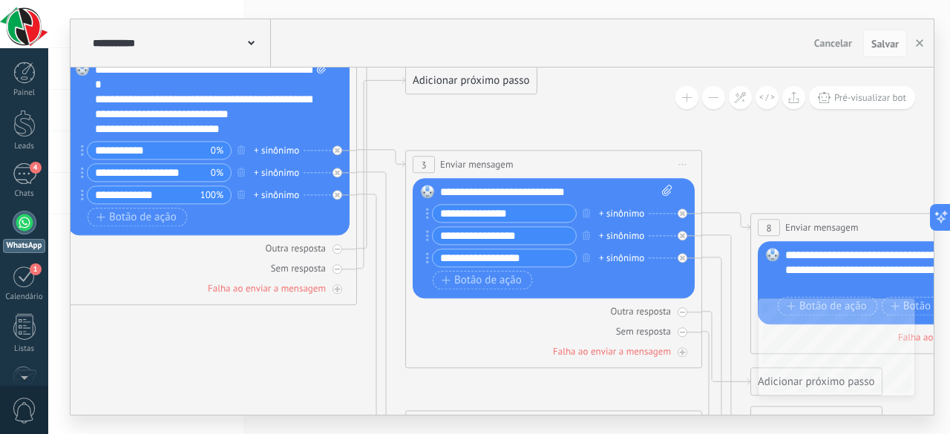
drag, startPoint x: 682, startPoint y: 174, endPoint x: 593, endPoint y: 111, distance: 110.2
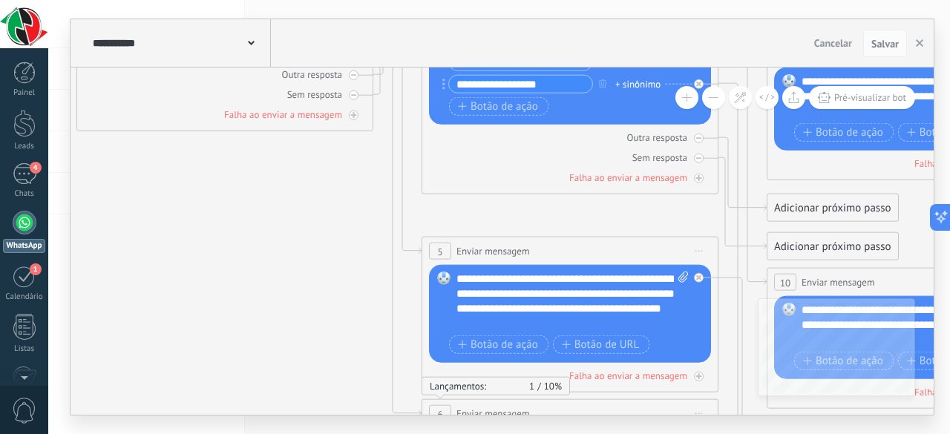
drag, startPoint x: 470, startPoint y: 386, endPoint x: 486, endPoint y: 172, distance: 215.1
click at [486, 172] on icon at bounding box center [828, 286] width 2595 height 1704
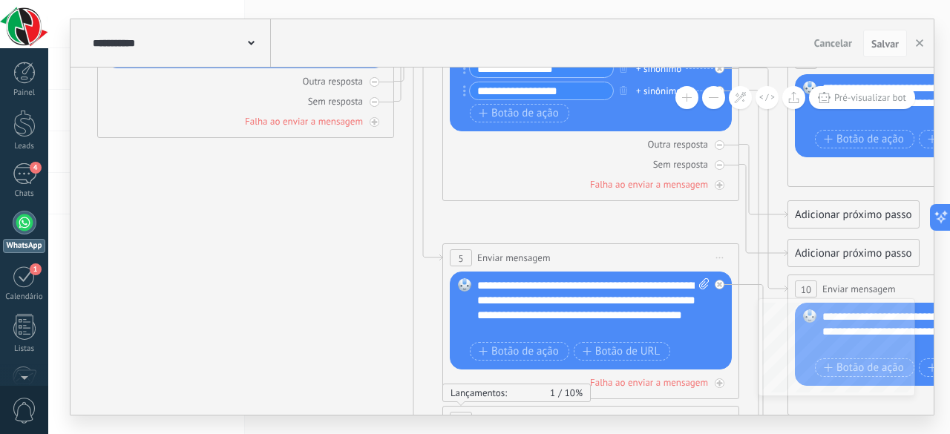
drag, startPoint x: 297, startPoint y: 240, endPoint x: 349, endPoint y: 344, distance: 116.2
click at [349, 344] on icon at bounding box center [849, 293] width 2595 height 1704
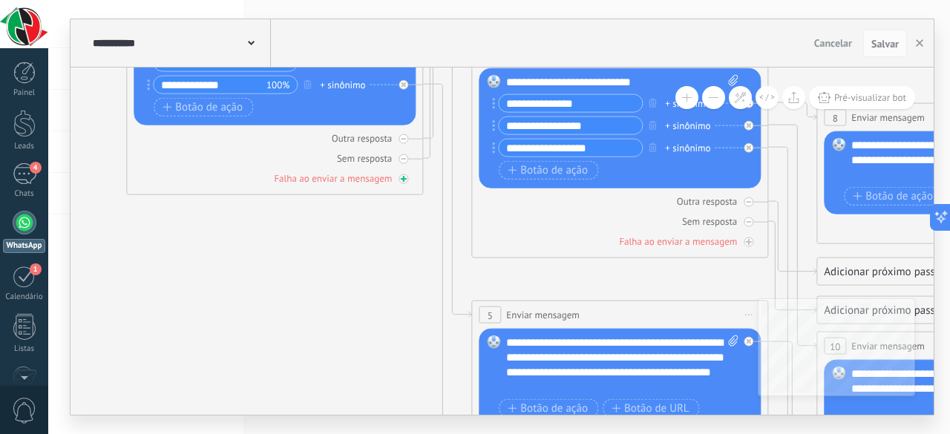
click at [405, 176] on div at bounding box center [404, 179] width 10 height 10
click at [0, 0] on icon at bounding box center [0, 0] width 0 height 0
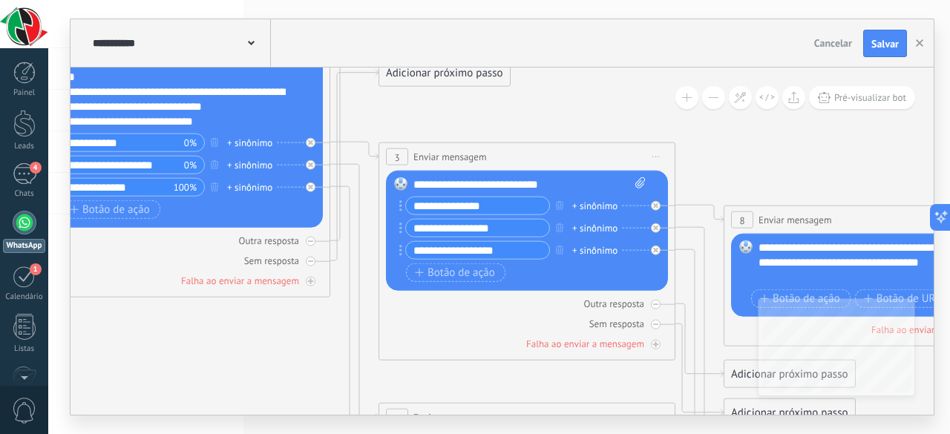
drag, startPoint x: 293, startPoint y: 265, endPoint x: 200, endPoint y: 368, distance: 138.3
click at [875, 100] on span "Pré-visualizar bot" at bounding box center [871, 97] width 72 height 13
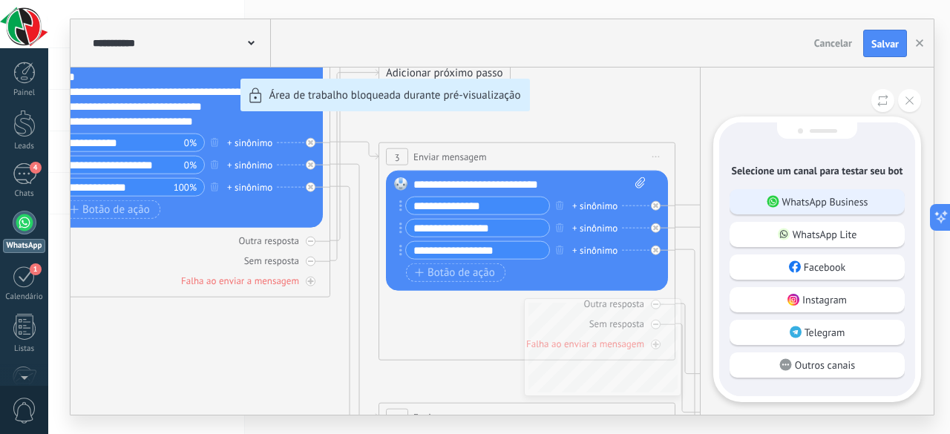
click at [854, 203] on p "WhatsApp Business" at bounding box center [826, 201] width 86 height 13
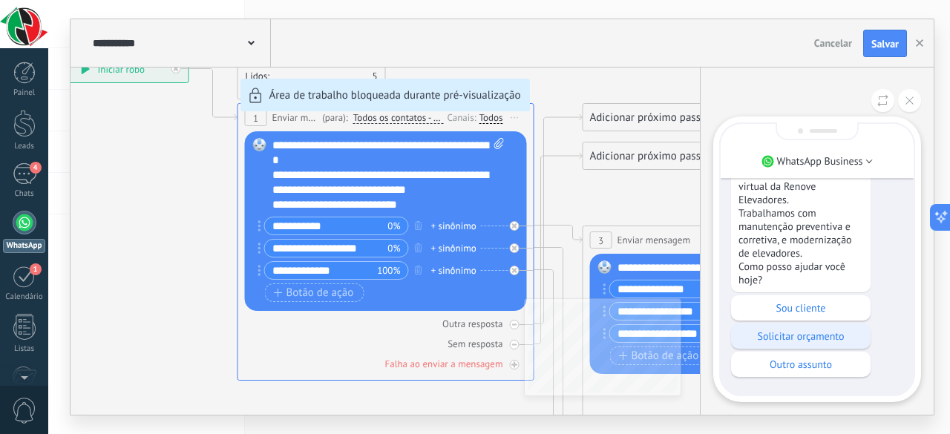
click at [803, 345] on div "Solicitar orçamento" at bounding box center [801, 336] width 140 height 25
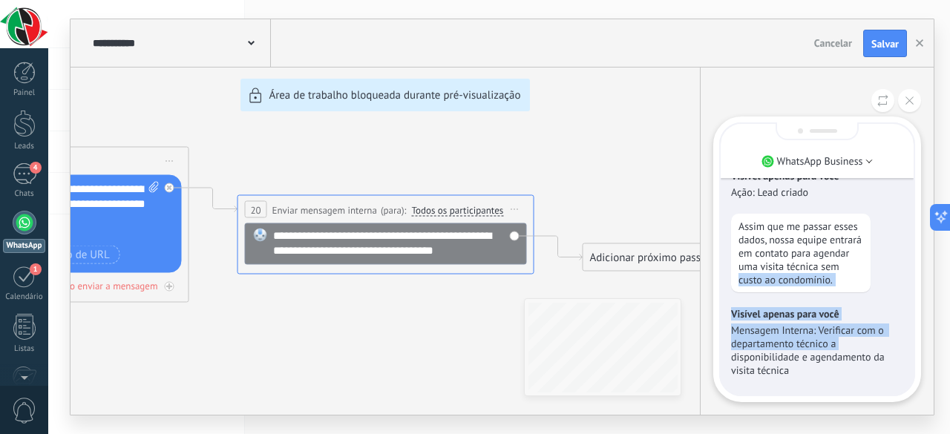
drag, startPoint x: 879, startPoint y: 270, endPoint x: 884, endPoint y: 347, distance: 76.6
click at [884, 347] on div "Visível apenas para você Olá! Sou o assistente virtual da Renove Elevadores. Tr…" at bounding box center [817, 45] width 193 height 699
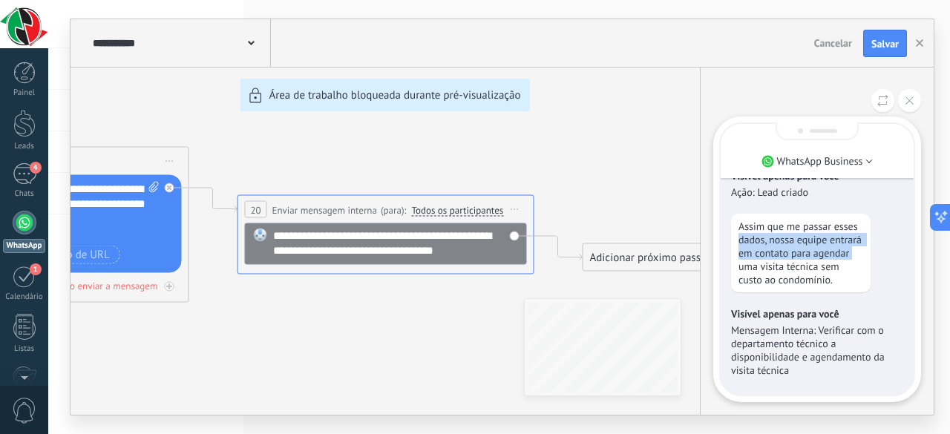
drag, startPoint x: 876, startPoint y: 210, endPoint x: 887, endPoint y: 253, distance: 44.5
click at [887, 253] on div "Visível apenas para você Olá! Sou o assistente virtual da Renove Elevadores. Tr…" at bounding box center [817, 45] width 193 height 699
click at [887, 102] on use at bounding box center [883, 101] width 10 height 12
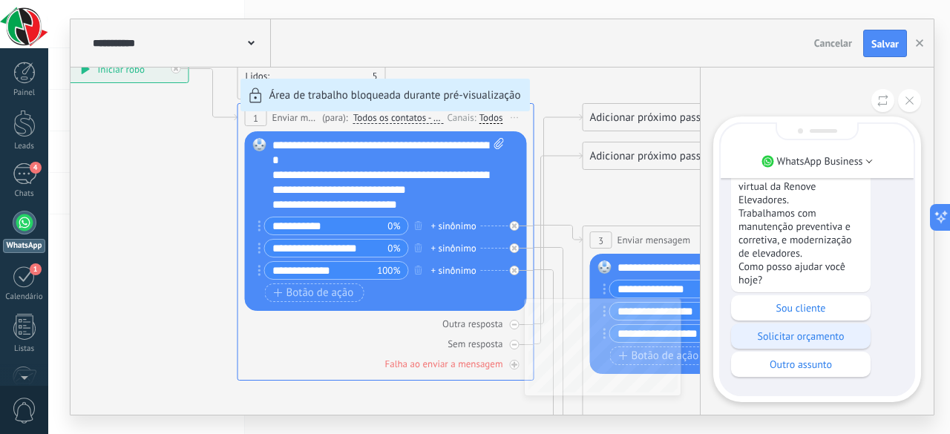
click at [807, 330] on p "Solicitar orçamento" at bounding box center [801, 336] width 125 height 13
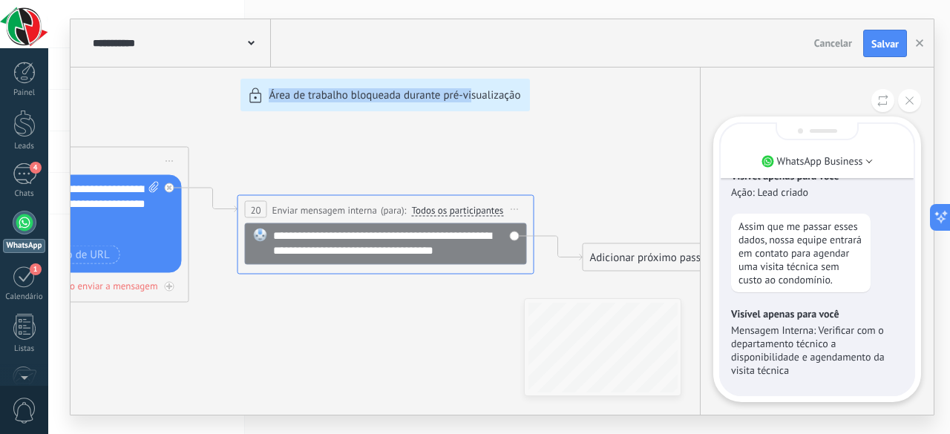
drag, startPoint x: 258, startPoint y: 333, endPoint x: 474, endPoint y: 382, distance: 221.0
click at [474, 382] on div "**********" at bounding box center [503, 217] width 864 height 396
click at [193, 357] on div "**********" at bounding box center [503, 217] width 864 height 396
drag, startPoint x: 193, startPoint y: 357, endPoint x: 322, endPoint y: 379, distance: 131.0
click at [322, 379] on div "**********" at bounding box center [503, 217] width 864 height 396
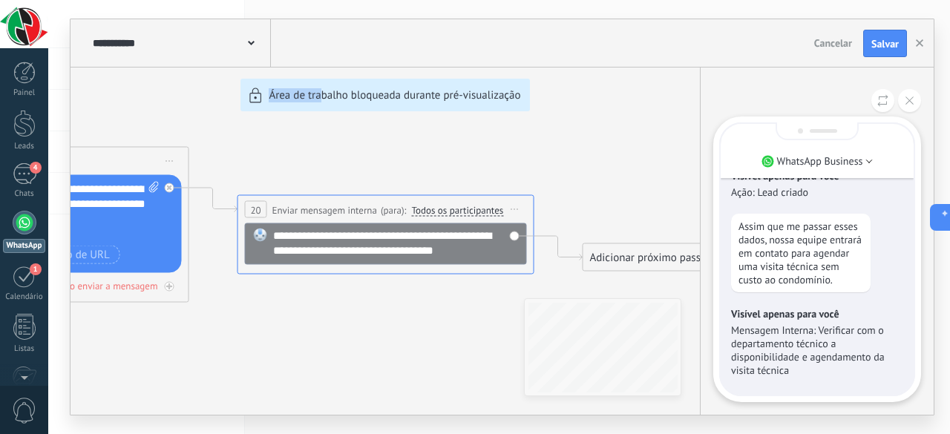
click at [263, 148] on div "**********" at bounding box center [503, 217] width 864 height 396
click at [878, 45] on span "Salvar" at bounding box center [885, 44] width 27 height 10
click at [907, 102] on icon at bounding box center [910, 101] width 8 height 8
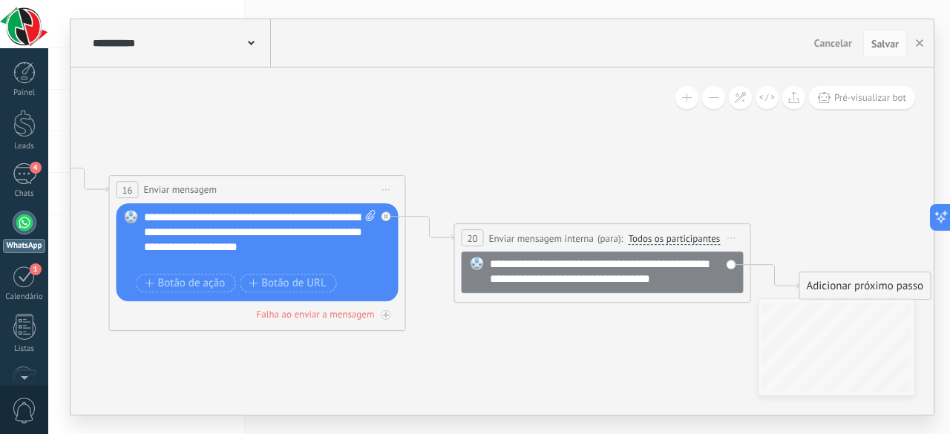
drag, startPoint x: 364, startPoint y: 136, endPoint x: 631, endPoint y: 163, distance: 268.6
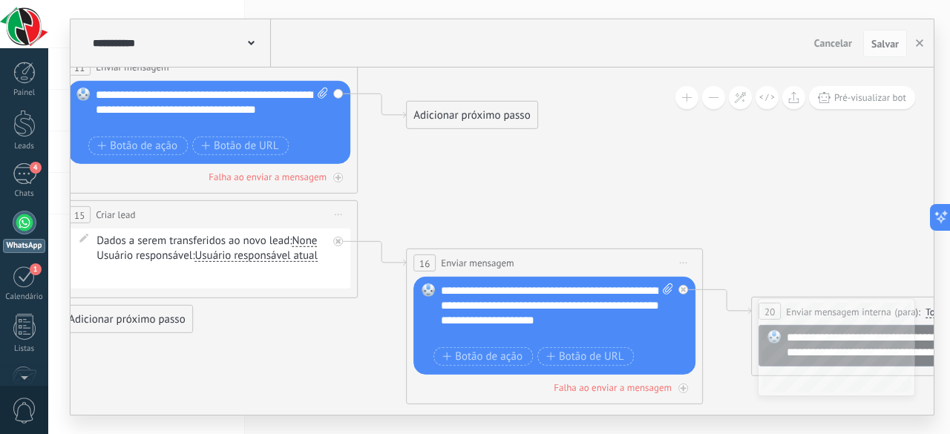
drag, startPoint x: 382, startPoint y: 125, endPoint x: 636, endPoint y: 209, distance: 267.2
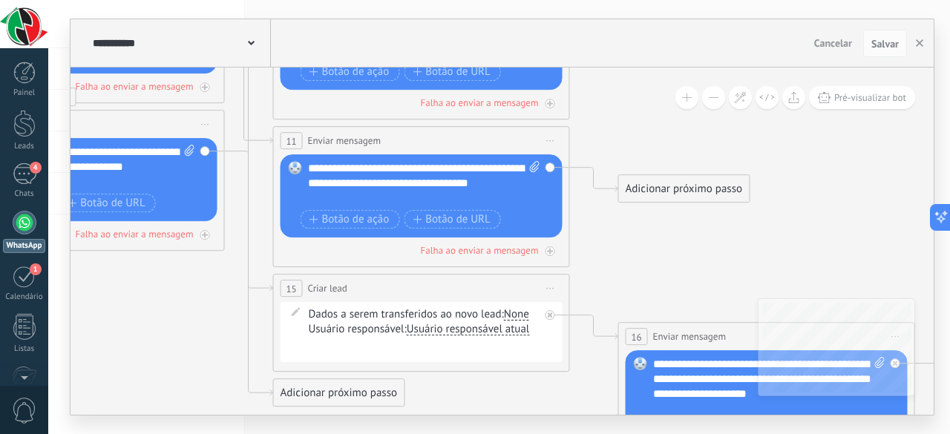
drag, startPoint x: 464, startPoint y: 174, endPoint x: 712, endPoint y: 249, distance: 258.9
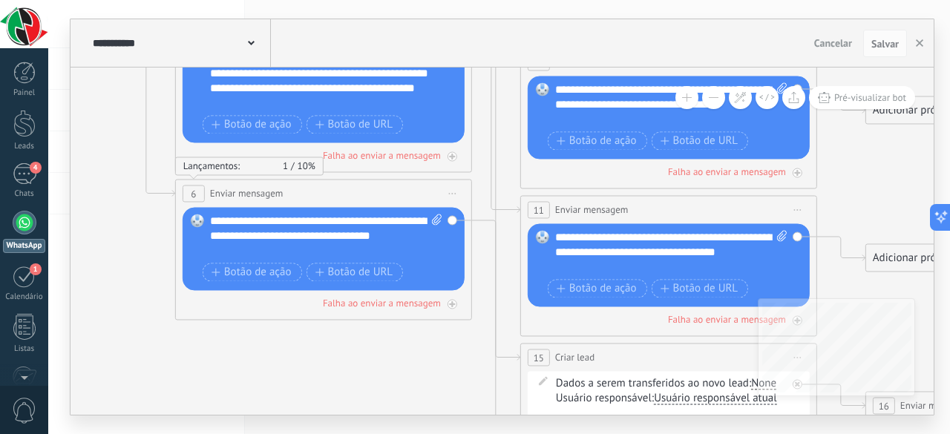
drag, startPoint x: 117, startPoint y: 333, endPoint x: 333, endPoint y: 406, distance: 228.7
click at [333, 406] on icon at bounding box center [646, 66] width 2724 height 1704
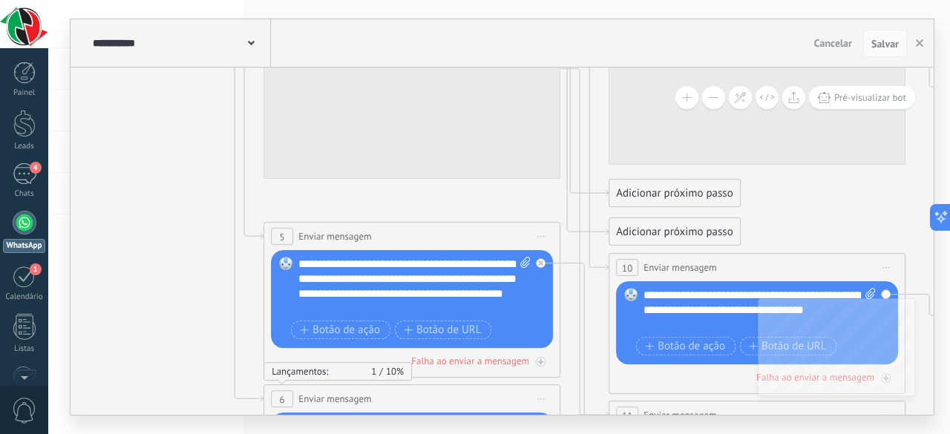
drag, startPoint x: 104, startPoint y: 217, endPoint x: 204, endPoint y: 449, distance: 253.1
click at [204, 422] on html ".abccls-1,.abccls-2{fill-rule:evenodd}.abccls-2{fill:#fff} .abfcls-1{fill:none}…" at bounding box center [475, 217] width 950 height 434
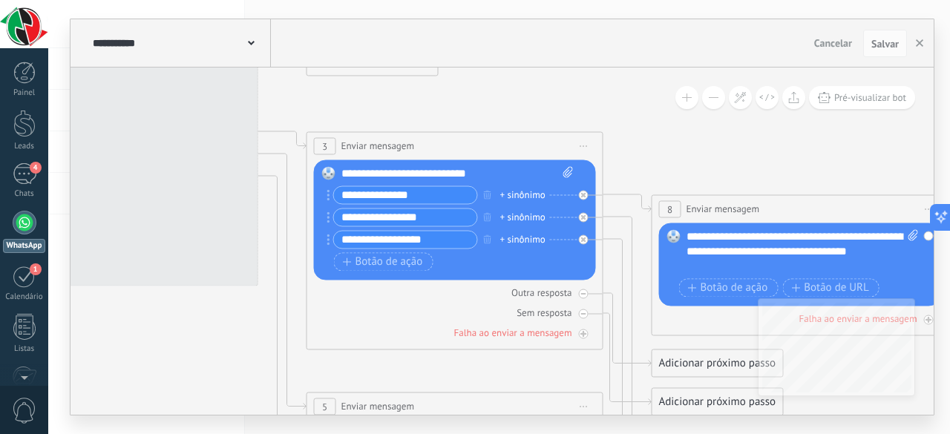
drag, startPoint x: 200, startPoint y: 165, endPoint x: 240, endPoint y: 365, distance: 203.6
click at [240, 365] on icon at bounding box center [778, 442] width 2724 height 1704
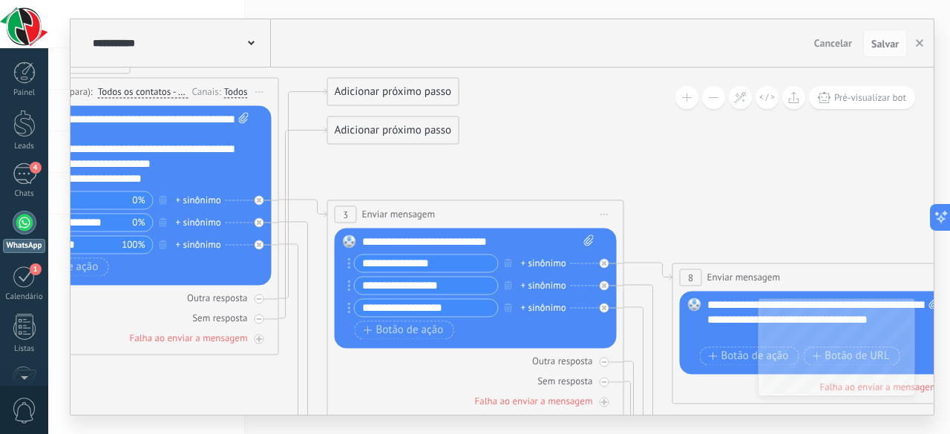
drag, startPoint x: 445, startPoint y: 167, endPoint x: 710, endPoint y: 209, distance: 267.7
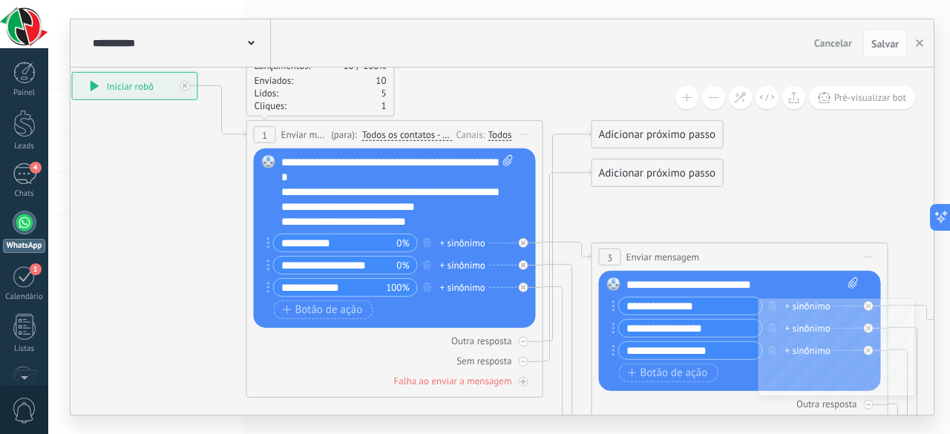
drag, startPoint x: 464, startPoint y: 87, endPoint x: 477, endPoint y: 166, distance: 79.7
click at [477, 166] on div "**********" at bounding box center [395, 259] width 297 height 278
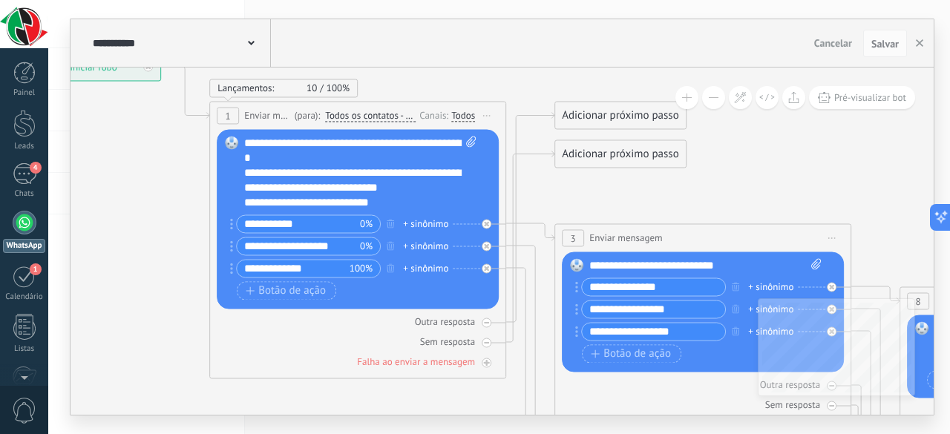
drag, startPoint x: 169, startPoint y: 197, endPoint x: 132, endPoint y: 178, distance: 41.5
click at [885, 39] on span "Salvar" at bounding box center [885, 44] width 27 height 10
click at [879, 39] on span "Salvar" at bounding box center [885, 44] width 27 height 10
click at [924, 40] on icon "button" at bounding box center [919, 42] width 7 height 7
